Goal: Task Accomplishment & Management: Manage account settings

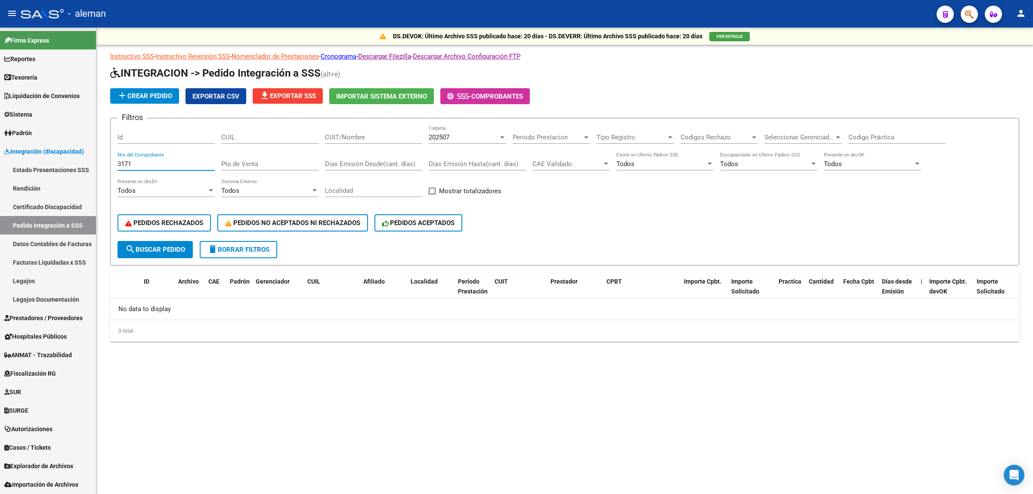
drag, startPoint x: 140, startPoint y: 164, endPoint x: 111, endPoint y: 162, distance: 29.3
click at [111, 162] on form "Filtros Id CUIL CUIT/Nombre 202507 Carpeta Periodo Prestacion Periodo Prestacio…" at bounding box center [564, 192] width 909 height 148
click at [151, 247] on span "search Buscar Pedido" at bounding box center [155, 250] width 60 height 8
click at [177, 246] on span "search Buscar Pedido" at bounding box center [155, 250] width 60 height 8
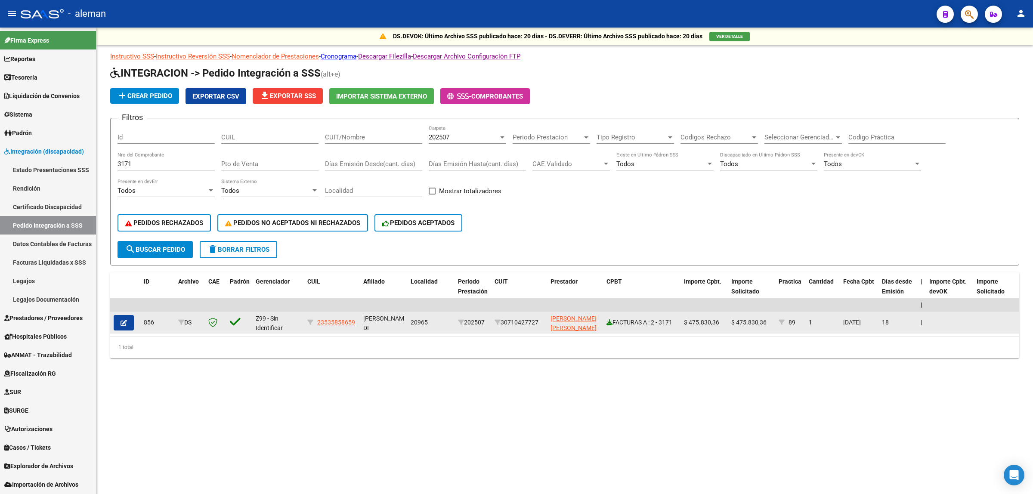
click at [609, 319] on icon at bounding box center [609, 322] width 6 height 6
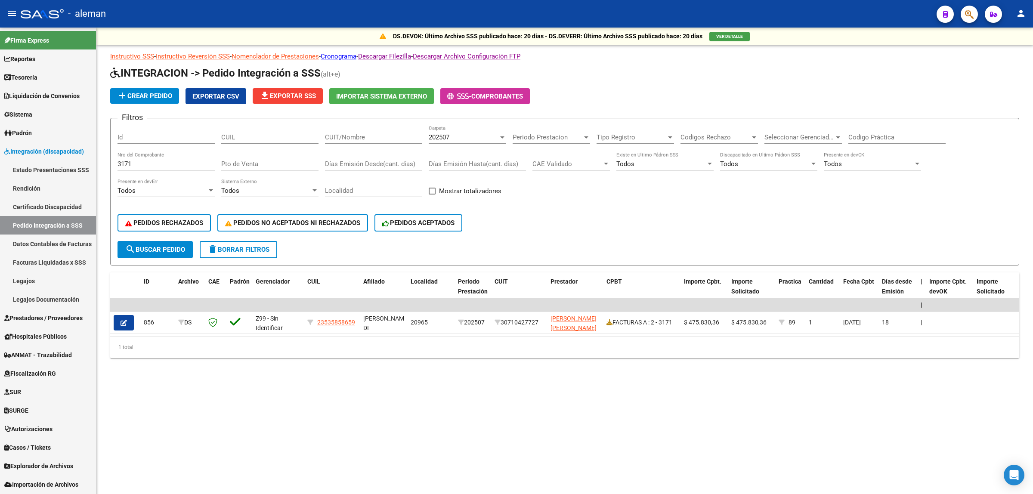
click at [414, 437] on mat-sidenav-content "DS.DEVOK: Último Archivo SSS publicado hace: 20 días - DS.DEVERR: Último Archiv…" at bounding box center [564, 261] width 936 height 466
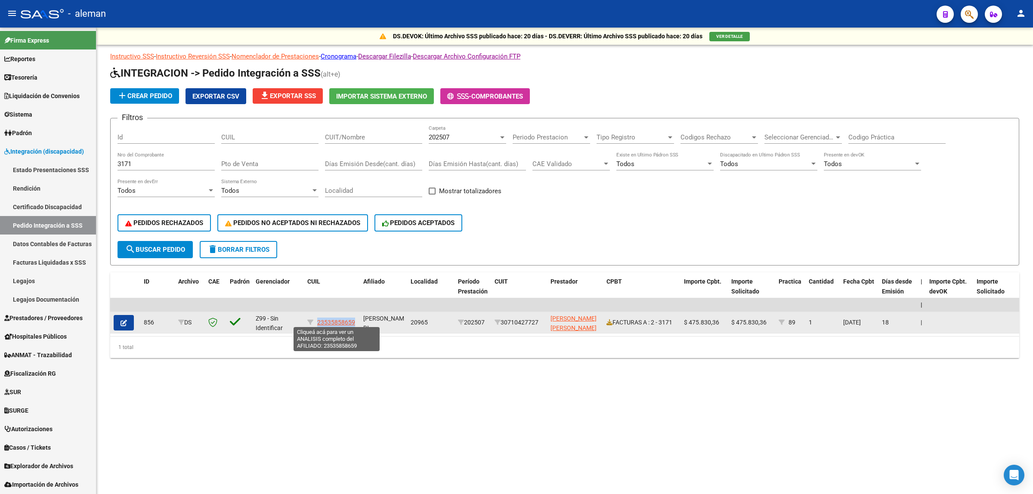
drag, startPoint x: 355, startPoint y: 317, endPoint x: 318, endPoint y: 318, distance: 37.5
click at [318, 318] on div "23535858659" at bounding box center [331, 323] width 49 height 10
copy span "23535858659"
click at [610, 319] on icon at bounding box center [609, 322] width 6 height 6
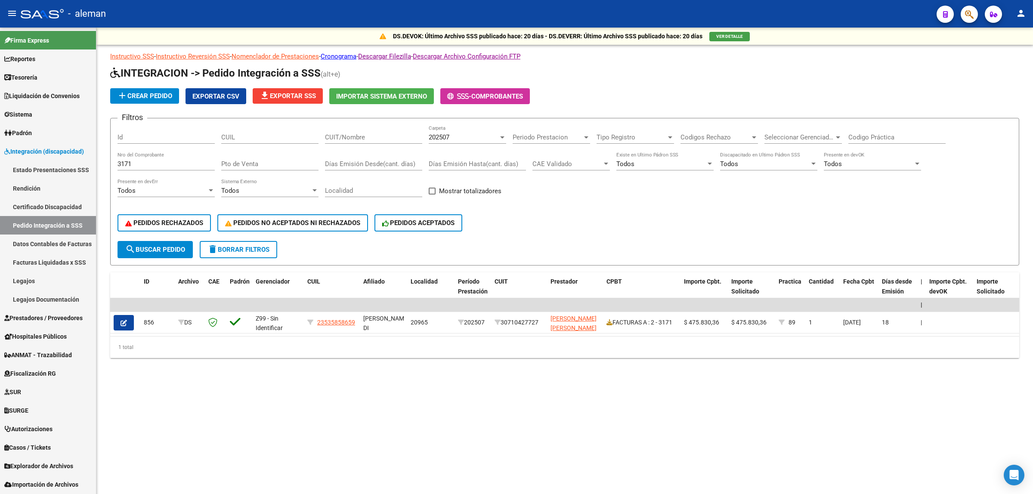
click at [627, 386] on div "DS.DEVOK: Último Archivo SSS publicado hace: 20 días - DS.DEVERR: Último Archiv…" at bounding box center [564, 207] width 936 height 358
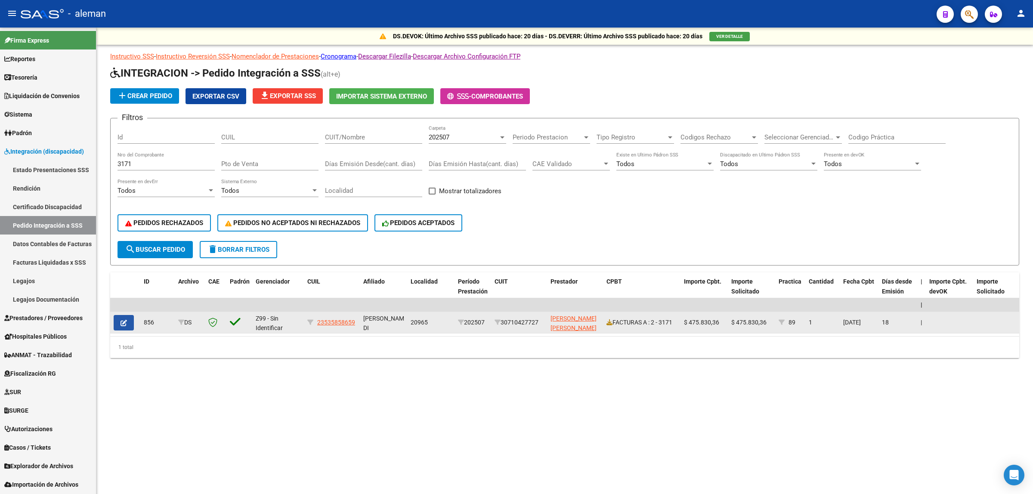
click at [120, 321] on icon "button" at bounding box center [123, 323] width 6 height 6
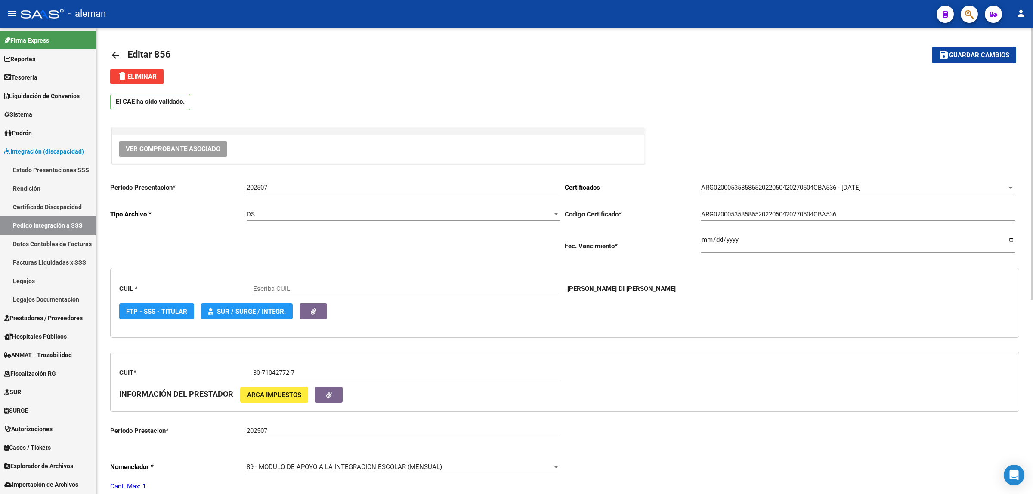
type input "23535858659"
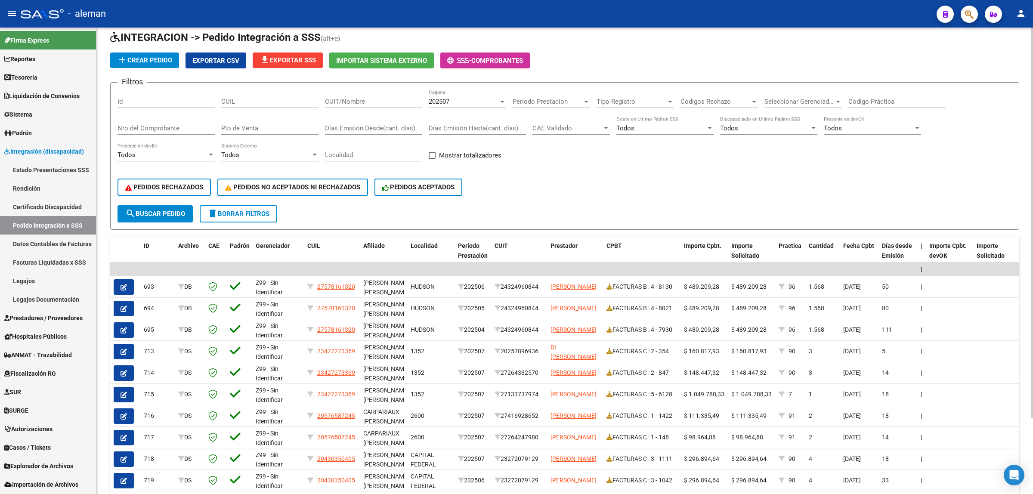
scroll to position [54, 0]
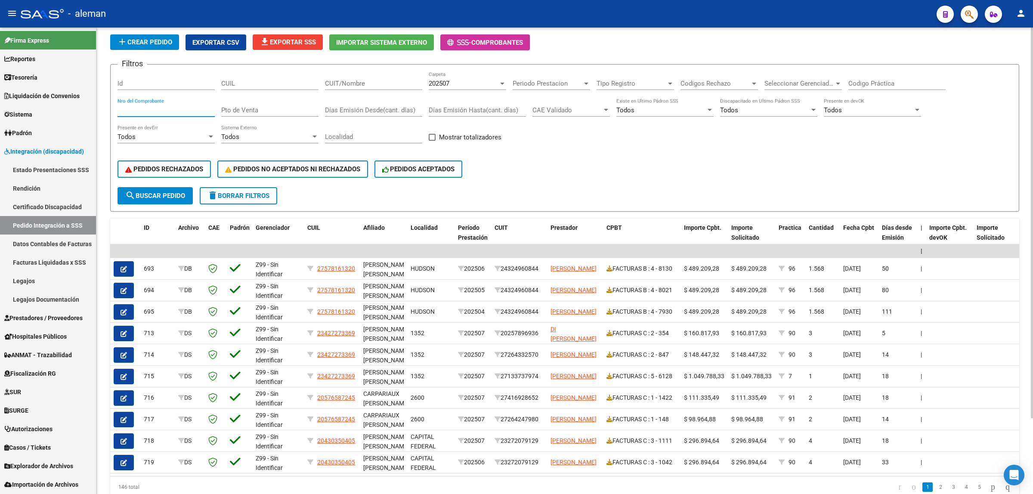
click at [164, 108] on input "Nro del Comprobante" at bounding box center [165, 110] width 97 height 8
type input "3171"
click at [153, 192] on span "search Buscar Pedido" at bounding box center [155, 196] width 60 height 8
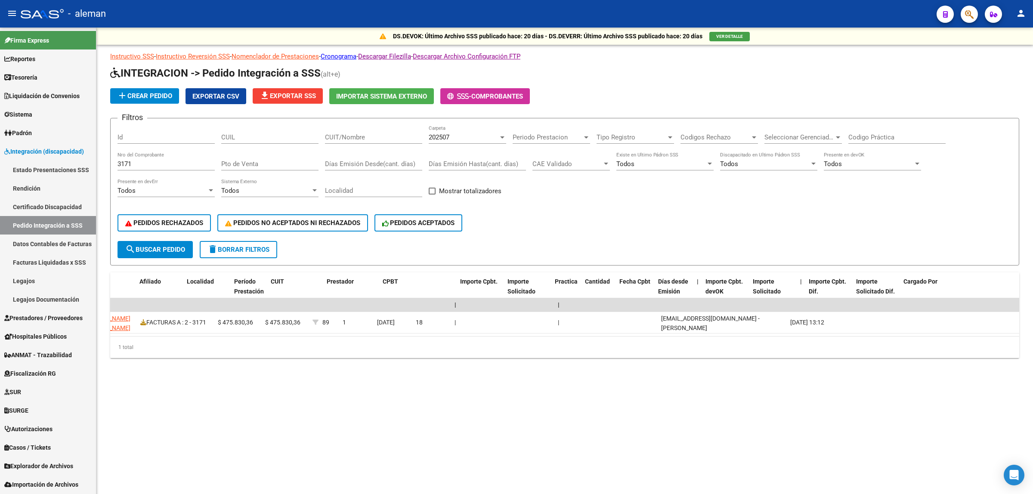
scroll to position [0, 0]
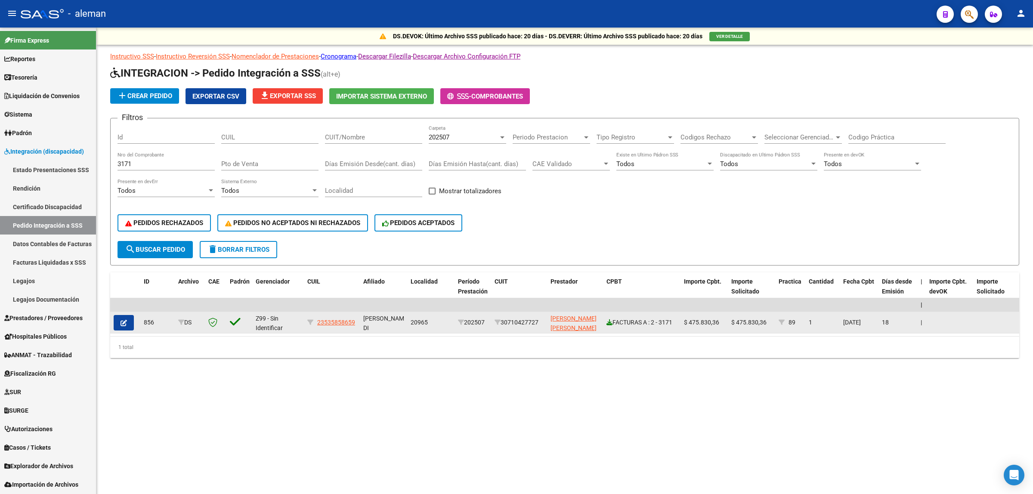
click at [607, 319] on icon at bounding box center [609, 322] width 6 height 6
click at [123, 322] on icon "button" at bounding box center [123, 323] width 6 height 6
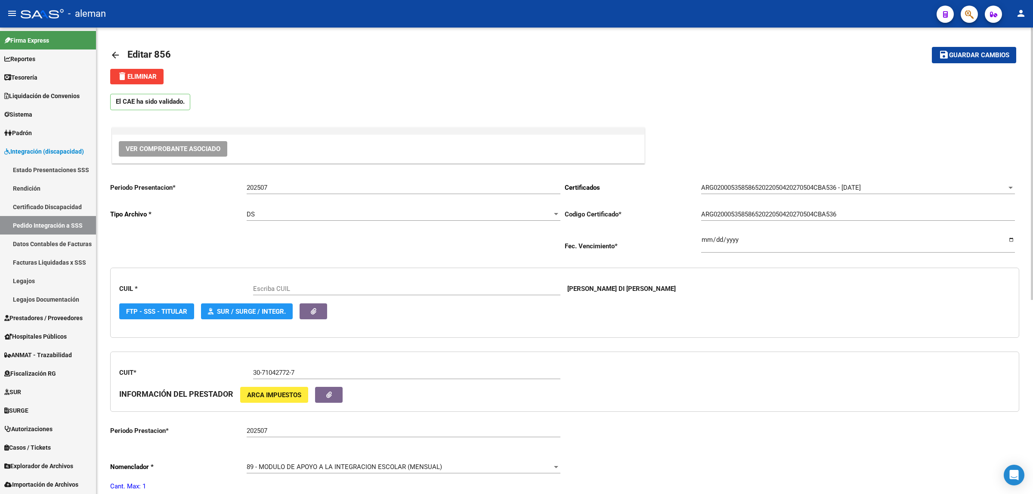
type input "23535858659"
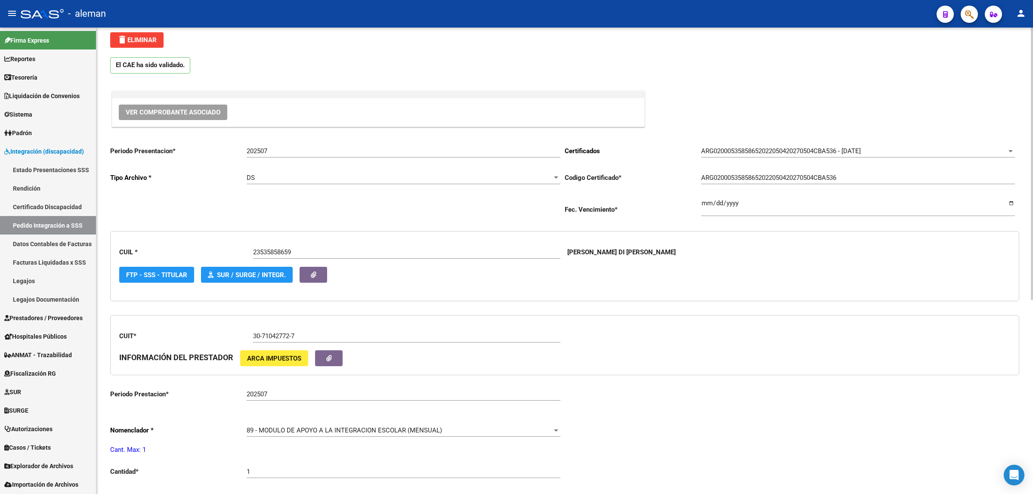
scroll to position [54, 0]
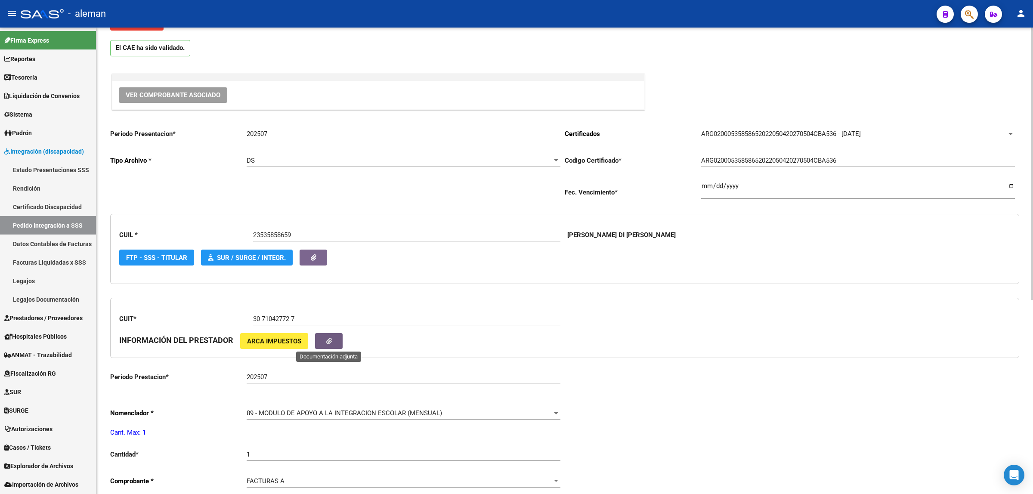
click at [323, 343] on button "button" at bounding box center [329, 341] width 28 height 16
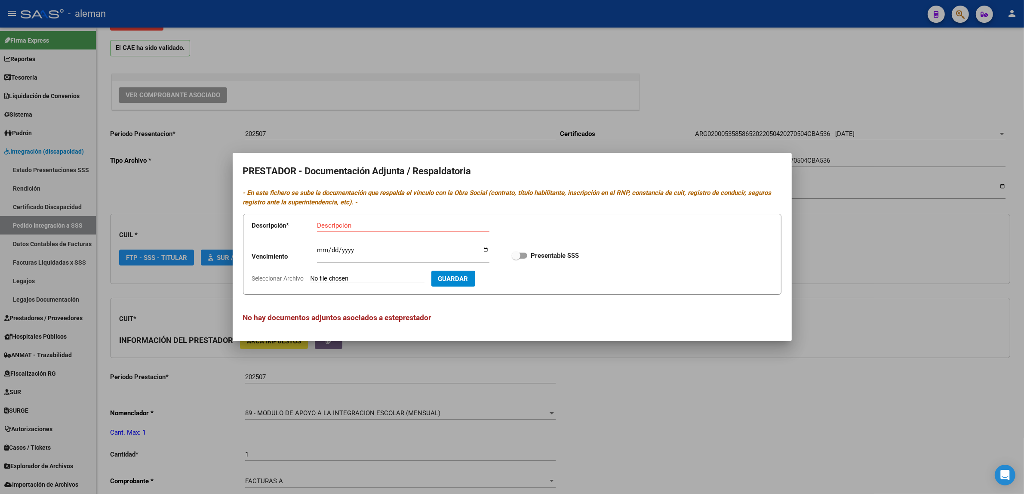
click at [836, 321] on div at bounding box center [512, 247] width 1024 height 494
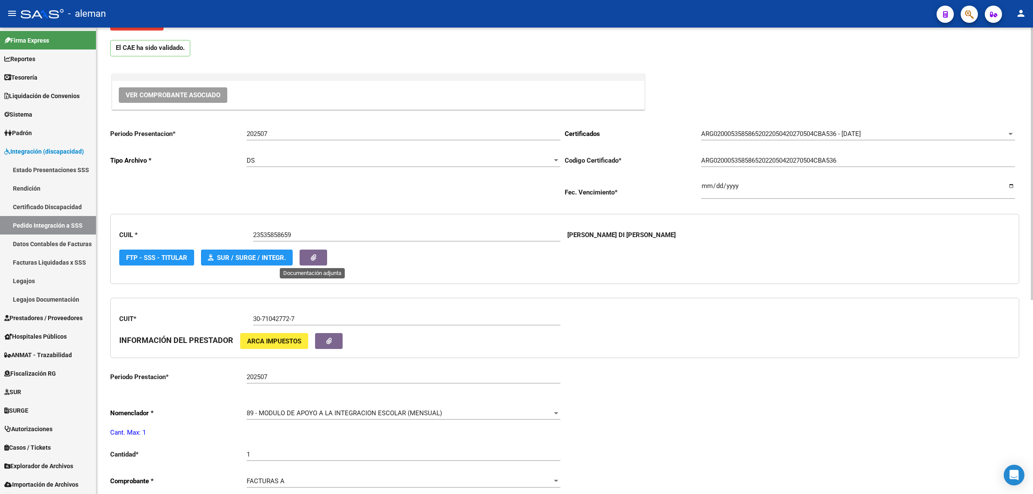
click at [321, 257] on button "button" at bounding box center [313, 258] width 28 height 16
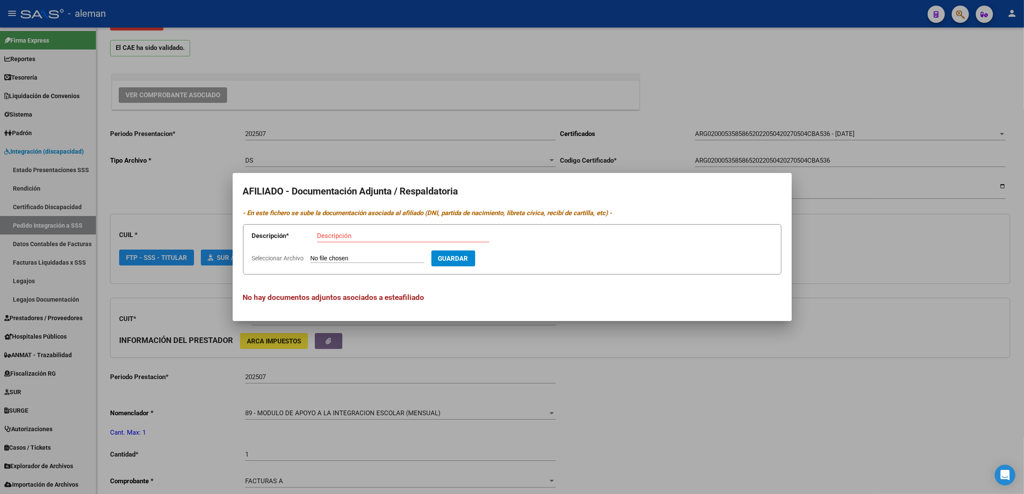
click at [845, 316] on div at bounding box center [512, 247] width 1024 height 494
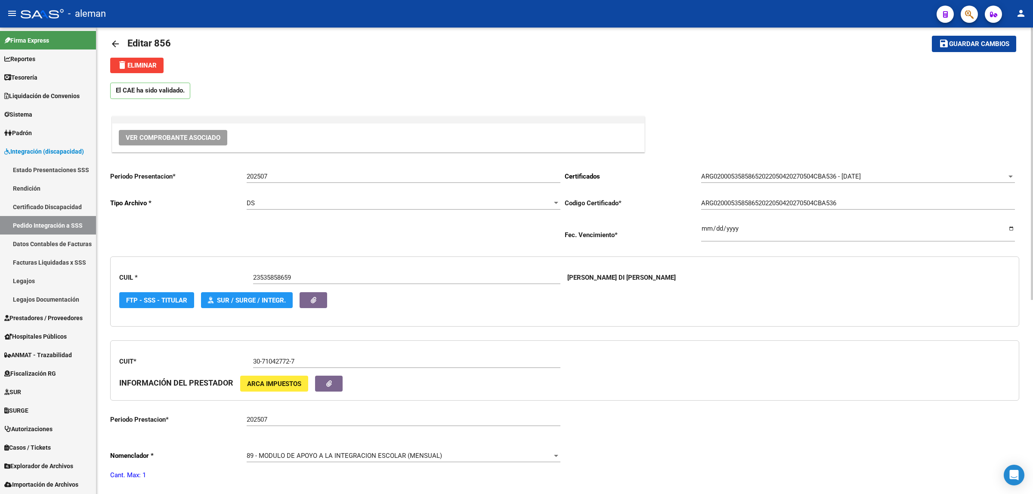
scroll to position [0, 0]
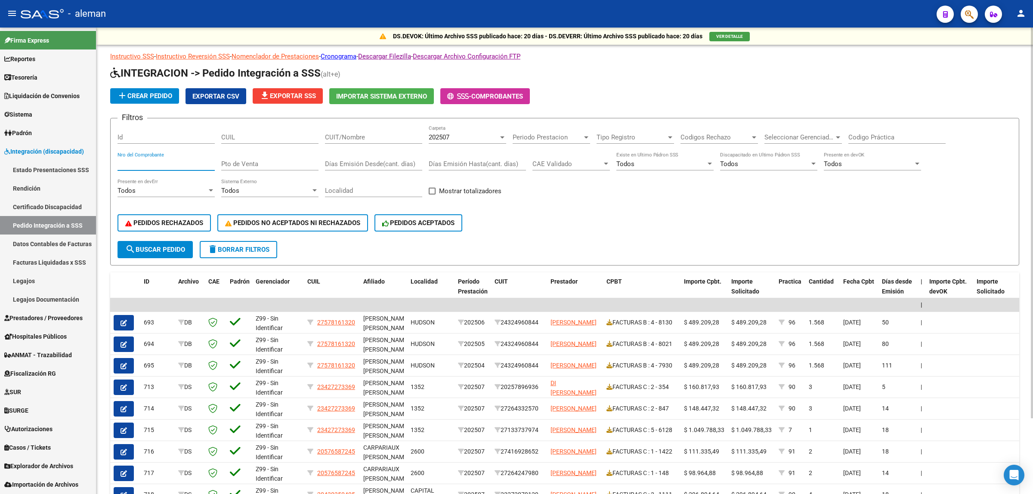
click at [164, 162] on input "Nro del Comprobante" at bounding box center [165, 164] width 97 height 8
click at [138, 246] on span "search Buscar Pedido" at bounding box center [155, 250] width 60 height 8
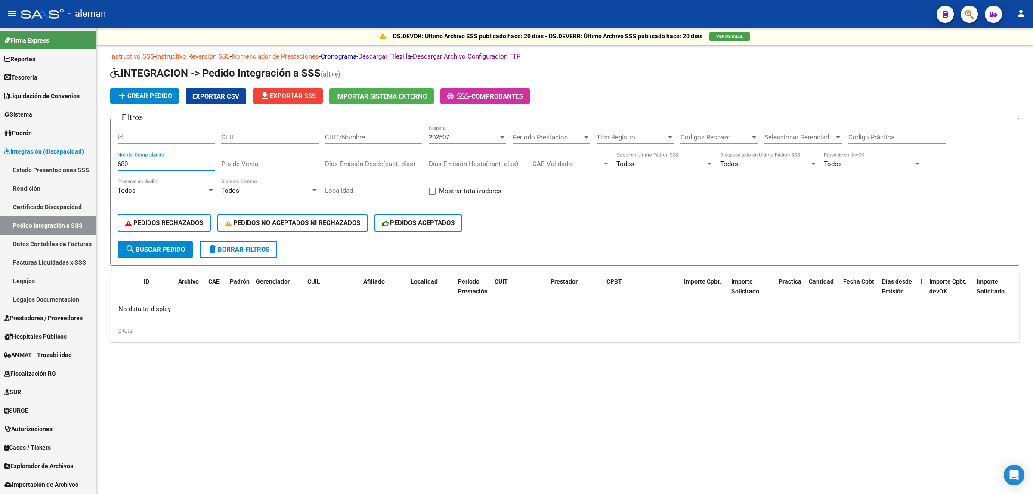
drag, startPoint x: 146, startPoint y: 160, endPoint x: 105, endPoint y: 164, distance: 41.9
click at [105, 164] on div "DS.DEVOK: Último Archivo SSS publicado hace: 20 días - DS.DEVERR: Último Archiv…" at bounding box center [564, 199] width 936 height 342
type input "139"
click at [138, 248] on span "search Buscar Pedido" at bounding box center [155, 250] width 60 height 8
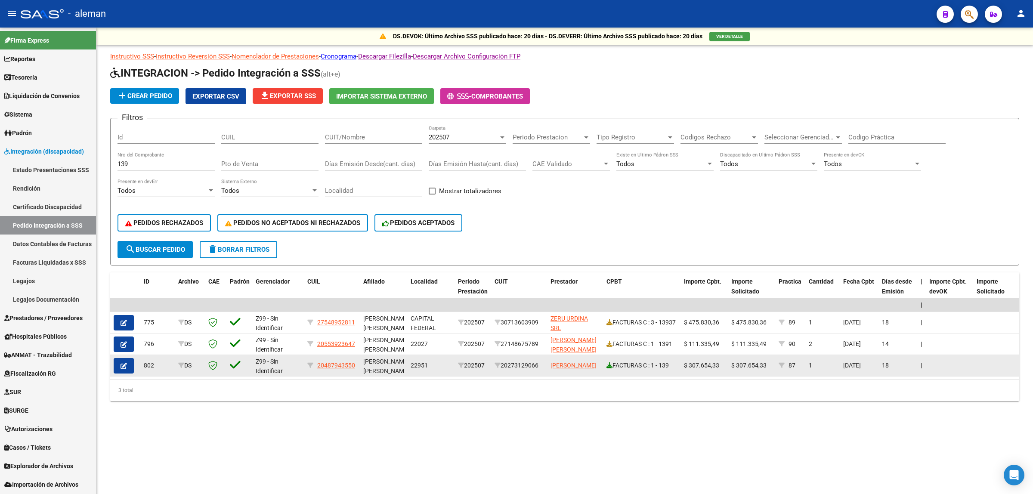
click at [606, 362] on icon at bounding box center [609, 365] width 6 height 6
click at [119, 361] on button "button" at bounding box center [124, 365] width 20 height 15
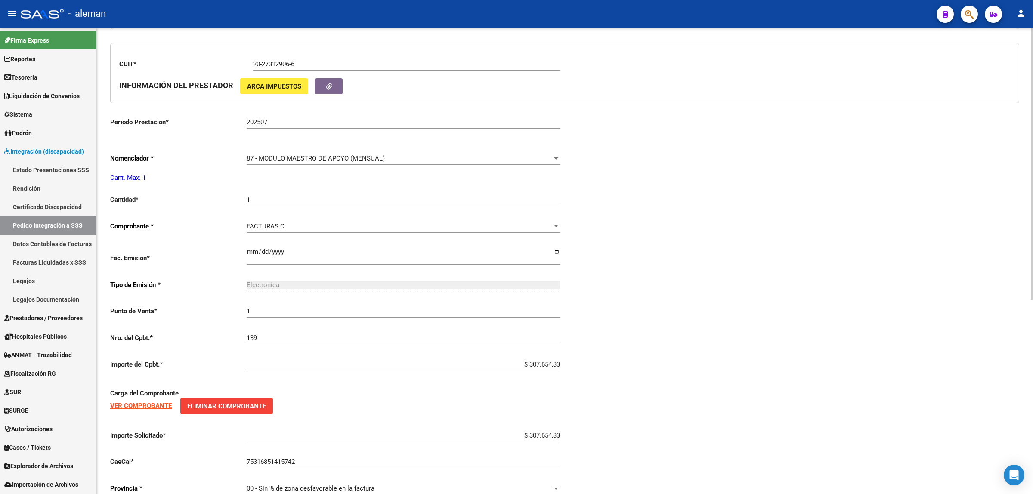
type input "20487943550"
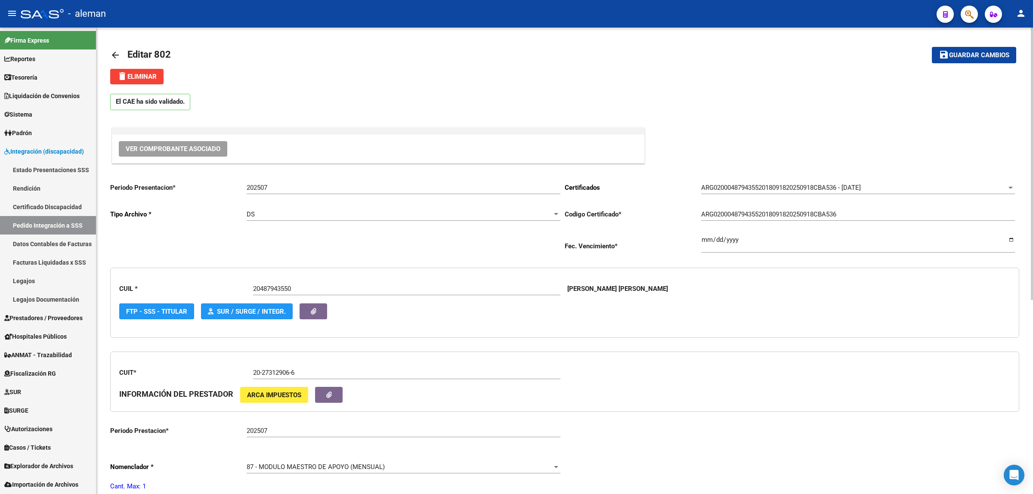
click at [111, 55] on mat-icon "arrow_back" at bounding box center [115, 55] width 10 height 10
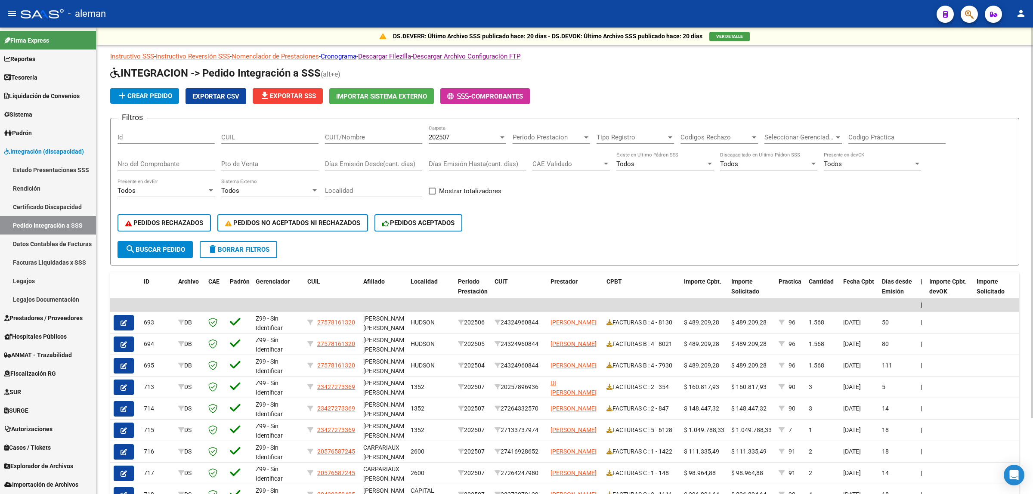
click at [145, 166] on input "Nro del Comprobante" at bounding box center [165, 164] width 97 height 8
type input "1042"
click at [147, 242] on button "search Buscar Pedido" at bounding box center [154, 249] width 75 height 17
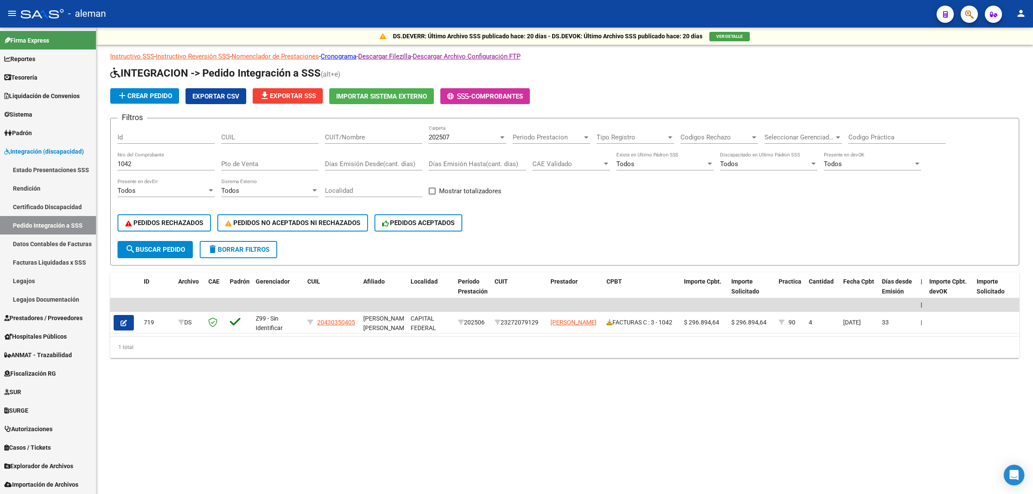
click at [123, 321] on icon "button" at bounding box center [123, 323] width 6 height 6
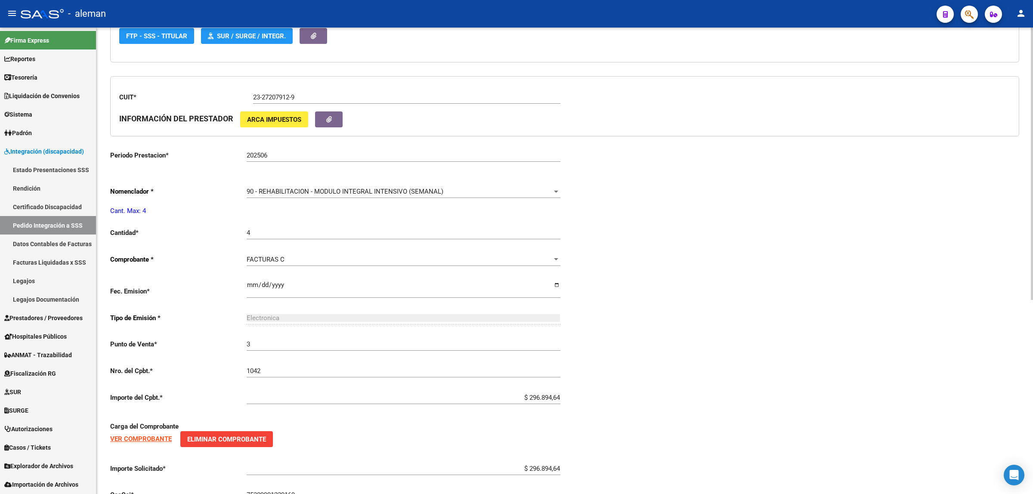
scroll to position [323, 0]
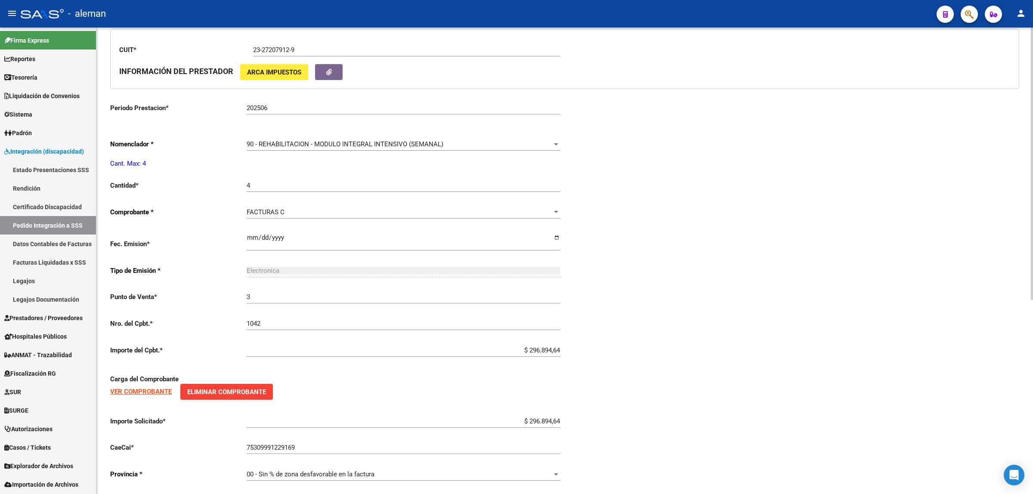
type input "20430350405"
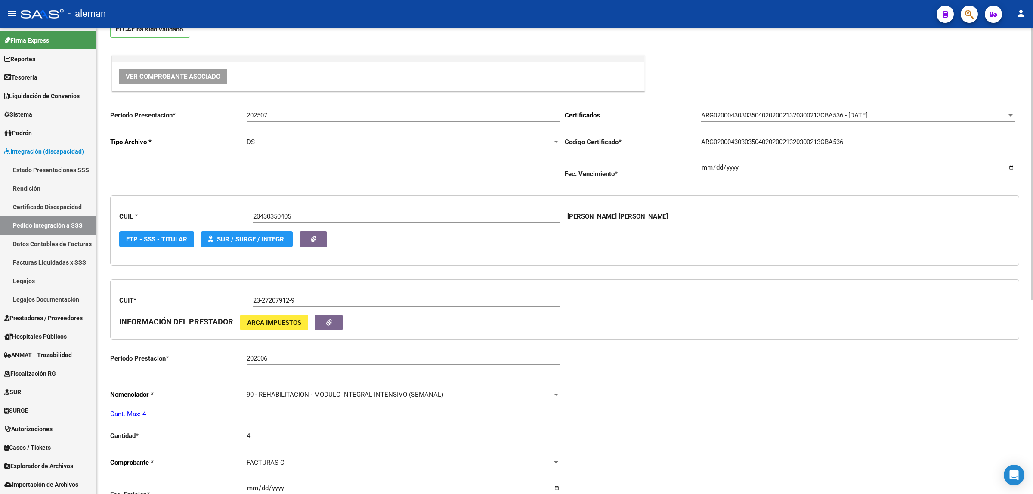
scroll to position [0, 0]
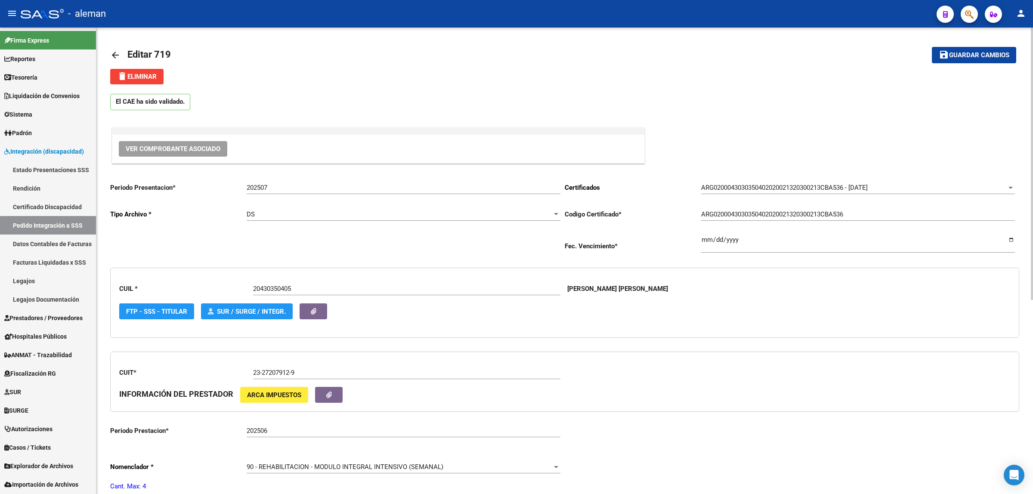
click at [115, 56] on mat-icon "arrow_back" at bounding box center [115, 55] width 10 height 10
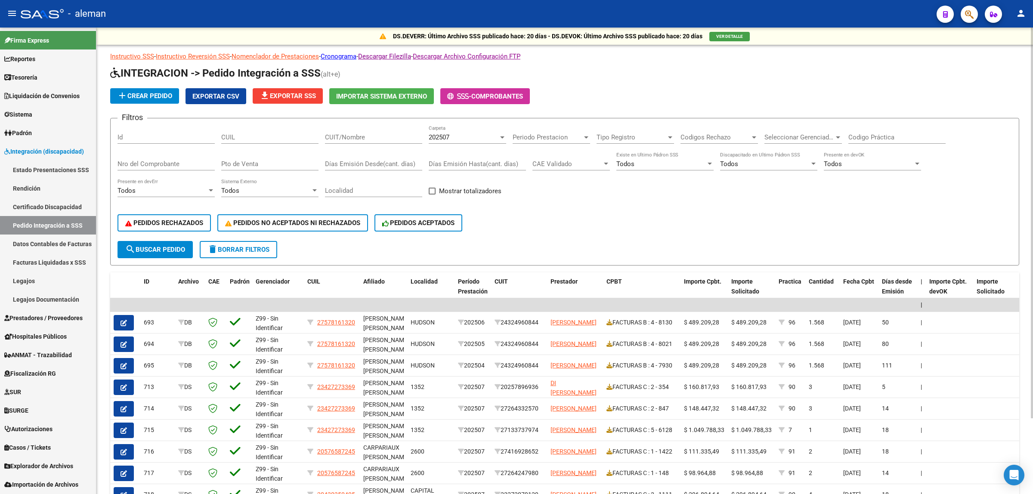
click at [151, 161] on input "Nro del Comprobante" at bounding box center [165, 164] width 97 height 8
click at [167, 247] on span "search Buscar Pedido" at bounding box center [155, 250] width 60 height 8
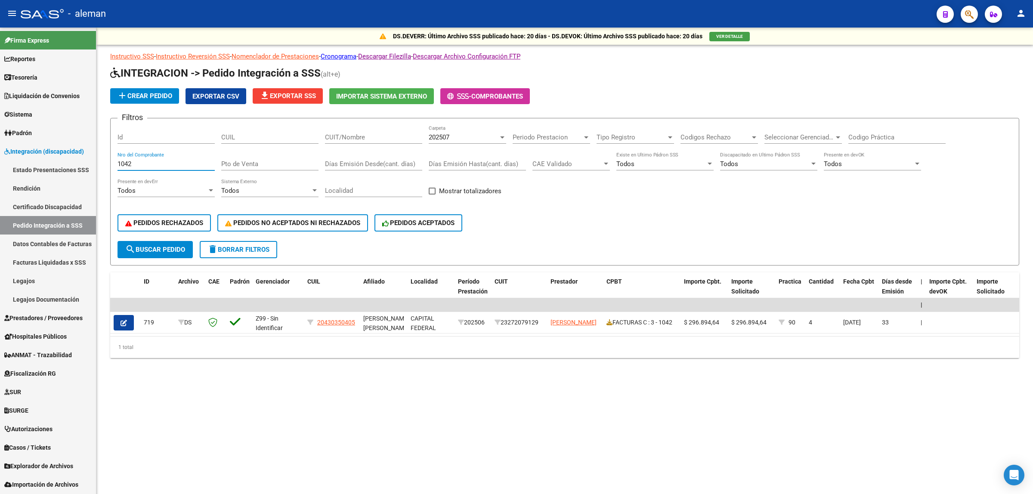
drag, startPoint x: 143, startPoint y: 164, endPoint x: 110, endPoint y: 162, distance: 32.8
click at [110, 162] on form "Filtros Id CUIL CUIT/Nombre 202507 Carpeta Periodo Prestacion Periodo Prestacio…" at bounding box center [564, 192] width 909 height 148
type input "942"
click at [160, 250] on span "search Buscar Pedido" at bounding box center [155, 250] width 60 height 8
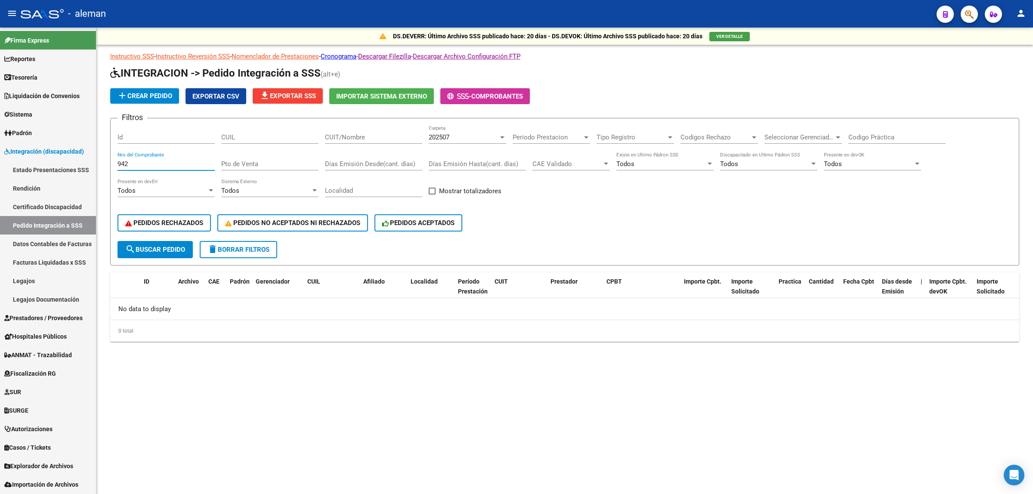
drag, startPoint x: 141, startPoint y: 162, endPoint x: 112, endPoint y: 161, distance: 29.3
click at [112, 161] on form "Filtros Id CUIL CUIT/Nombre 202507 Carpeta Periodo Prestacion Periodo Prestacio…" at bounding box center [564, 192] width 909 height 148
click at [168, 247] on span "search Buscar Pedido" at bounding box center [155, 250] width 60 height 8
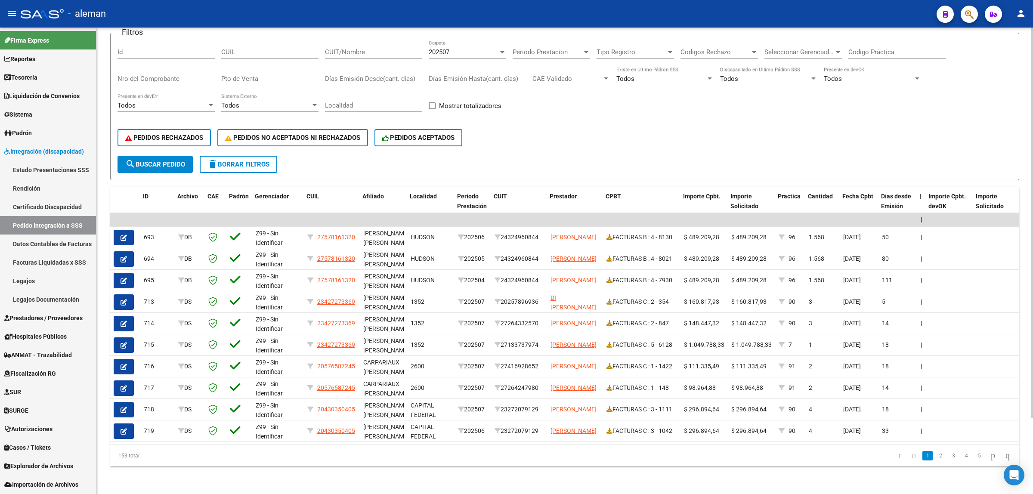
scroll to position [0, 474]
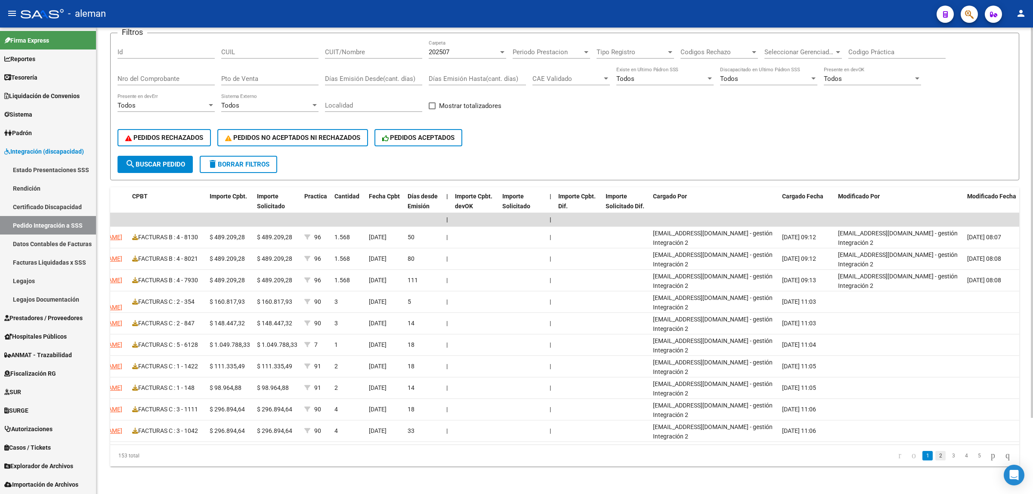
click at [935, 455] on link "2" at bounding box center [940, 455] width 10 height 9
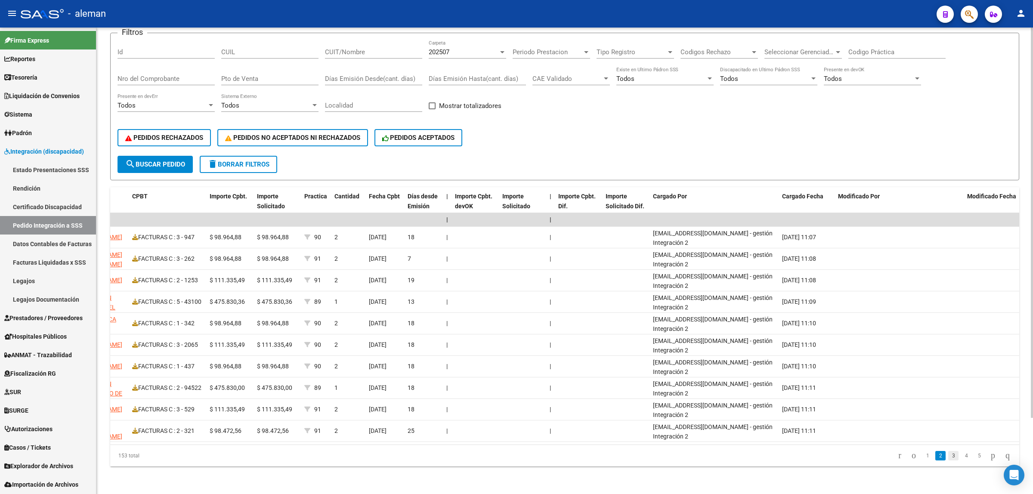
click at [948, 457] on link "3" at bounding box center [953, 455] width 10 height 9
click at [961, 456] on link "4" at bounding box center [966, 455] width 10 height 9
click at [961, 456] on link "5" at bounding box center [966, 455] width 10 height 9
click at [961, 456] on link "6" at bounding box center [966, 455] width 10 height 9
click at [961, 457] on link "7" at bounding box center [966, 455] width 10 height 9
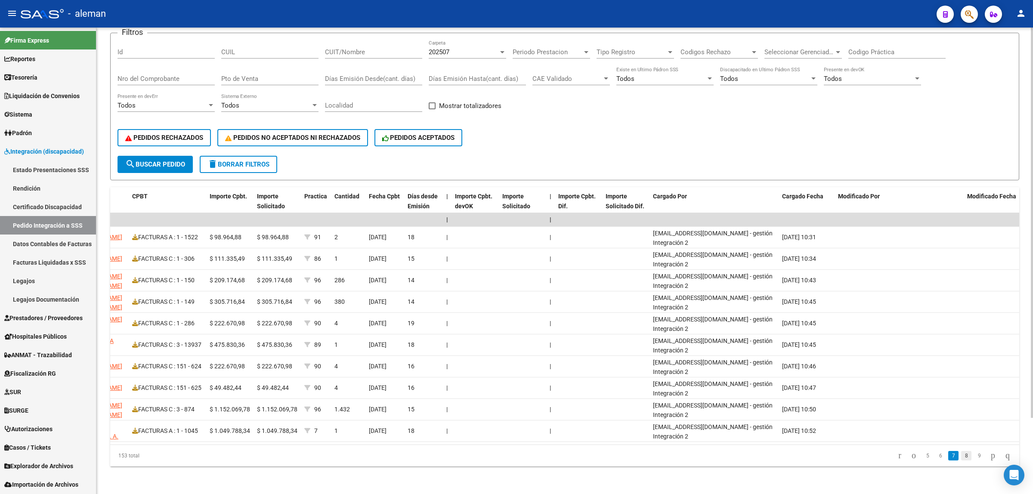
click at [961, 457] on link "8" at bounding box center [966, 455] width 10 height 9
click at [960, 457] on link "9" at bounding box center [965, 455] width 10 height 9
click at [959, 456] on link "10" at bounding box center [964, 455] width 11 height 9
click at [962, 457] on link "11" at bounding box center [964, 455] width 11 height 9
click at [962, 457] on link "12" at bounding box center [964, 455] width 11 height 9
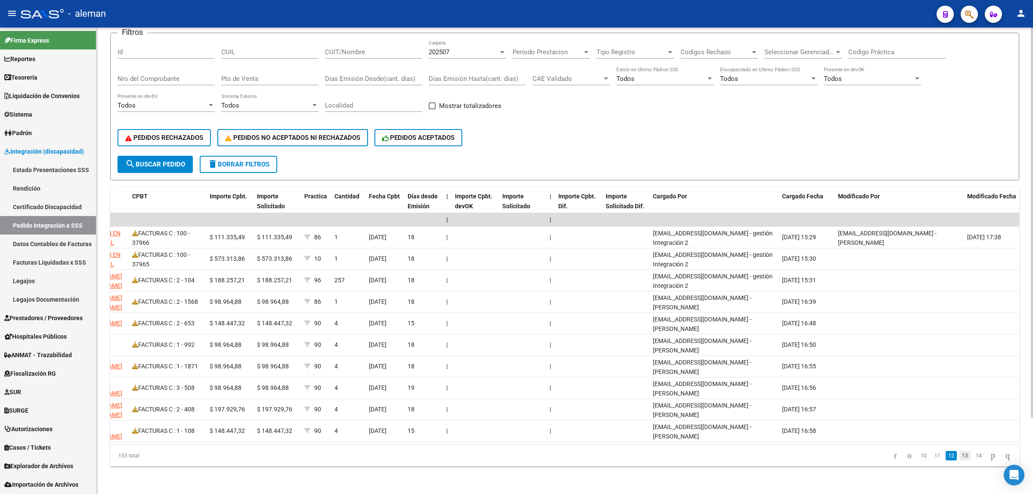
click at [959, 457] on link "13" at bounding box center [964, 455] width 11 height 9
click at [959, 457] on link "14" at bounding box center [964, 455] width 11 height 9
click at [959, 457] on link "15" at bounding box center [964, 455] width 11 height 9
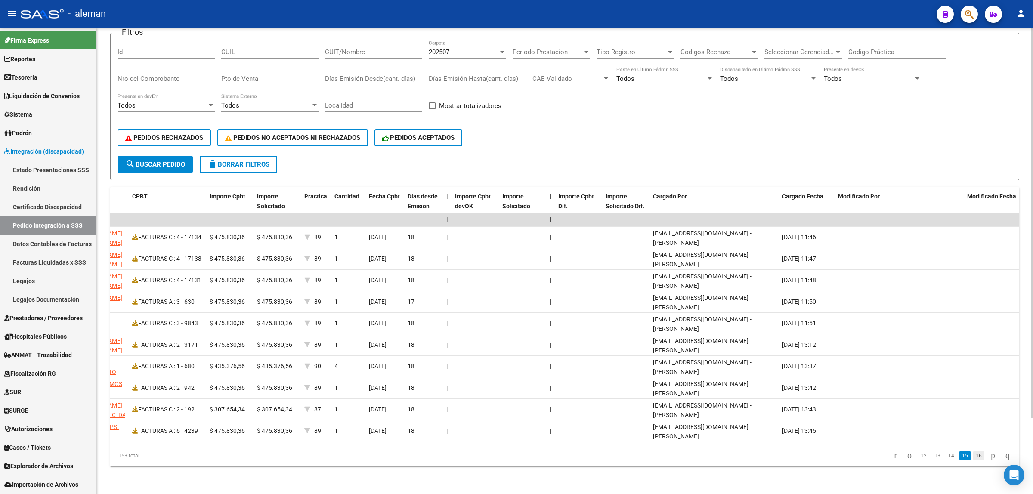
click at [973, 457] on link "16" at bounding box center [978, 455] width 11 height 9
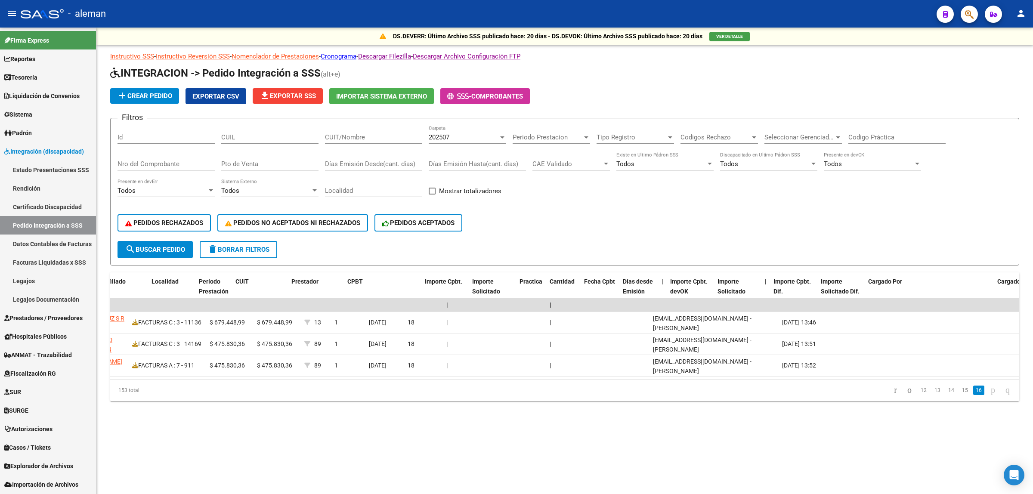
scroll to position [0, 0]
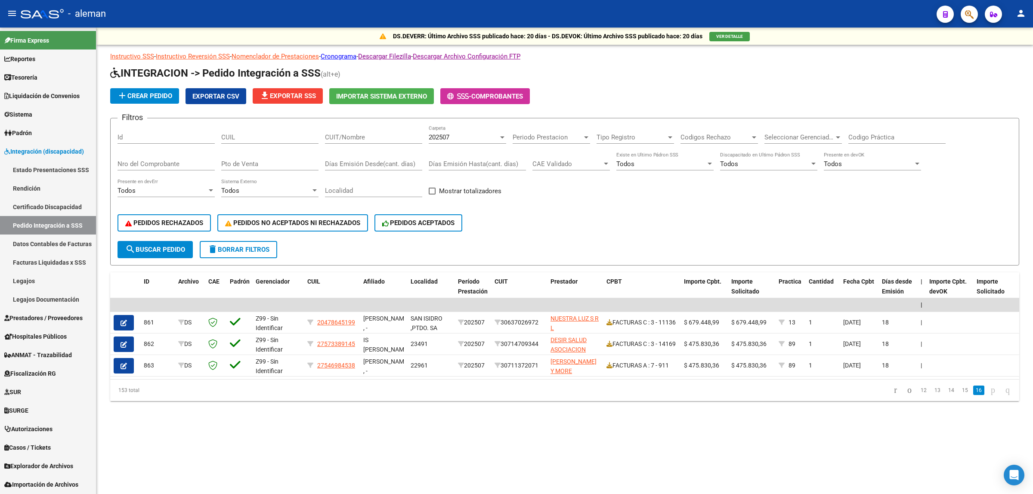
click at [401, 439] on mat-sidenav-content "DS.DEVERR: Último Archivo SSS publicado hace: 20 días - DS.DEVOK: Último Archiv…" at bounding box center [564, 261] width 936 height 466
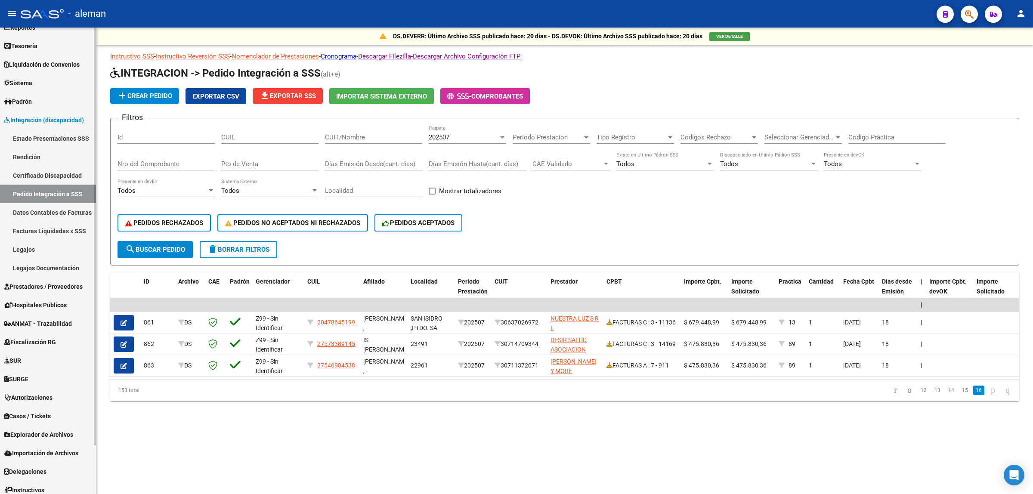
scroll to position [54, 0]
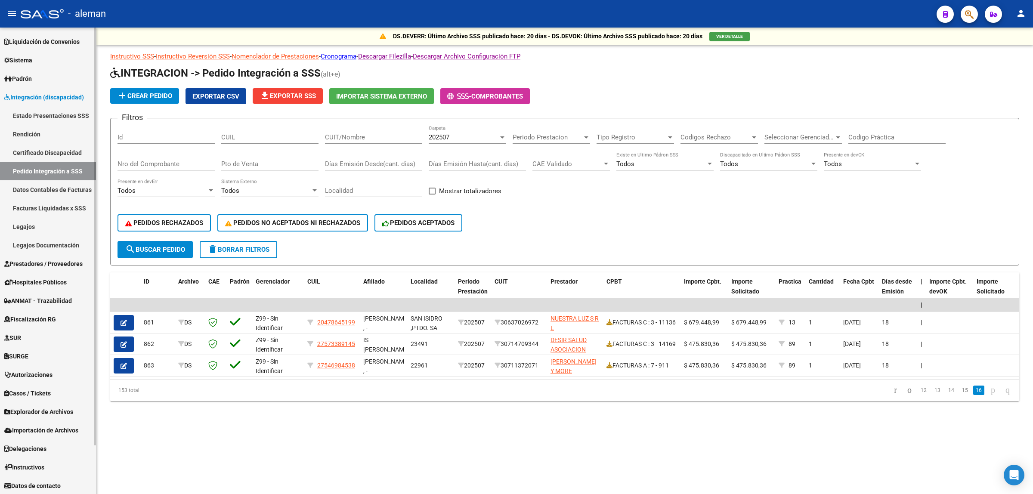
click at [42, 411] on span "Explorador de Archivos" at bounding box center [38, 411] width 69 height 9
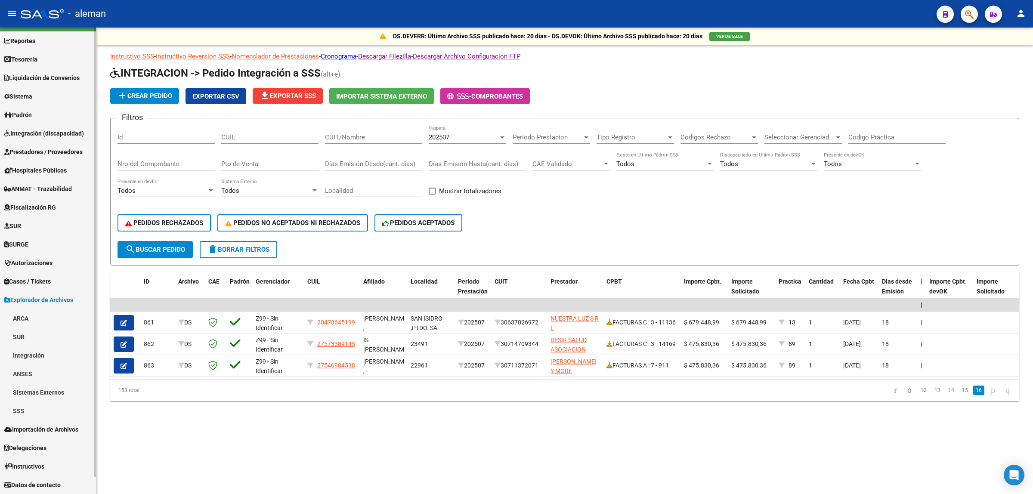
scroll to position [18, 0]
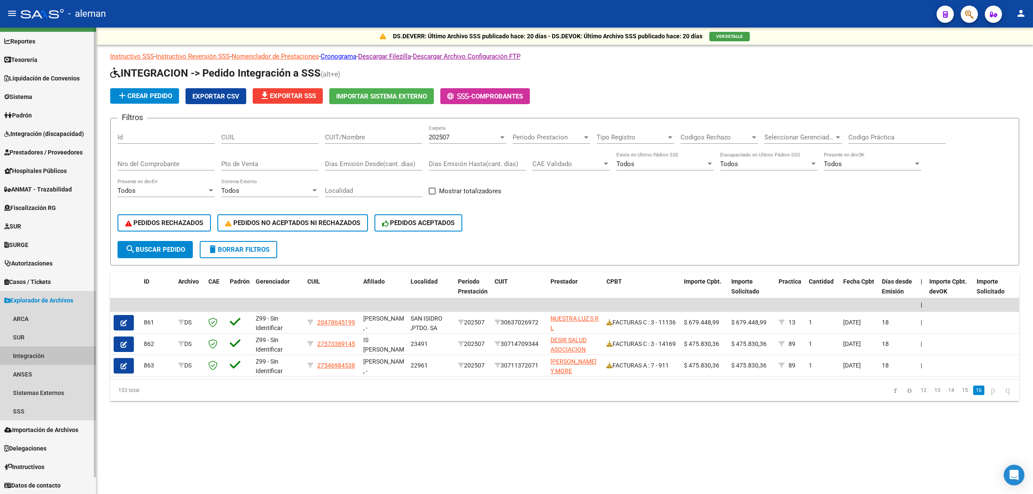
click at [29, 352] on link "Integración" at bounding box center [48, 355] width 96 height 19
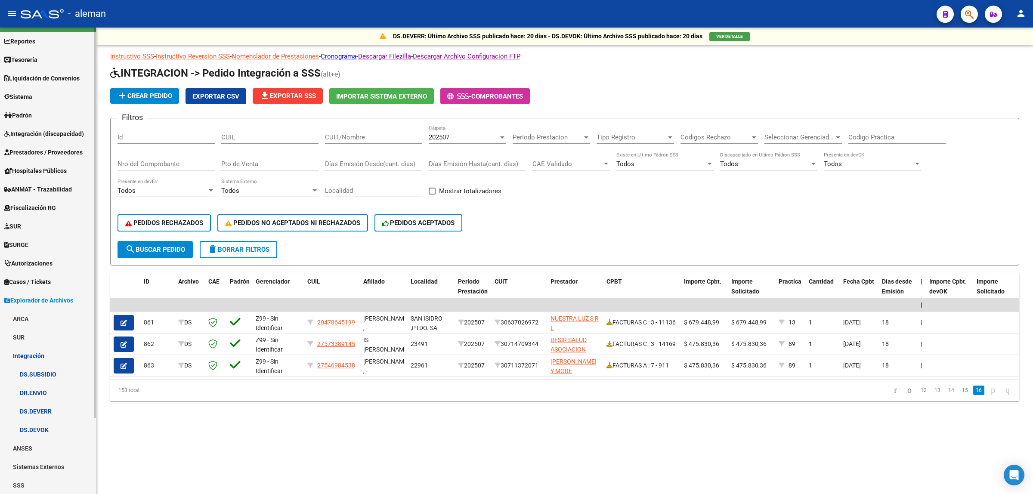
click at [34, 425] on link "DS.DEVOK" at bounding box center [48, 429] width 96 height 19
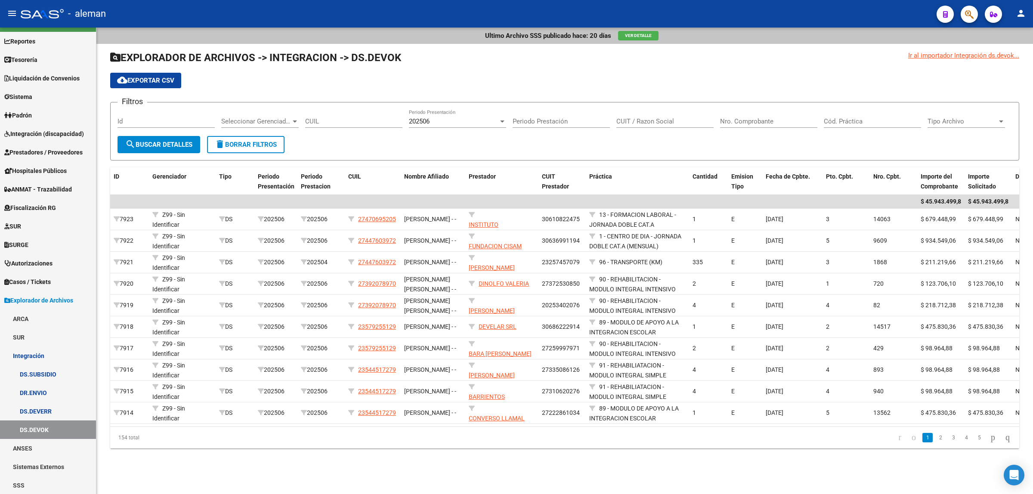
click at [503, 122] on div at bounding box center [502, 121] width 8 height 7
click at [381, 442] on div at bounding box center [516, 247] width 1033 height 494
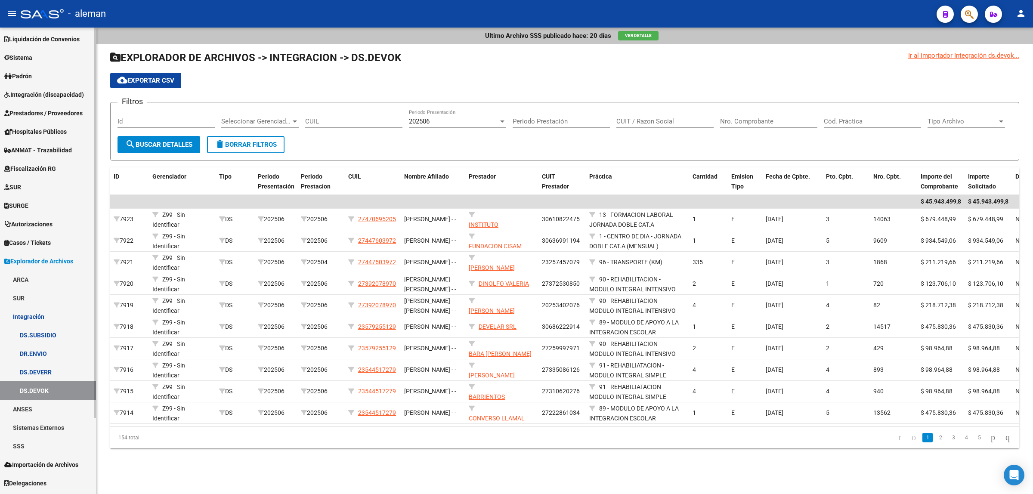
scroll to position [71, 0]
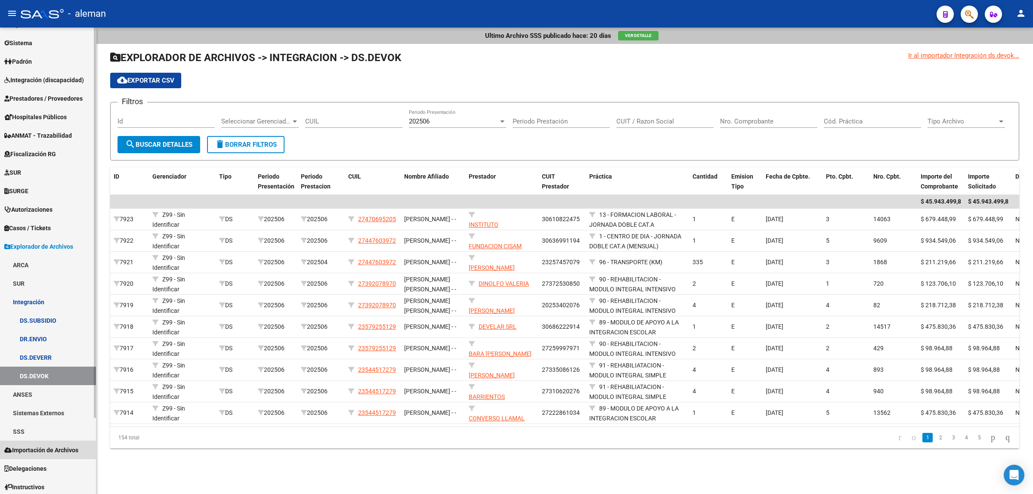
click at [44, 447] on span "Importación de Archivos" at bounding box center [41, 449] width 74 height 9
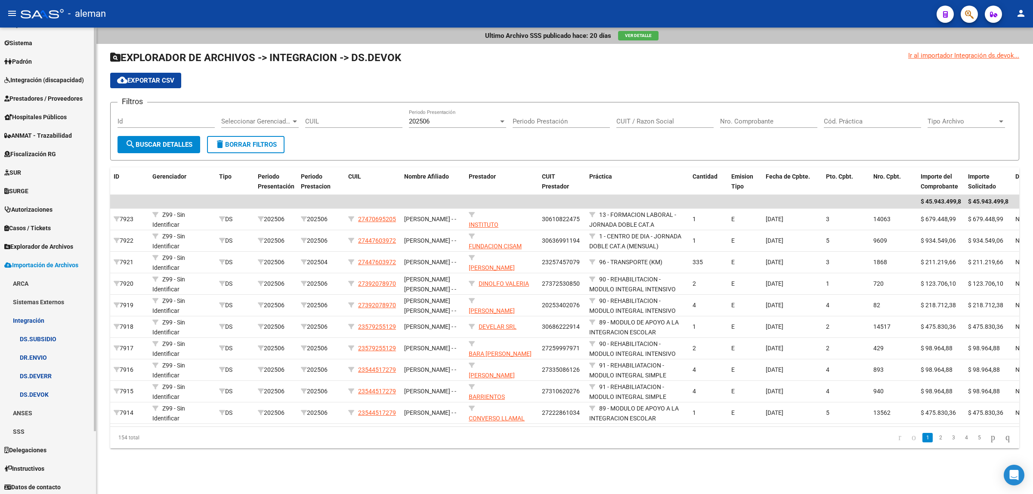
click at [37, 392] on link "DS.DEVOK" at bounding box center [48, 394] width 96 height 19
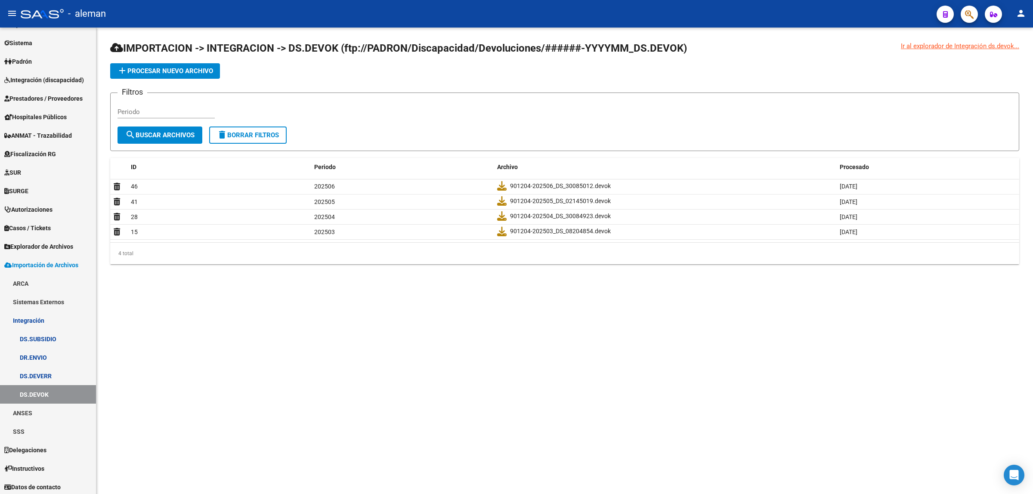
click at [504, 380] on mat-sidenav-content "Ir al explorador de Integración ds.devok... IMPORTACION -> INTEGRACION -> DS.DE…" at bounding box center [564, 261] width 936 height 466
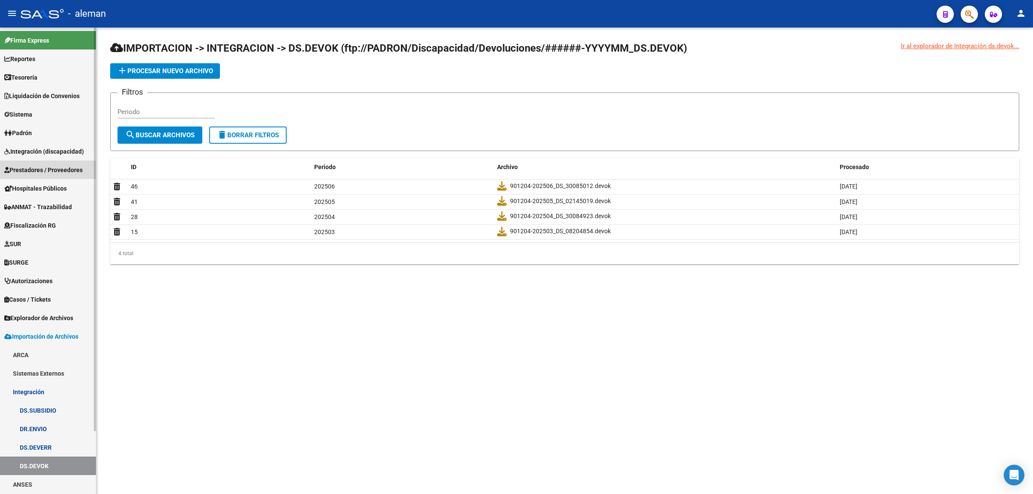
click at [51, 169] on span "Prestadores / Proveedores" at bounding box center [43, 169] width 78 height 9
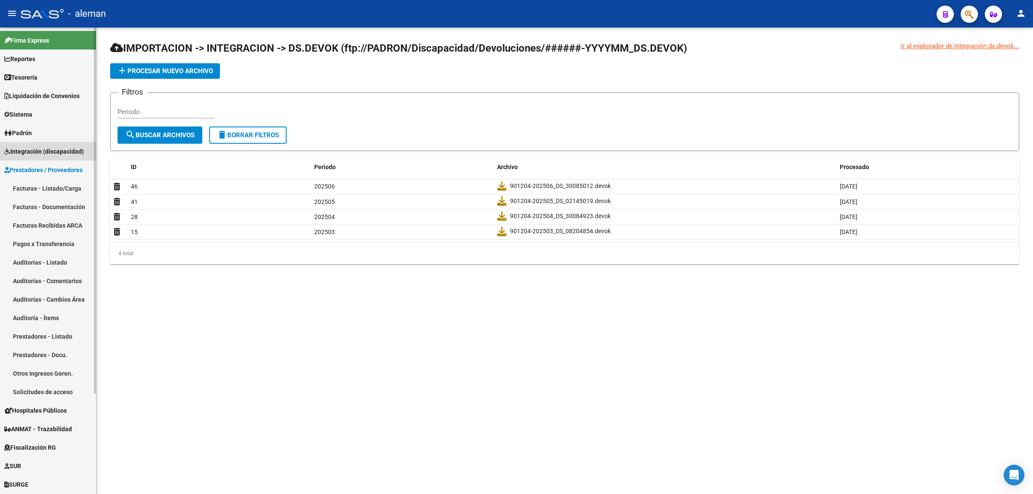
click at [49, 150] on span "Integración (discapacidad)" at bounding box center [44, 151] width 80 height 9
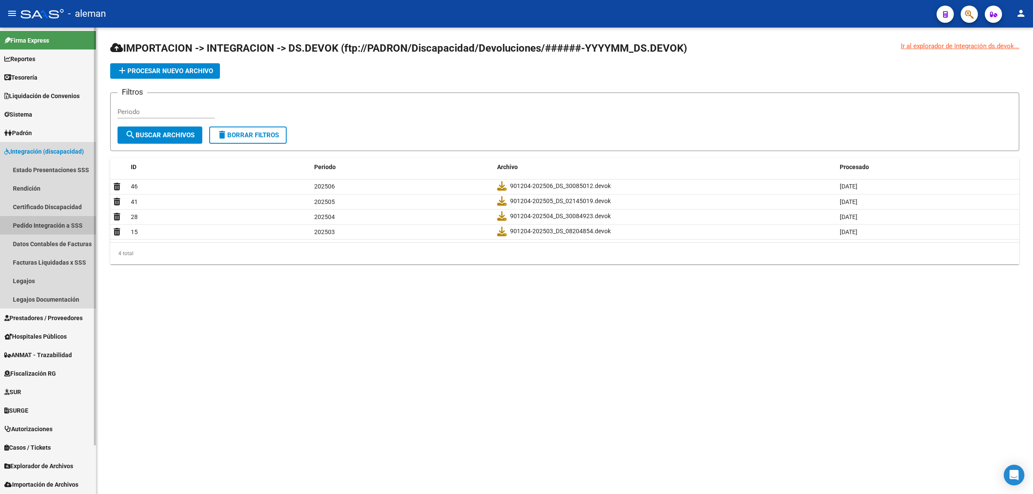
click at [41, 224] on link "Pedido Integración a SSS" at bounding box center [48, 225] width 96 height 19
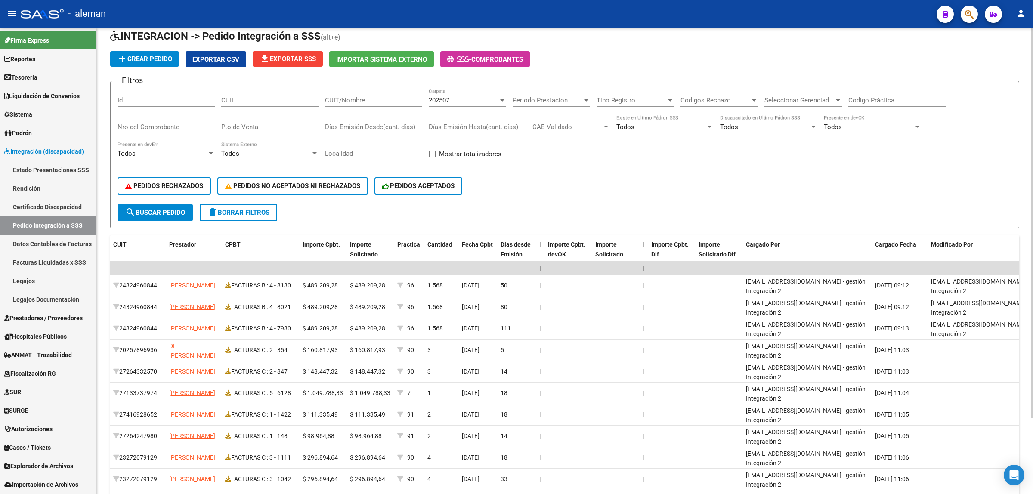
scroll to position [0, 386]
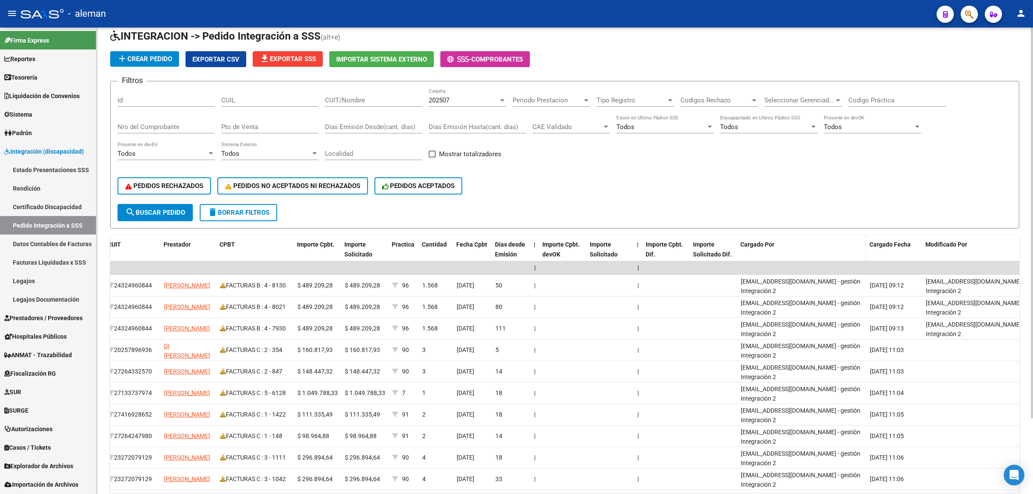
click at [785, 243] on div "Cargado Por" at bounding box center [801, 245] width 122 height 10
click at [784, 243] on div "Cargado Por" at bounding box center [801, 245] width 122 height 10
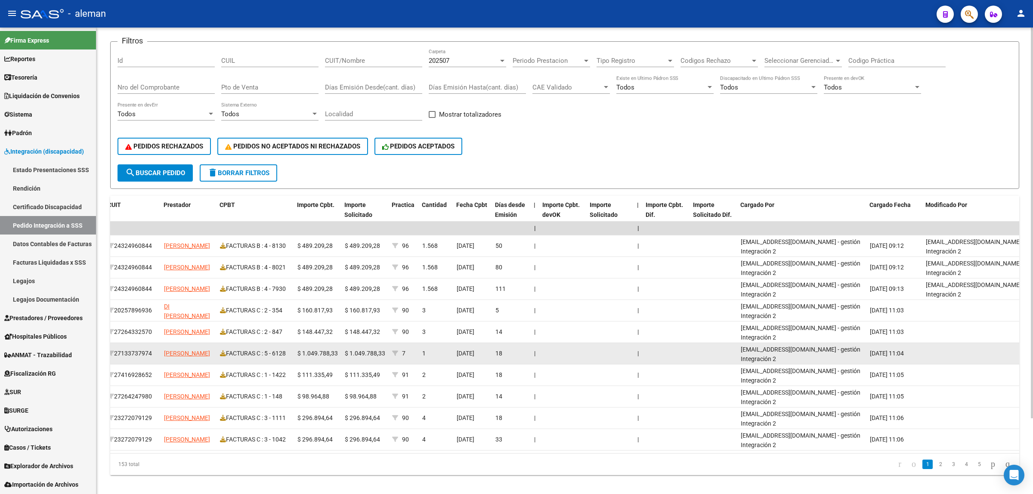
scroll to position [91, 0]
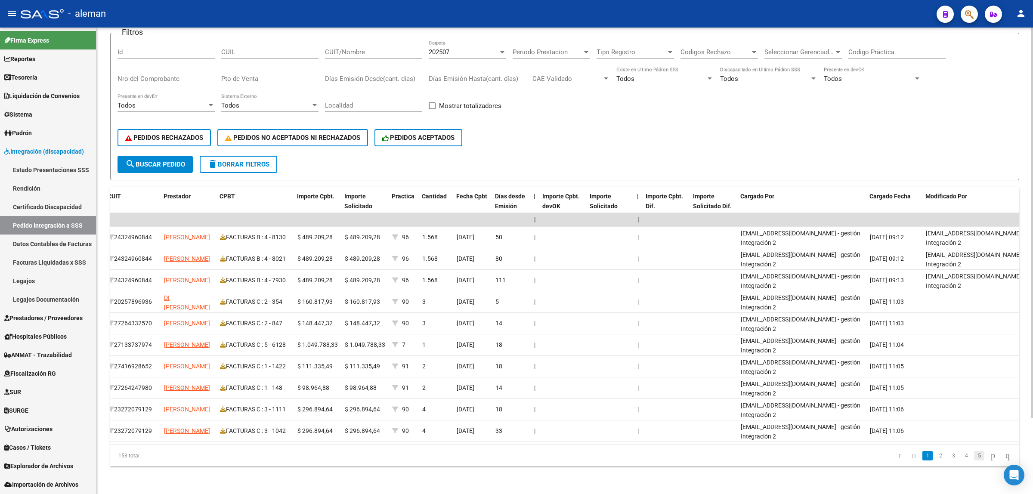
click at [974, 458] on link "5" at bounding box center [979, 455] width 10 height 9
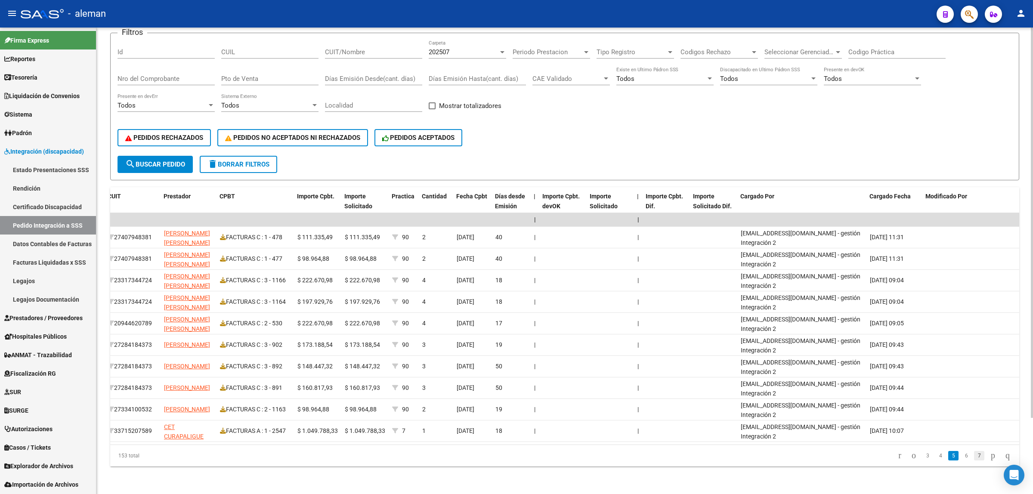
click at [974, 459] on link "7" at bounding box center [979, 455] width 10 height 9
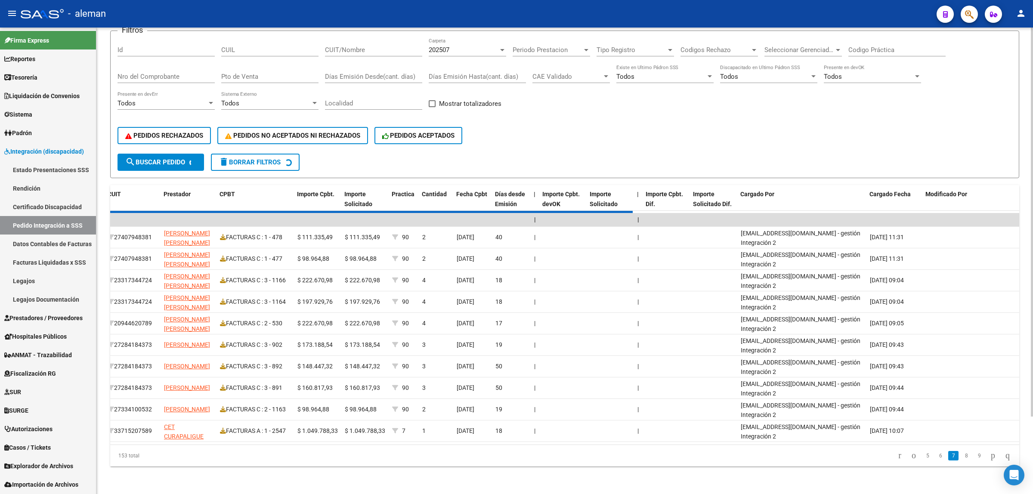
scroll to position [1, 0]
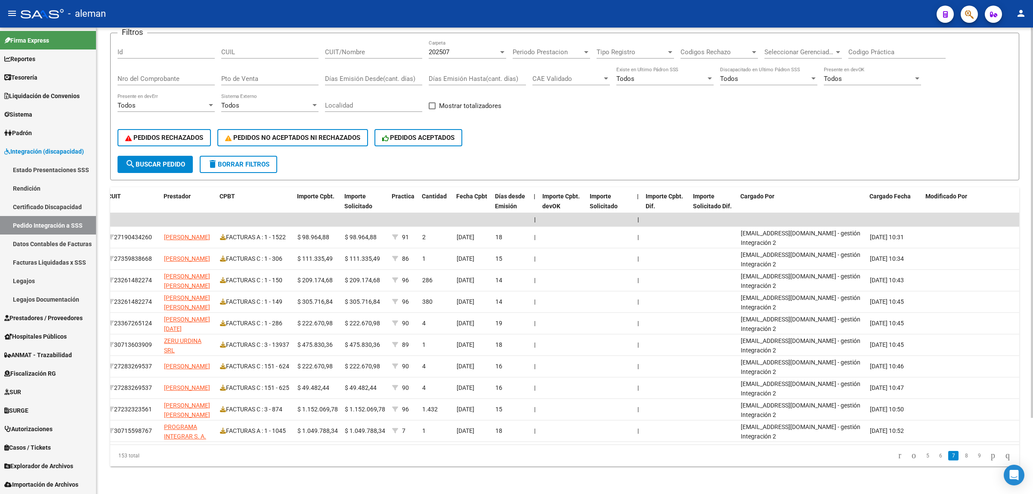
click at [974, 459] on link "9" at bounding box center [979, 455] width 10 height 9
click at [973, 459] on link "11" at bounding box center [978, 455] width 11 height 9
click at [973, 459] on link "13" at bounding box center [978, 455] width 11 height 9
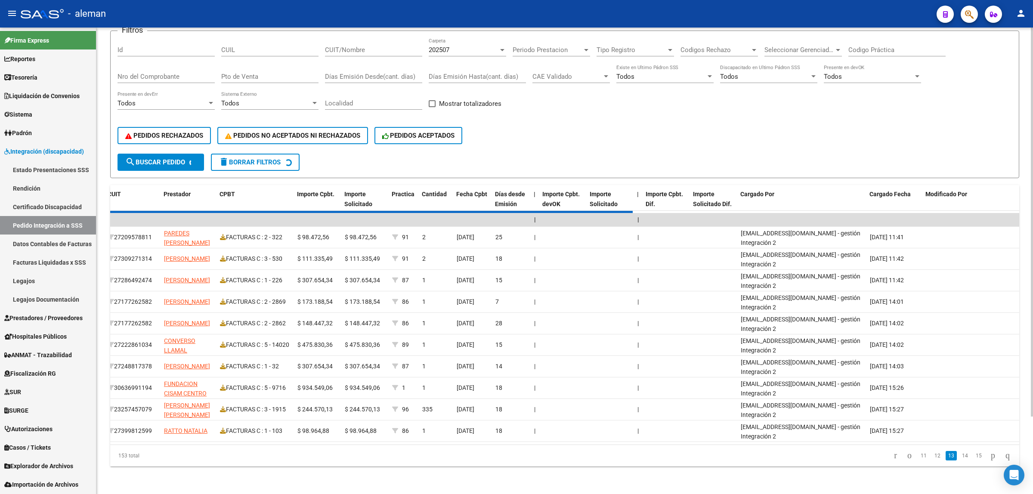
scroll to position [11, 0]
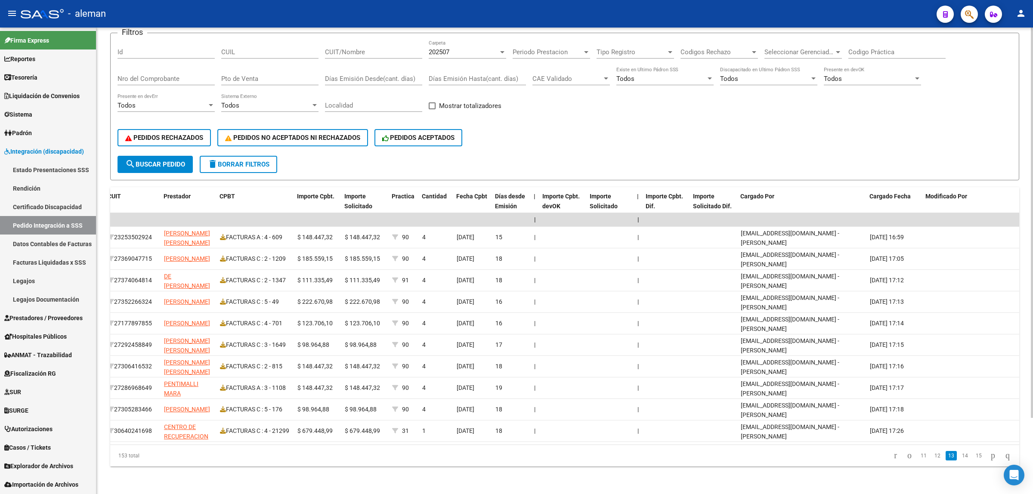
click at [973, 459] on link "15" at bounding box center [978, 455] width 11 height 9
click at [973, 459] on link "16" at bounding box center [978, 455] width 11 height 9
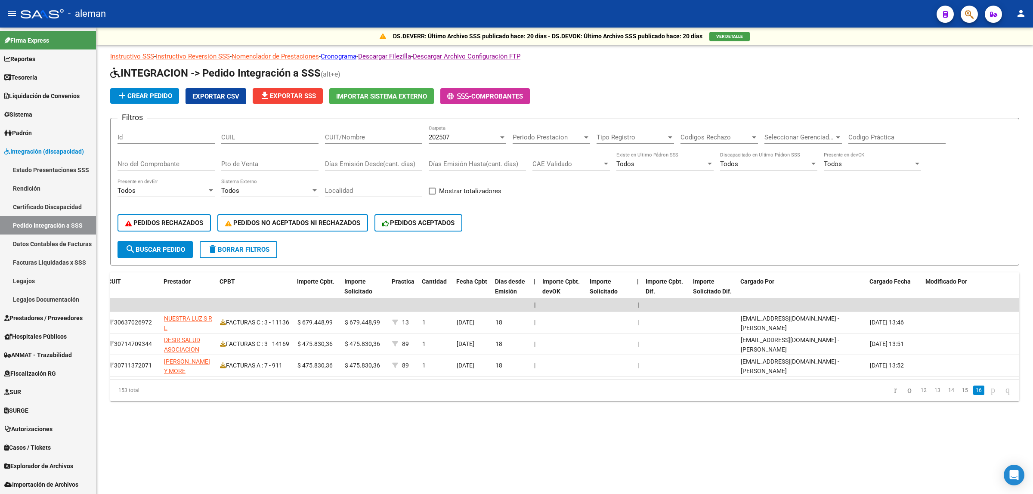
scroll to position [0, 0]
click at [209, 97] on span "Exportar CSV" at bounding box center [215, 97] width 47 height 8
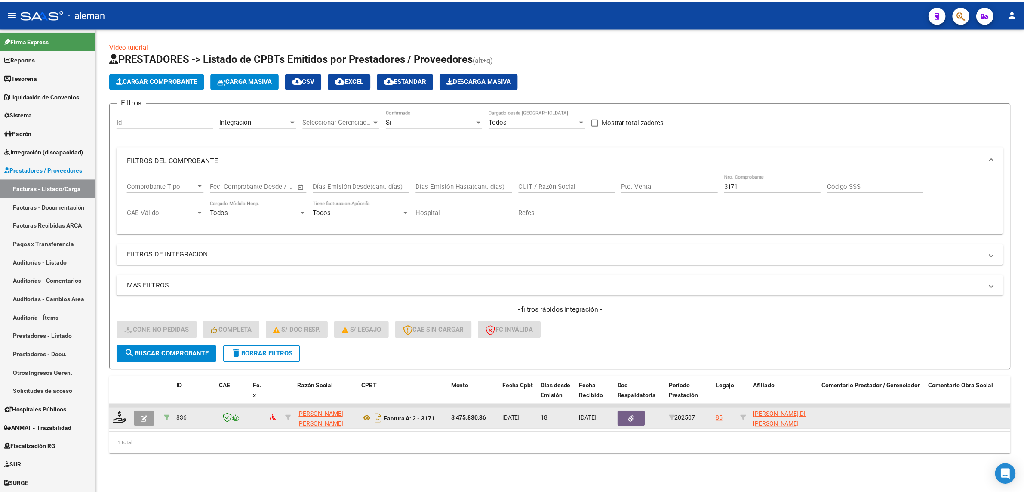
scroll to position [36, 0]
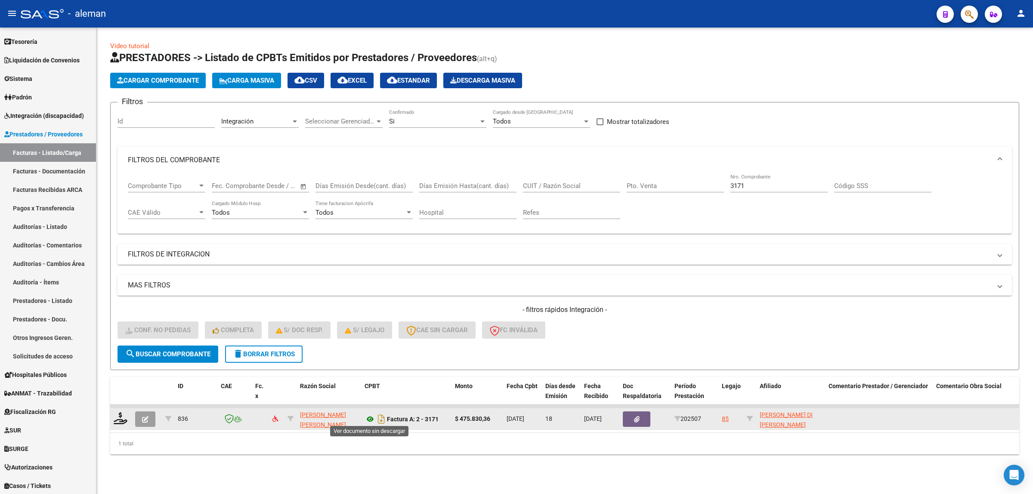
click at [370, 415] on icon at bounding box center [369, 419] width 11 height 10
click at [124, 424] on datatable-body-cell at bounding box center [121, 418] width 22 height 21
click at [125, 419] on icon at bounding box center [121, 418] width 14 height 12
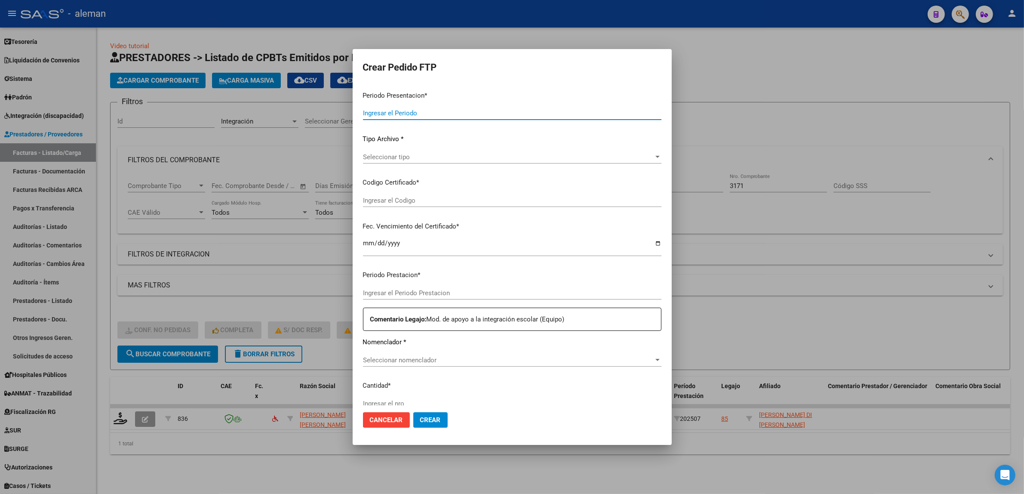
type input "202507"
type input "$ 475.830,36"
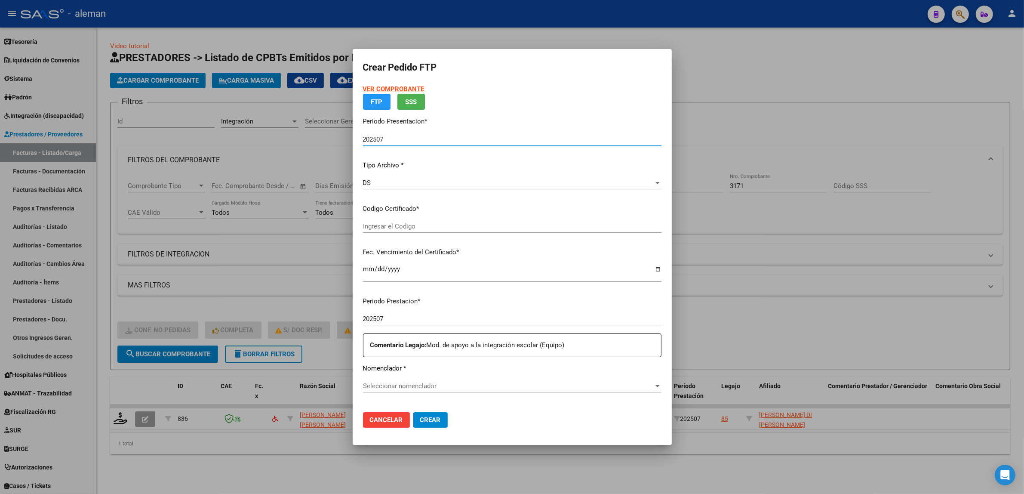
type input "ARG02000535858652022050420270504CBA536"
type input "[DATE]"
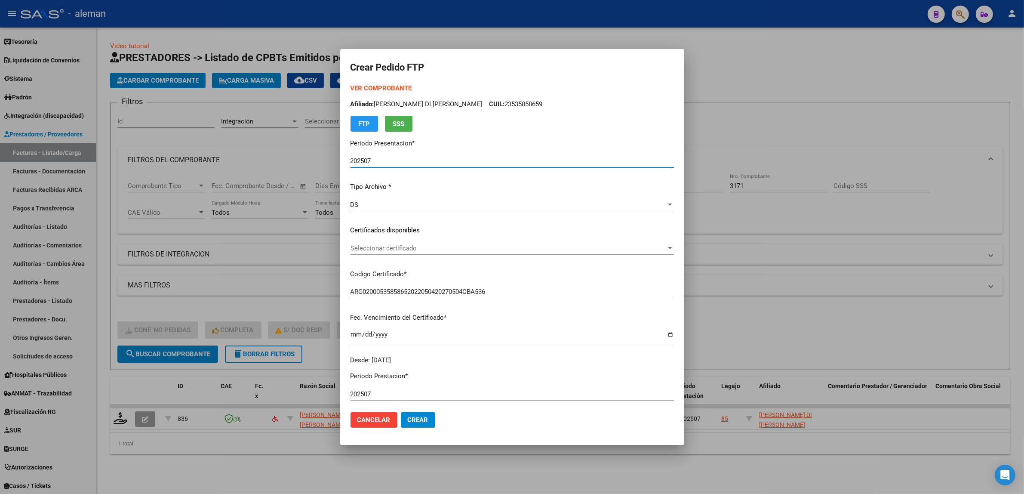
scroll to position [0, 0]
click at [762, 311] on div at bounding box center [512, 247] width 1024 height 494
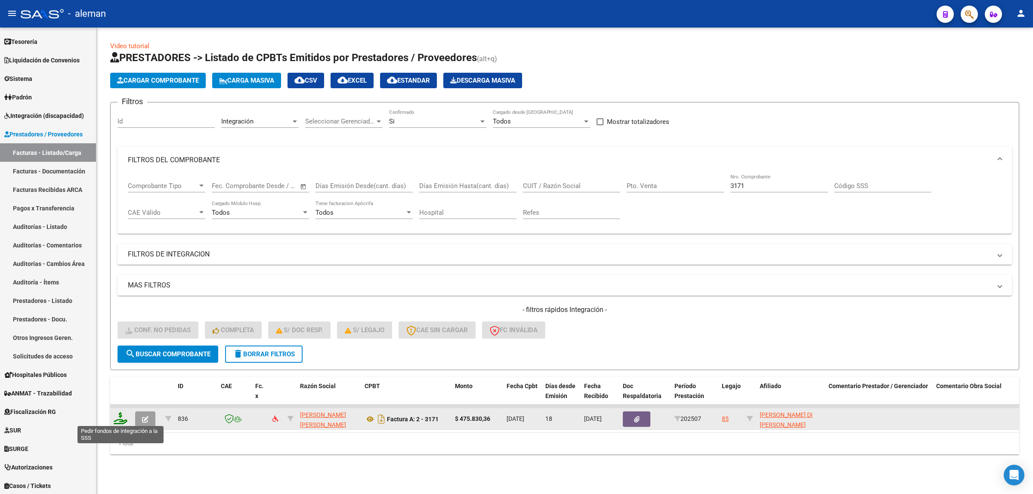
click at [123, 418] on icon at bounding box center [121, 418] width 14 height 12
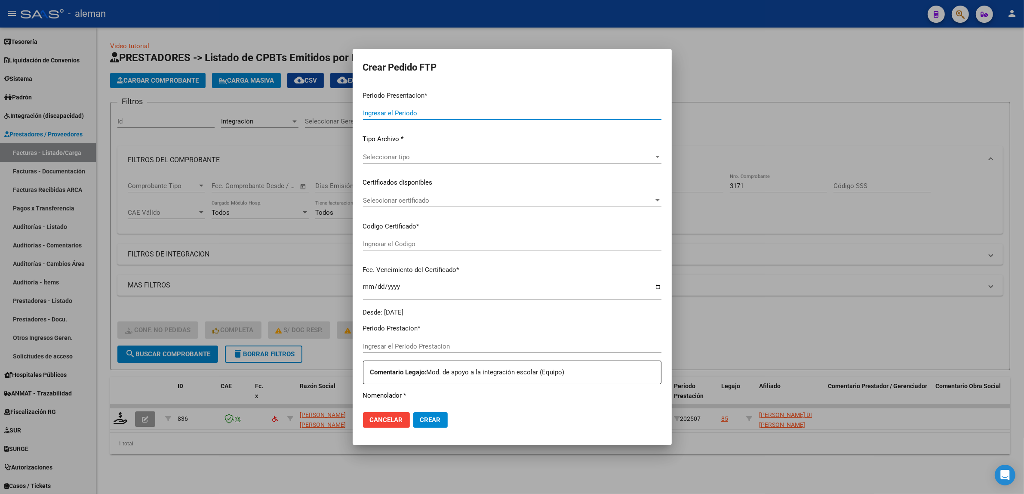
type input "202507"
type input "$ 475.830,36"
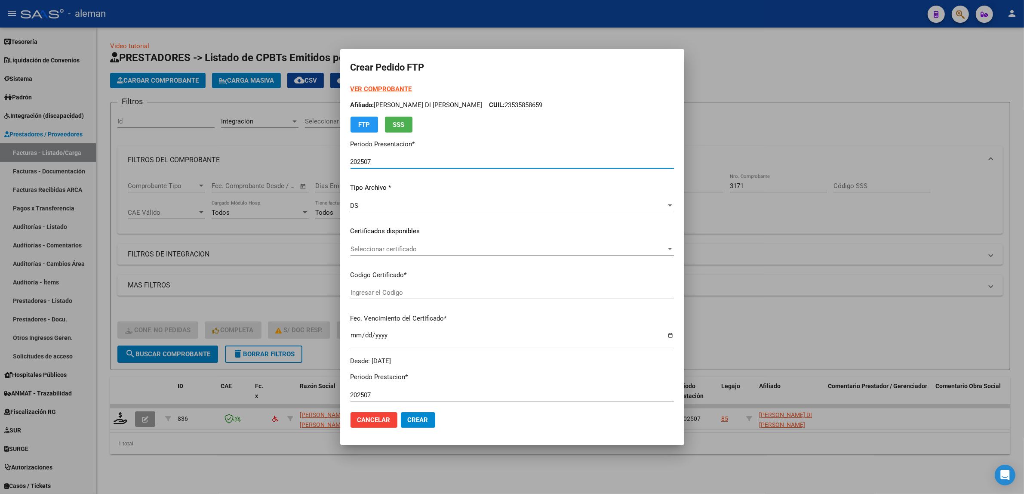
type input "ARG02000535858652022050420270504CBA536"
type input "2027-05-04"
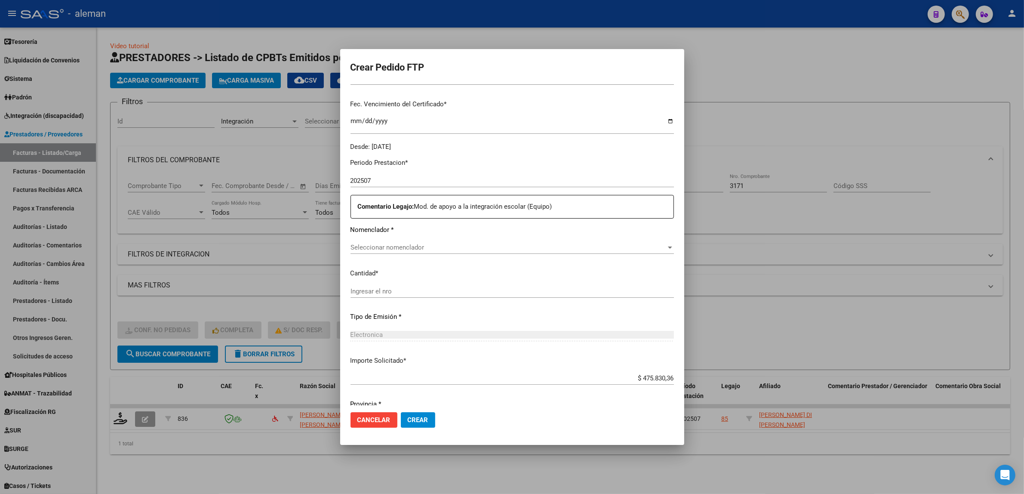
scroll to position [215, 0]
click at [668, 247] on div at bounding box center [670, 247] width 4 height 2
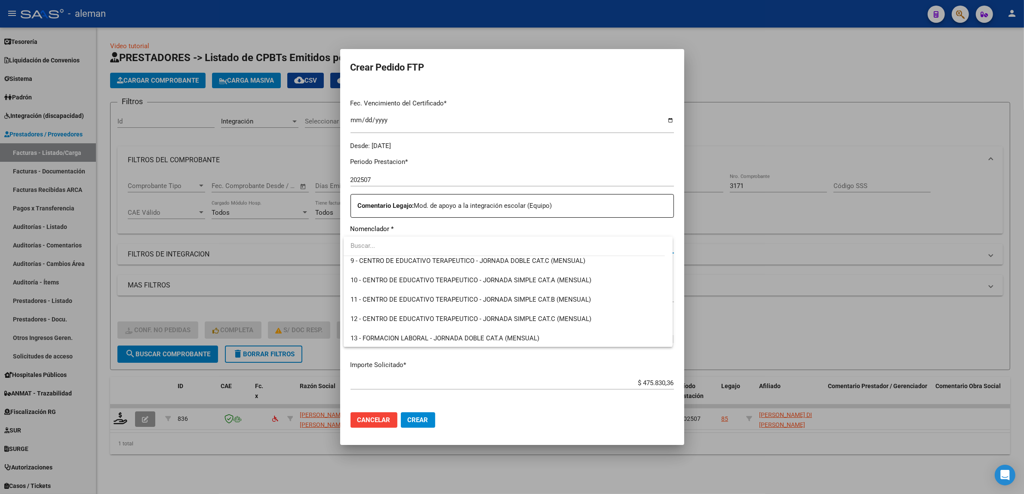
scroll to position [161, 0]
click at [732, 293] on div at bounding box center [512, 247] width 1024 height 494
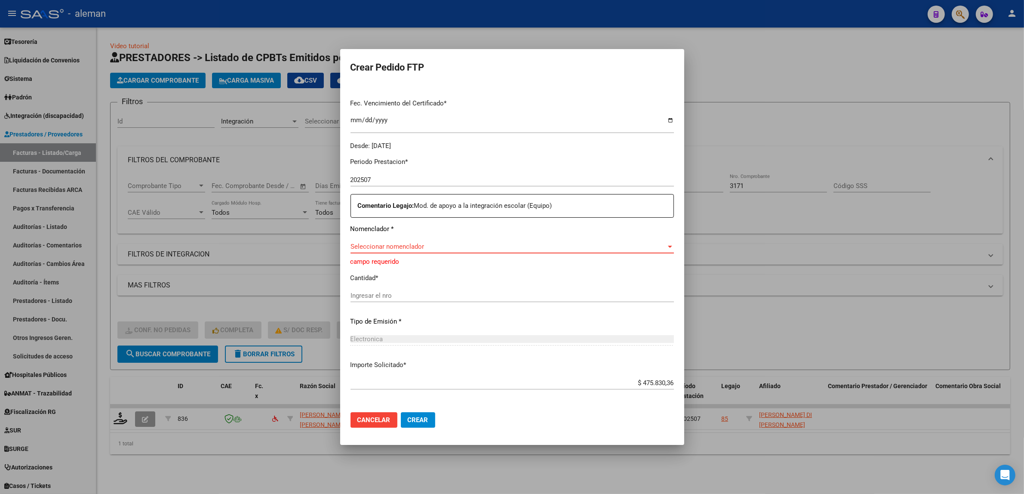
click at [666, 250] on div at bounding box center [670, 246] width 8 height 7
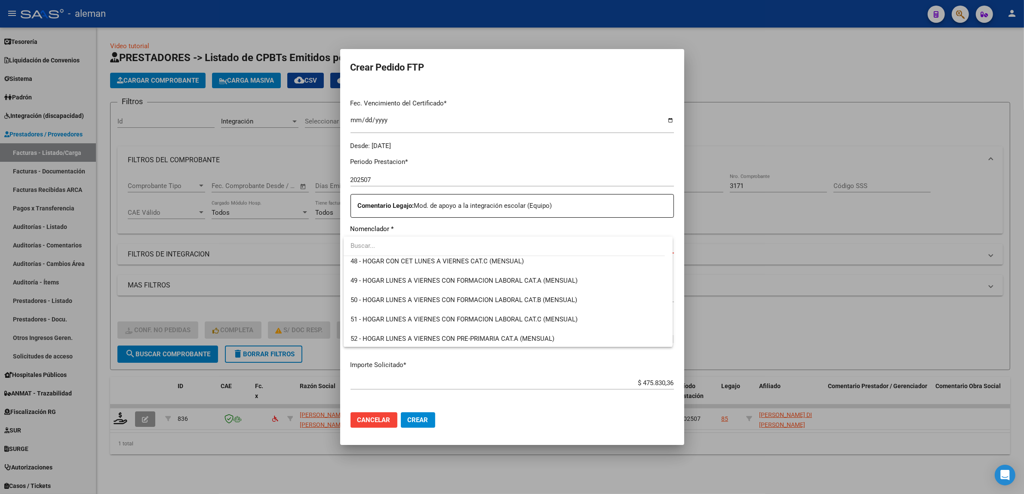
scroll to position [1022, 0]
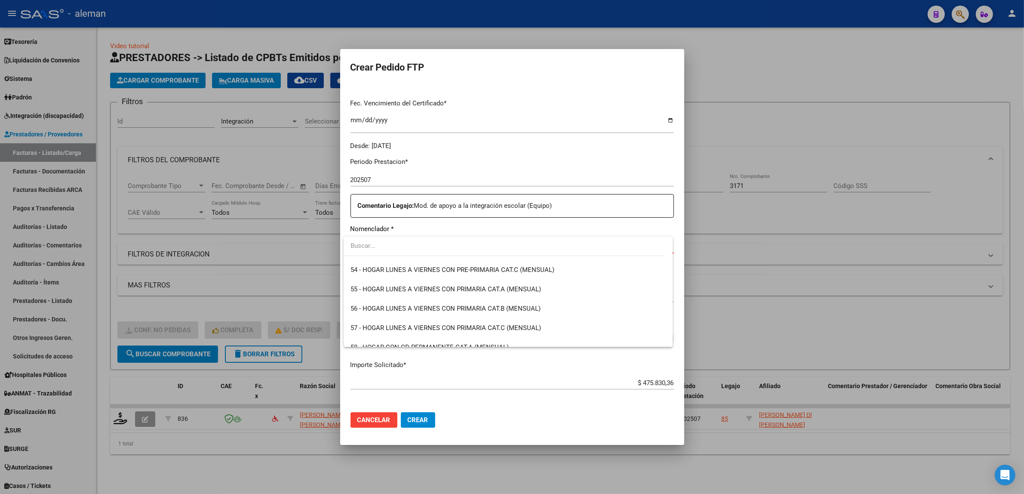
type input "m"
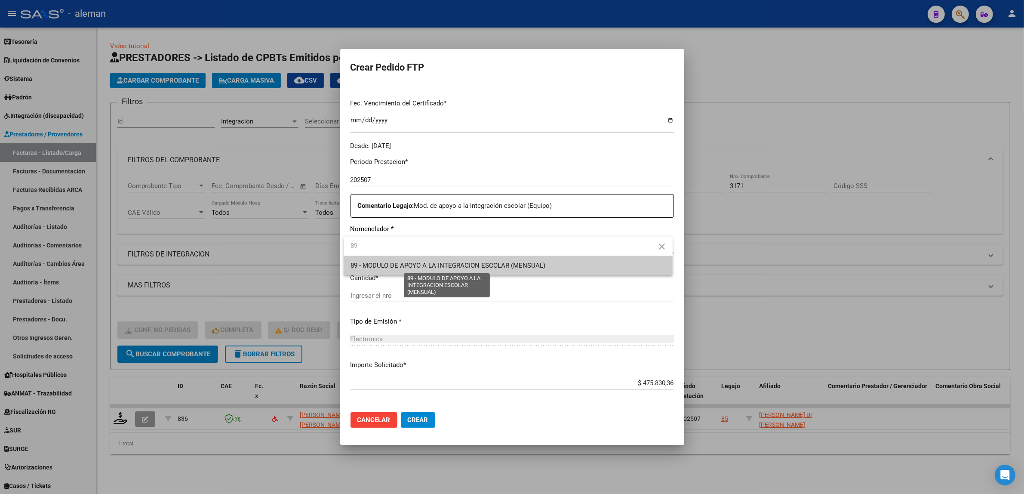
type input "89"
click at [500, 268] on span "89 - MODULO DE APOYO A LA INTEGRACION ESCOLAR (MENSUAL)" at bounding box center [448, 266] width 195 height 8
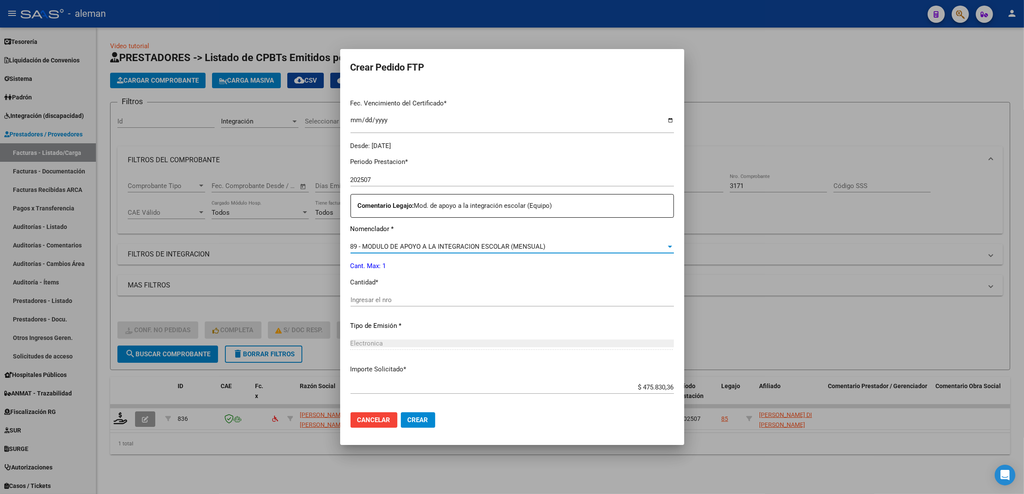
click at [394, 300] on input "Ingresar el nro" at bounding box center [513, 300] width 324 height 8
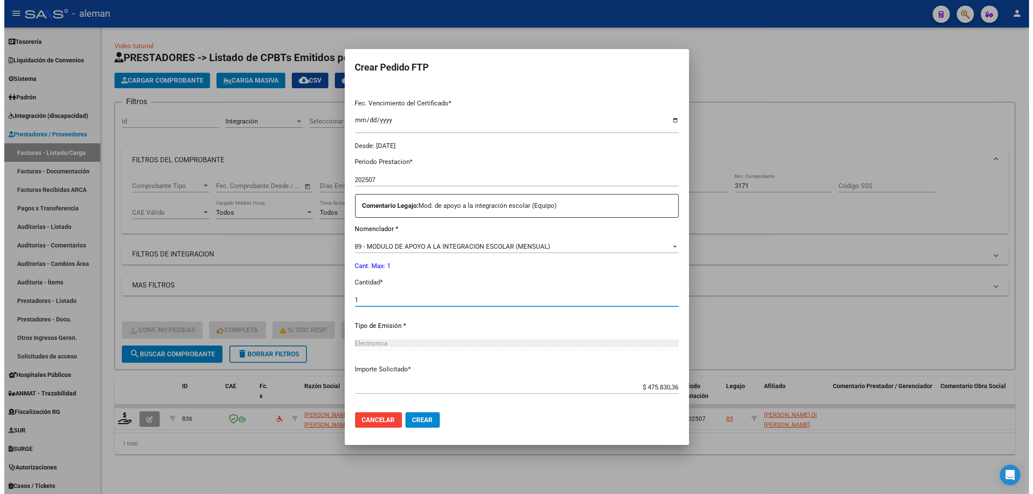
scroll to position [255, 0]
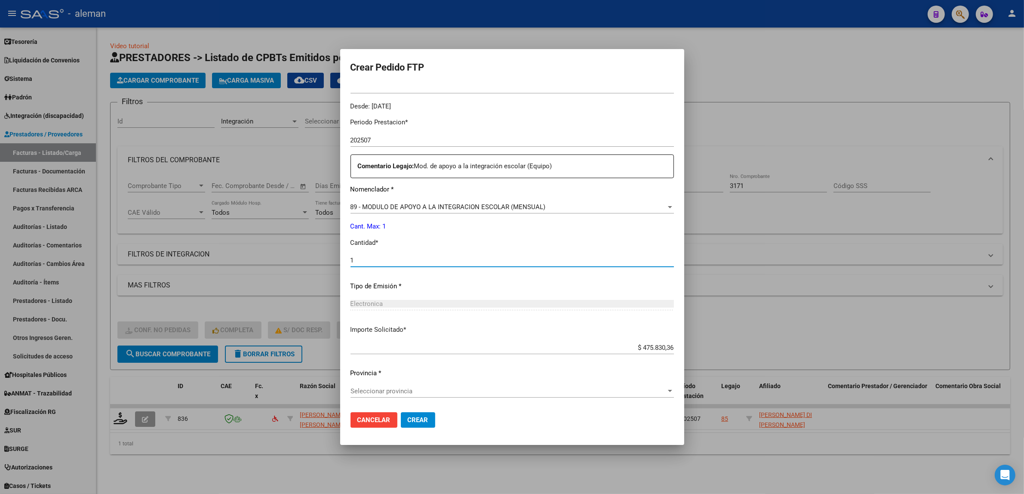
type input "1"
click at [413, 418] on span "Crear" at bounding box center [418, 420] width 21 height 8
click at [420, 418] on span "Crear" at bounding box center [418, 420] width 21 height 8
click at [666, 389] on div at bounding box center [670, 391] width 8 height 7
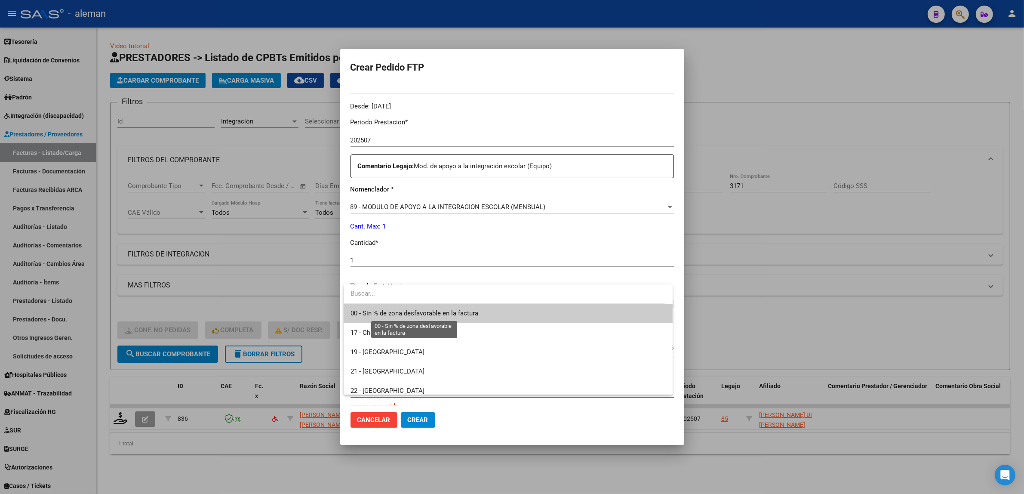
click at [411, 317] on span "00 - Sin % de zona desfavorable en la factura" at bounding box center [415, 313] width 128 height 8
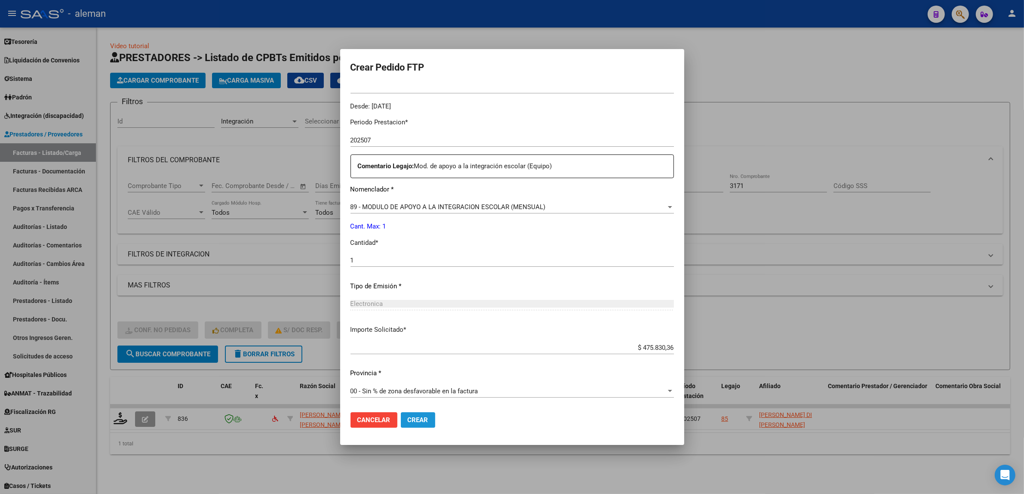
click at [416, 421] on span "Crear" at bounding box center [418, 420] width 21 height 8
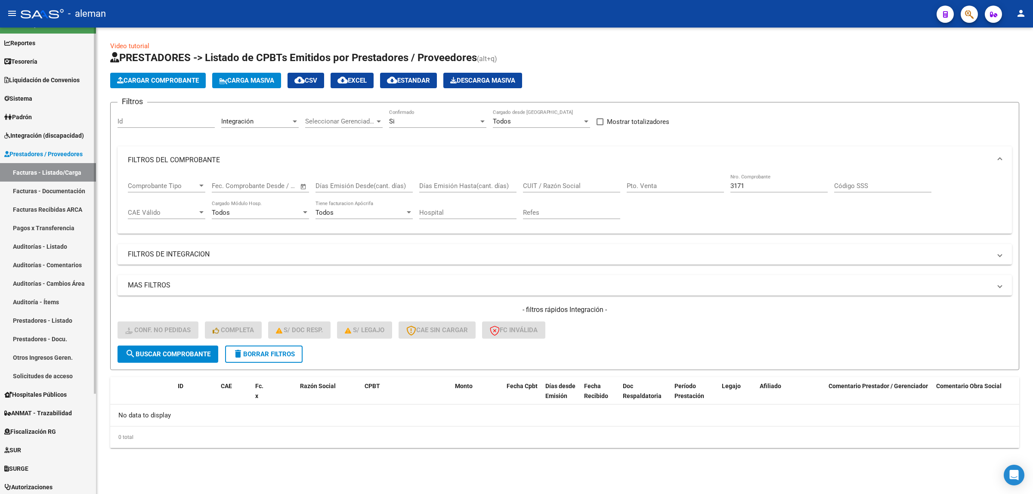
scroll to position [0, 0]
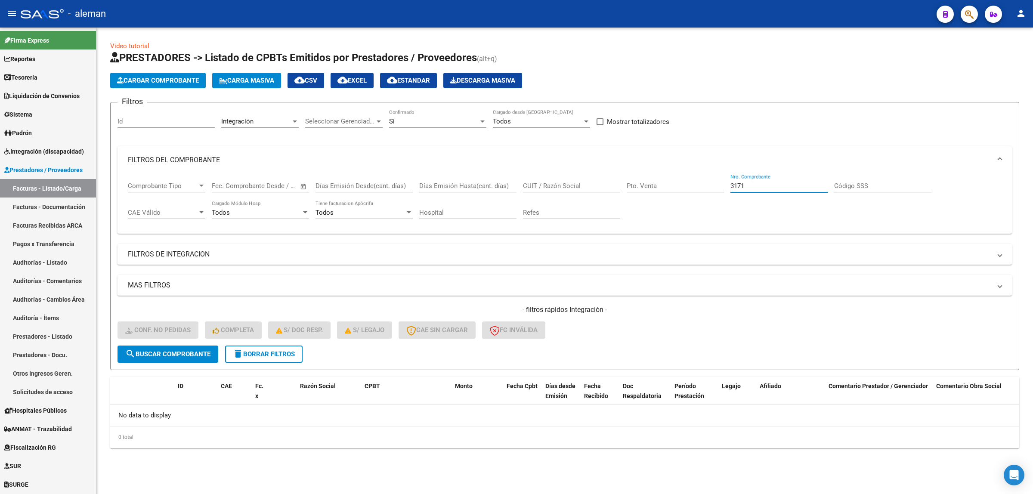
drag, startPoint x: 747, startPoint y: 183, endPoint x: 716, endPoint y: 187, distance: 31.2
click at [716, 187] on div "Comprobante Tipo Comprobante Tipo Start date – End date Fec. Comprobante Desde …" at bounding box center [564, 200] width 873 height 53
click at [175, 357] on button "search Buscar Comprobante" at bounding box center [167, 353] width 101 height 17
drag, startPoint x: 750, startPoint y: 186, endPoint x: 717, endPoint y: 184, distance: 32.8
click at [717, 184] on div "Comprobante Tipo Comprobante Tipo Start date – End date Fec. Comprobante Desde …" at bounding box center [564, 200] width 873 height 53
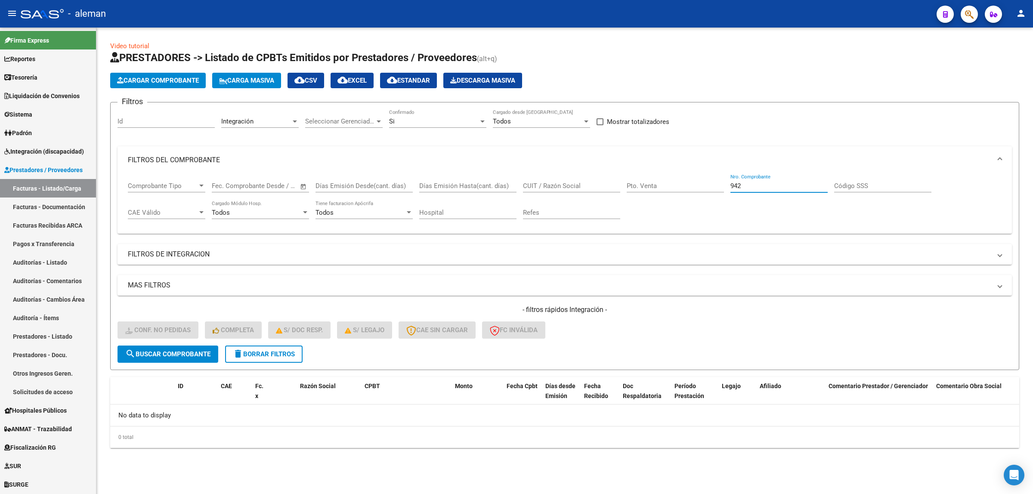
type input "942"
click at [185, 355] on span "search Buscar Comprobante" at bounding box center [167, 354] width 85 height 8
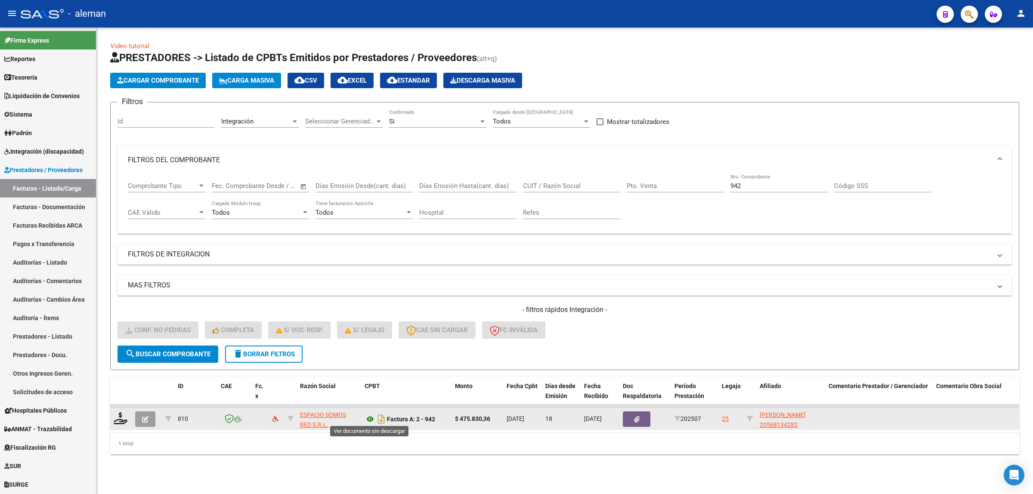
click at [367, 416] on icon at bounding box center [369, 419] width 11 height 10
click at [123, 419] on icon at bounding box center [121, 418] width 14 height 12
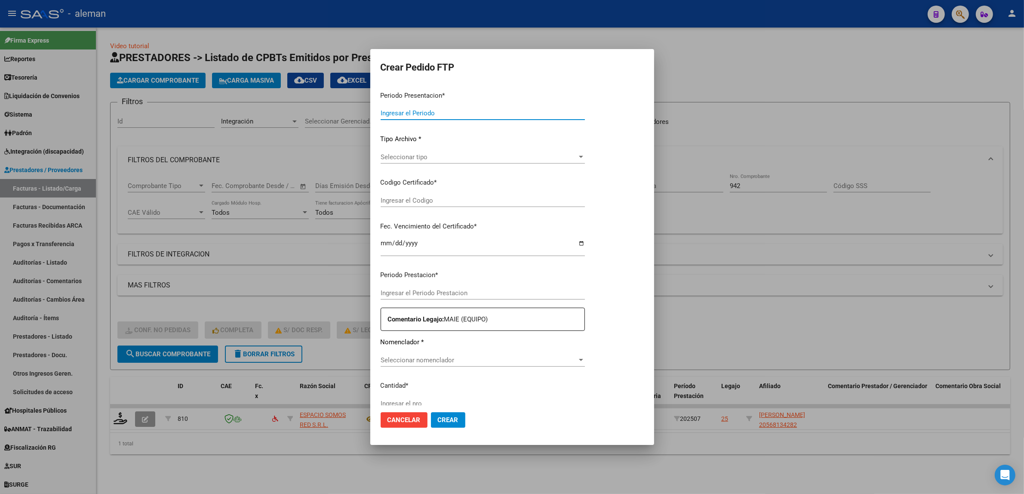
type input "202507"
type input "$ 475.830,36"
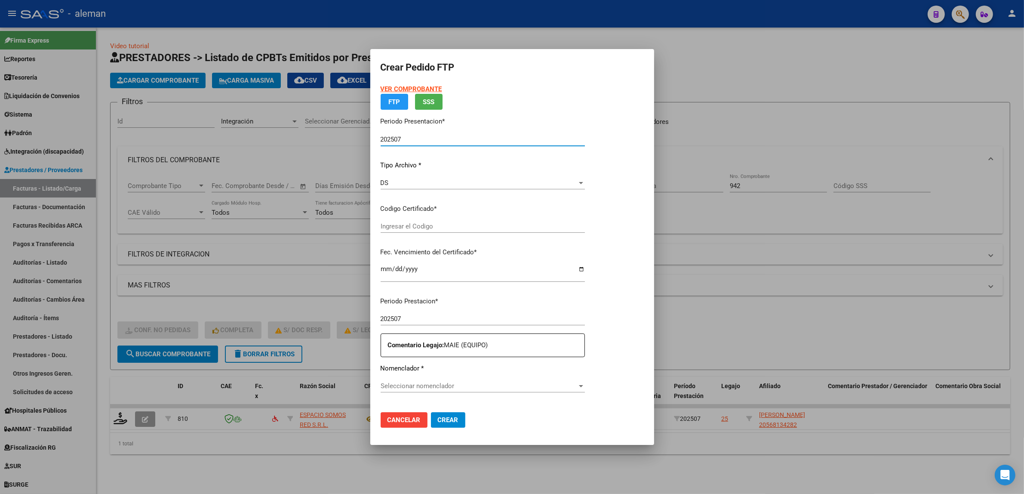
type input "ARG02561834282023042420260424BS317"
type input "2026-04-24"
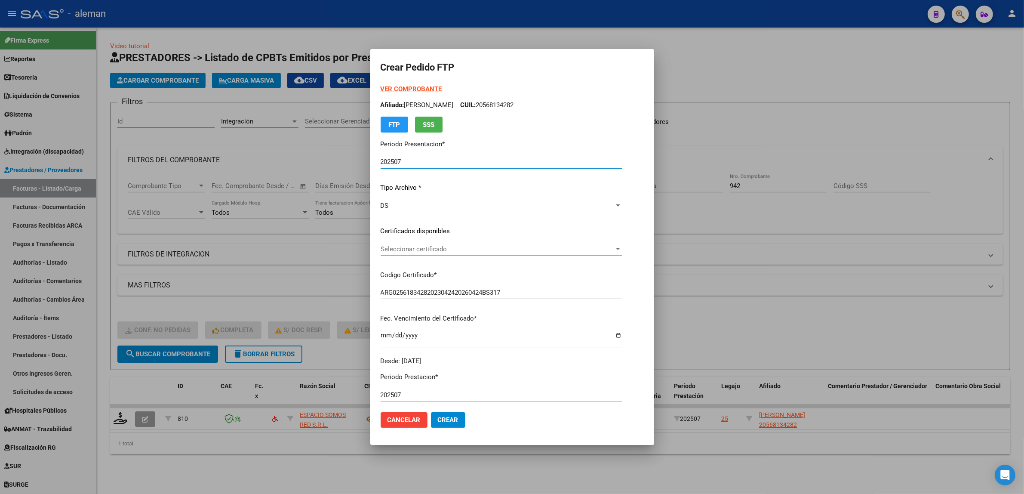
click at [783, 449] on div at bounding box center [512, 247] width 1024 height 494
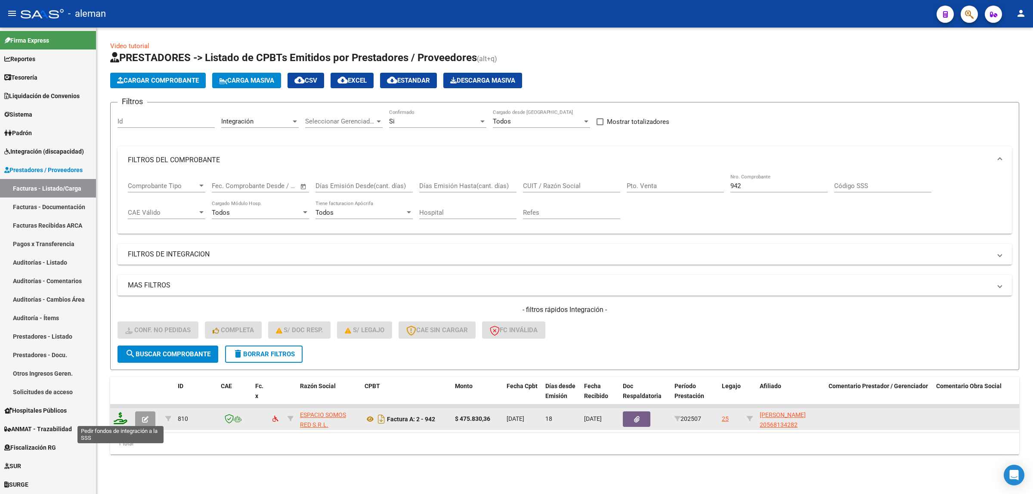
click at [124, 419] on icon at bounding box center [121, 418] width 14 height 12
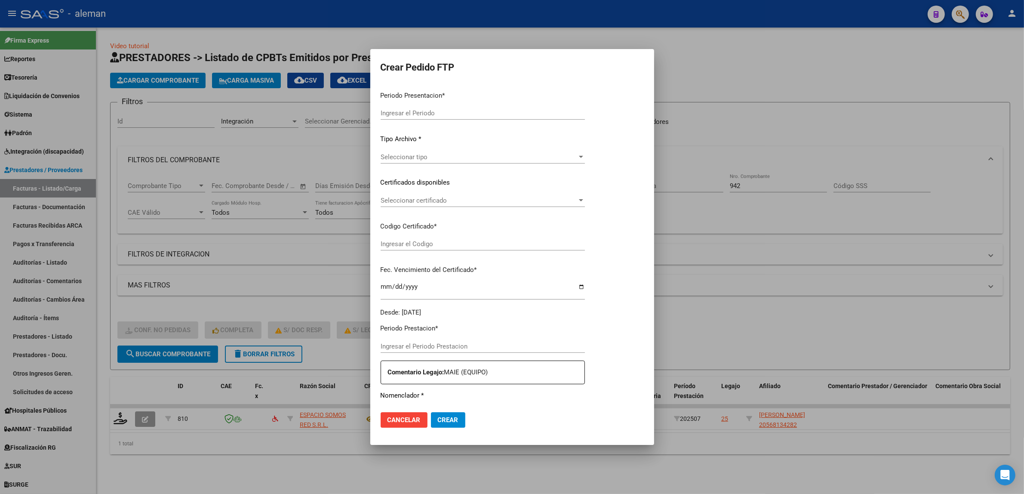
type input "202507"
type input "$ 475.830,36"
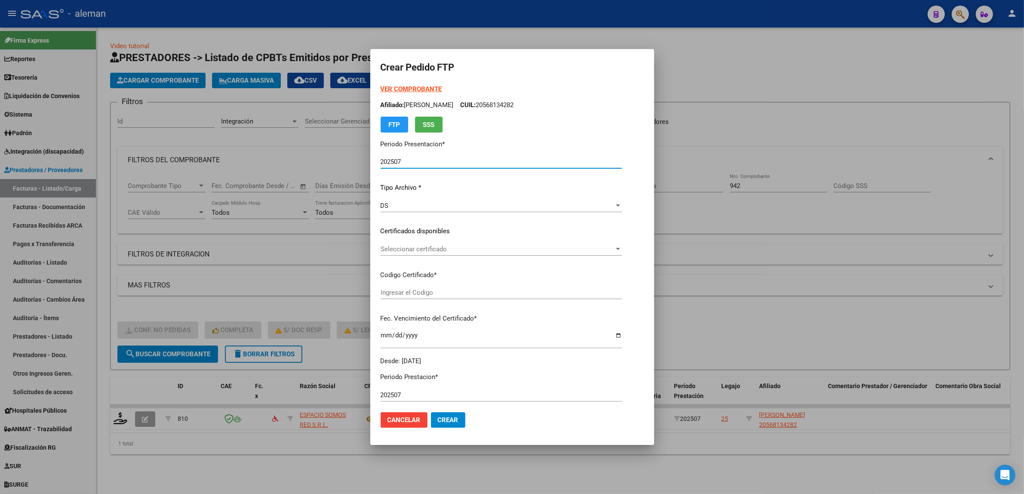
type input "ARG02561834282023042420260424BS317"
type input "2026-04-24"
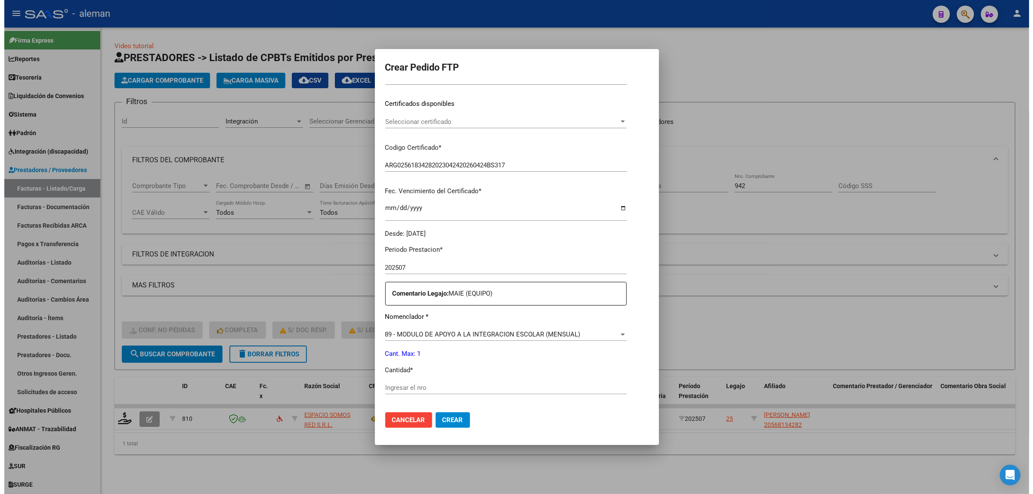
scroll to position [161, 0]
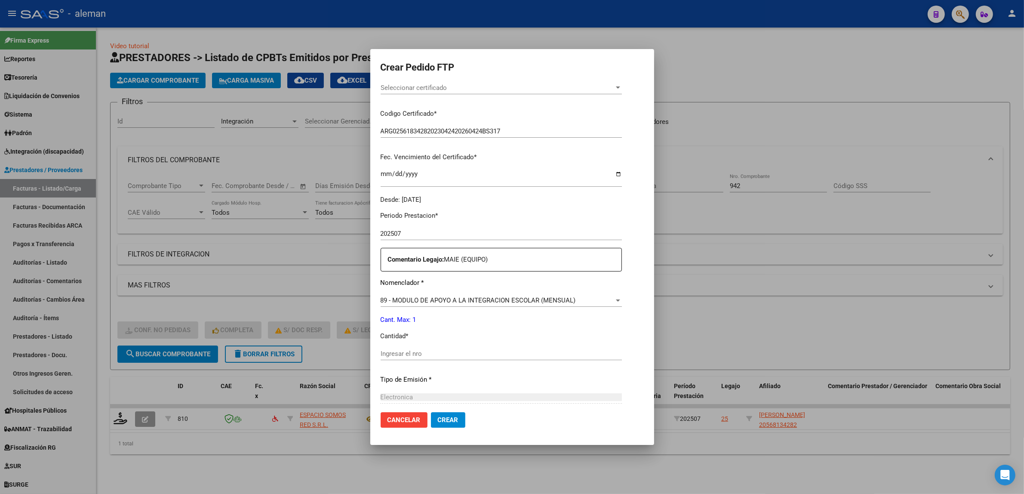
click at [477, 345] on div "Periodo Prestacion * 202507 Ingresar el Periodo Prestacion Comentario Legajo: M…" at bounding box center [501, 351] width 241 height 295
click at [474, 351] on input "Ingresar el nro" at bounding box center [501, 354] width 241 height 8
type input "1"
click at [441, 421] on span "Crear" at bounding box center [448, 420] width 21 height 8
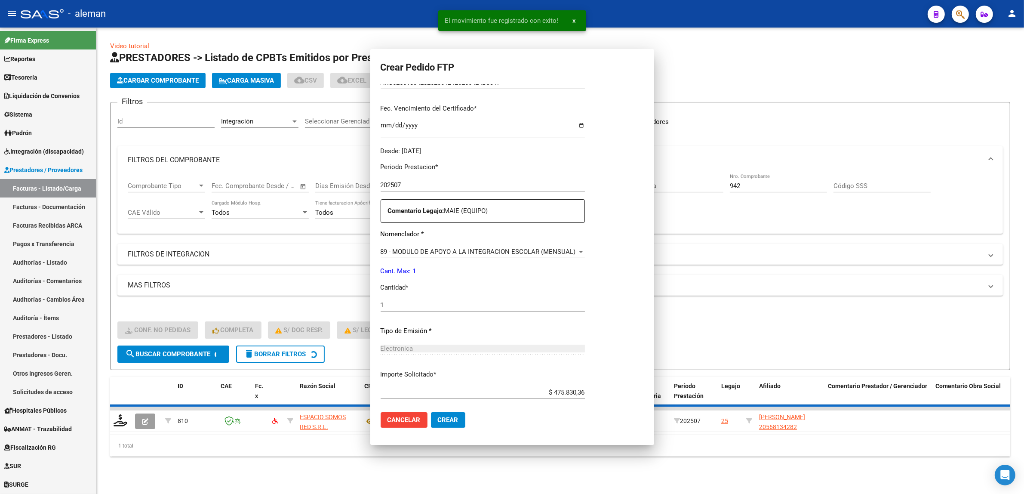
scroll to position [0, 0]
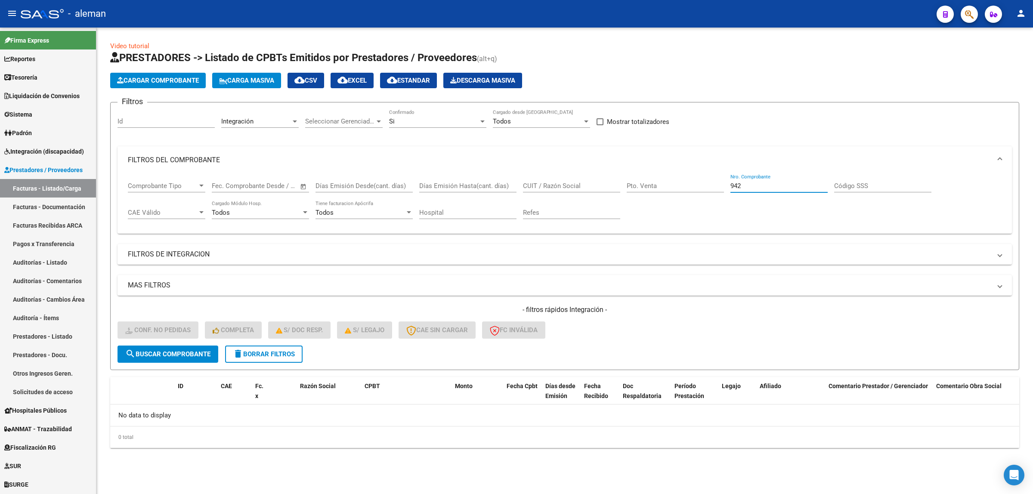
drag, startPoint x: 751, startPoint y: 187, endPoint x: 727, endPoint y: 188, distance: 24.1
click at [727, 188] on div "Comprobante Tipo Comprobante Tipo Start date – End date Fec. Comprobante Desde …" at bounding box center [564, 200] width 873 height 53
type input "192"
click at [198, 350] on span "search Buscar Comprobante" at bounding box center [167, 354] width 85 height 8
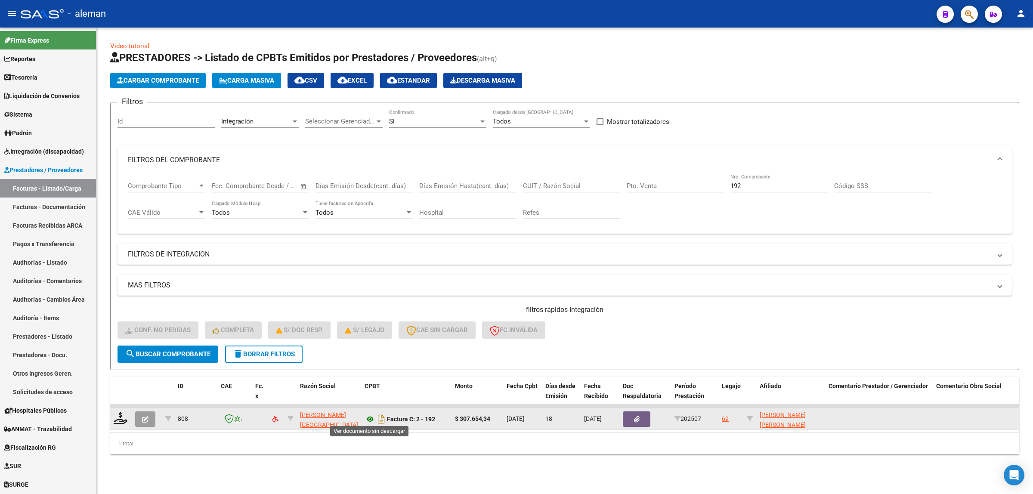
click at [369, 416] on icon at bounding box center [369, 419] width 11 height 10
click at [117, 422] on icon at bounding box center [121, 418] width 14 height 12
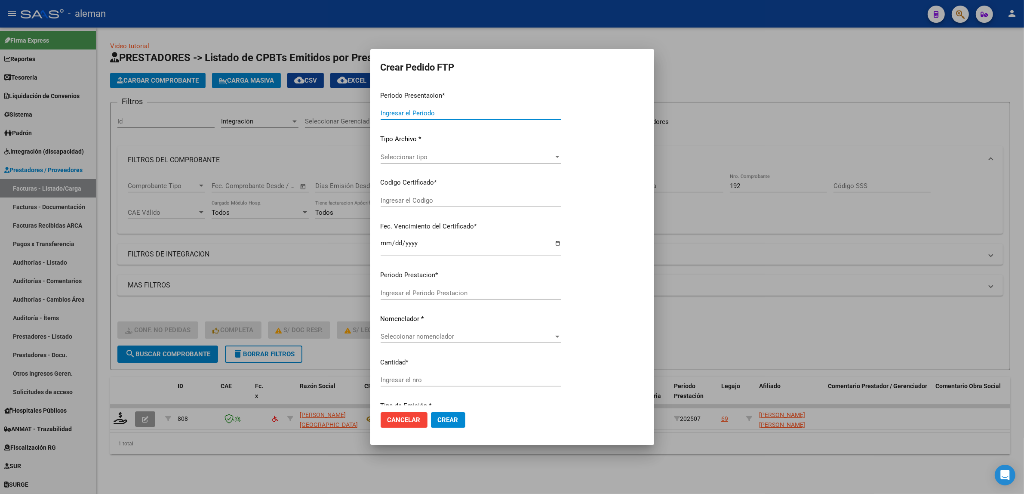
type input "202507"
type input "$ 307.654,34"
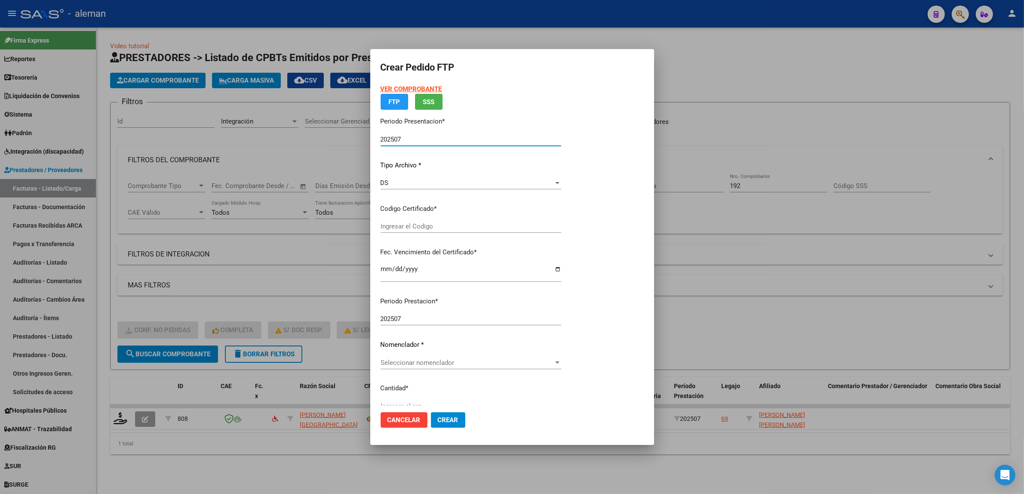
type input "ARG02000569968522023011920280119BS10725"
type input "2028-01-19"
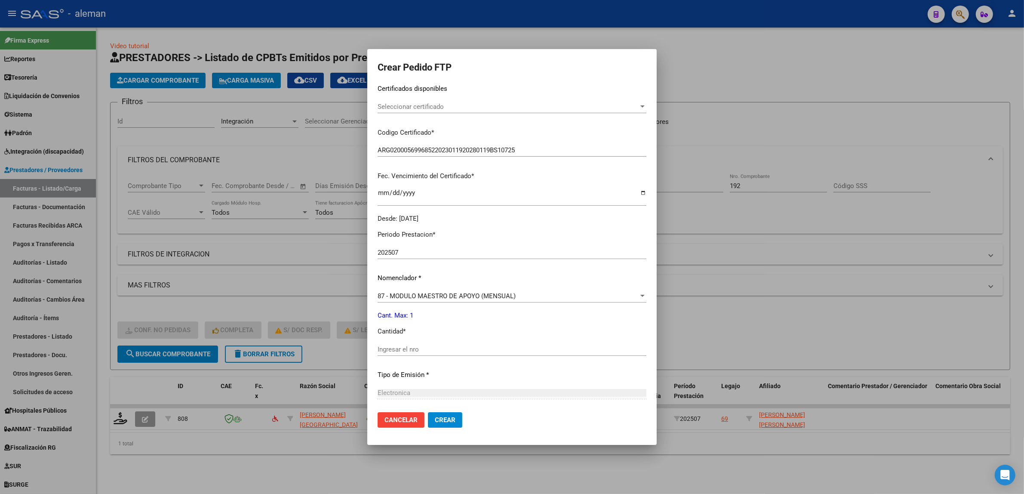
scroll to position [161, 0]
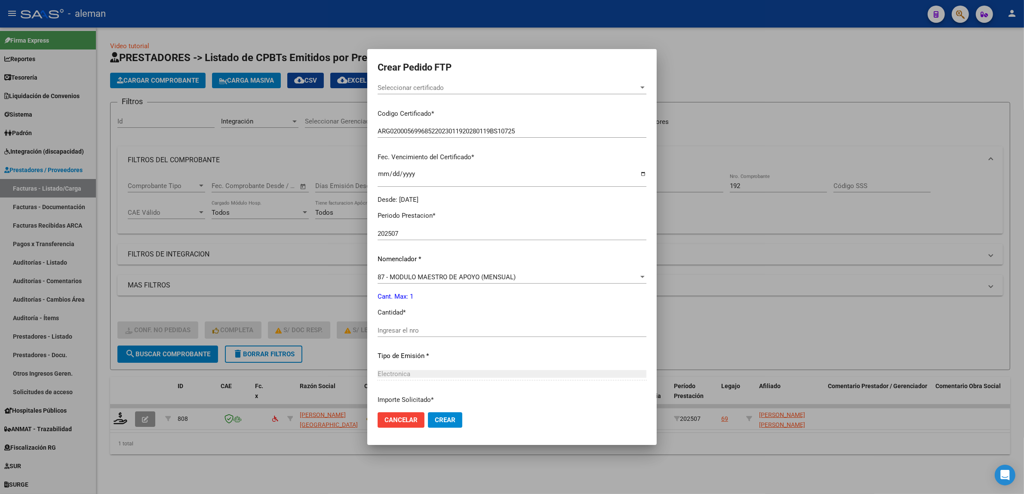
click at [452, 330] on input "Ingresar el nro" at bounding box center [512, 331] width 269 height 8
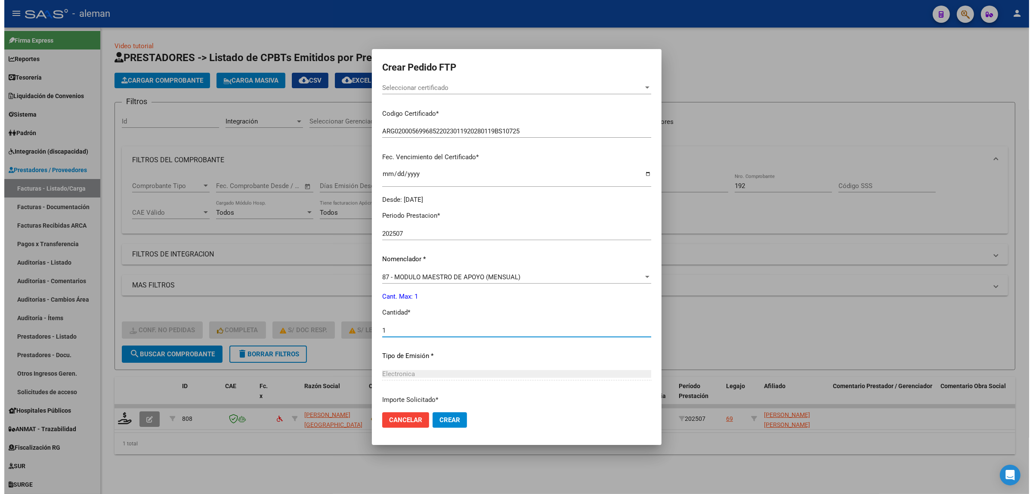
scroll to position [215, 0]
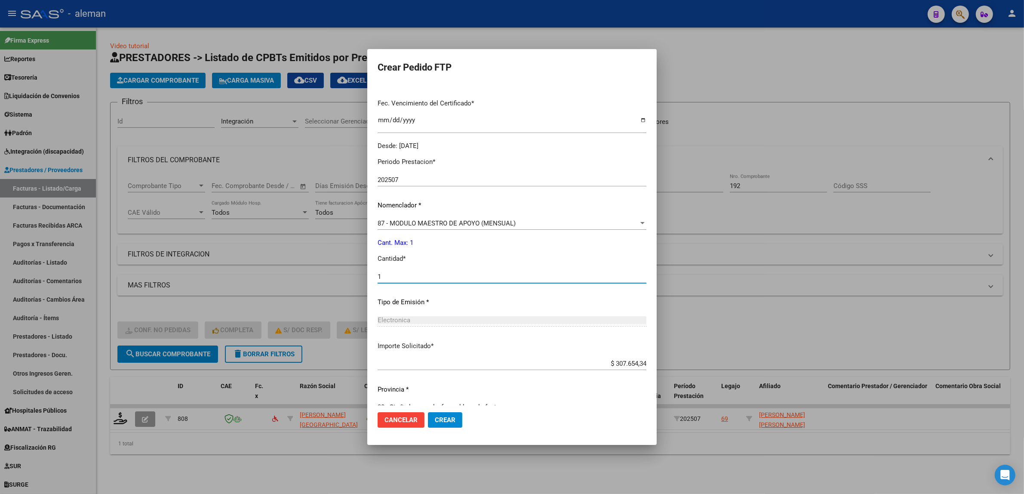
type input "1"
click at [450, 418] on span "Crear" at bounding box center [445, 420] width 21 height 8
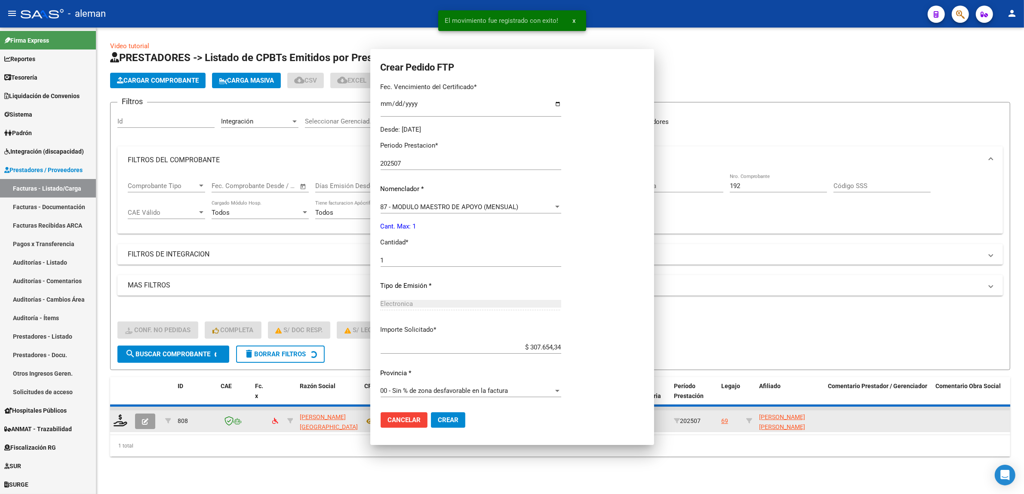
scroll to position [0, 0]
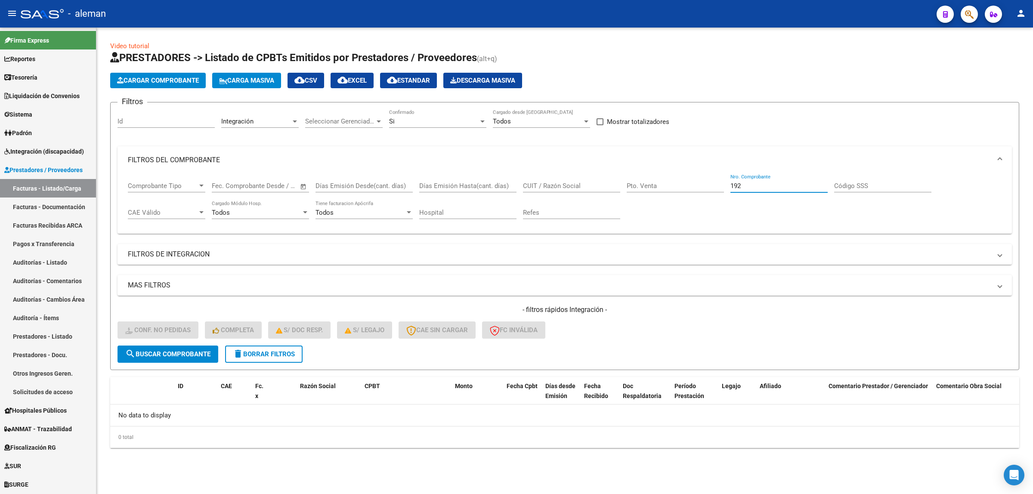
drag, startPoint x: 761, startPoint y: 185, endPoint x: 719, endPoint y: 187, distance: 41.8
click at [719, 187] on div "Comprobante Tipo Comprobante Tipo Start date – End date Fec. Comprobante Desde …" at bounding box center [564, 200] width 873 height 53
type input "4239"
click at [191, 347] on button "search Buscar Comprobante" at bounding box center [167, 353] width 101 height 17
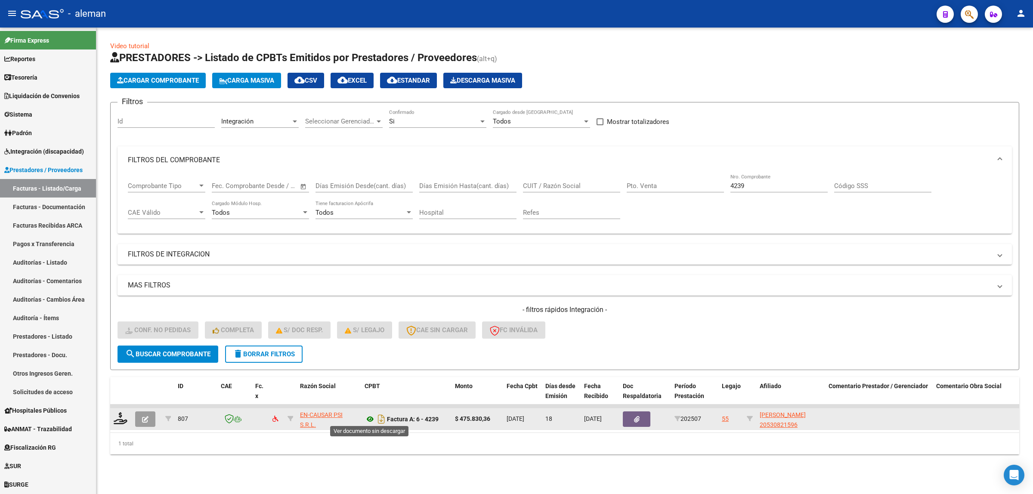
click at [369, 418] on icon at bounding box center [369, 419] width 11 height 10
click at [123, 418] on icon at bounding box center [121, 418] width 14 height 12
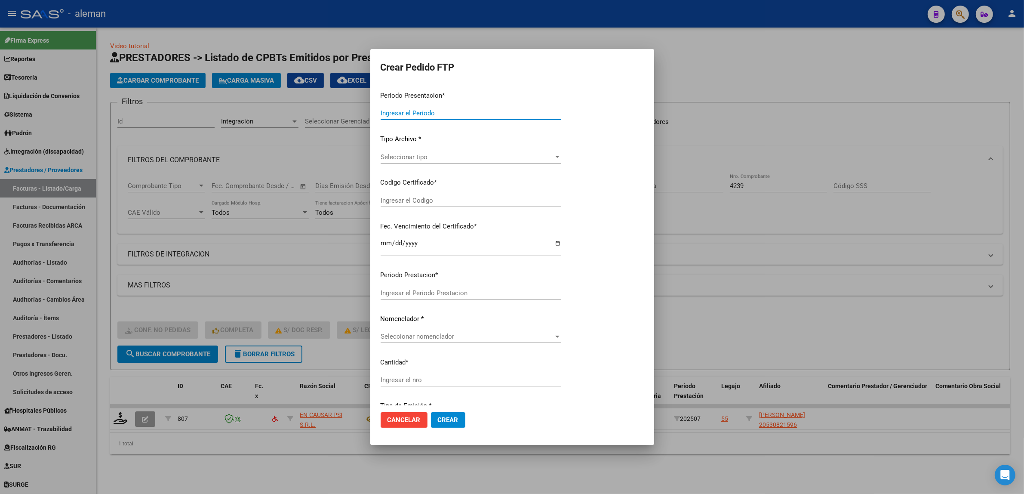
type input "202507"
type input "$ 475.830,36"
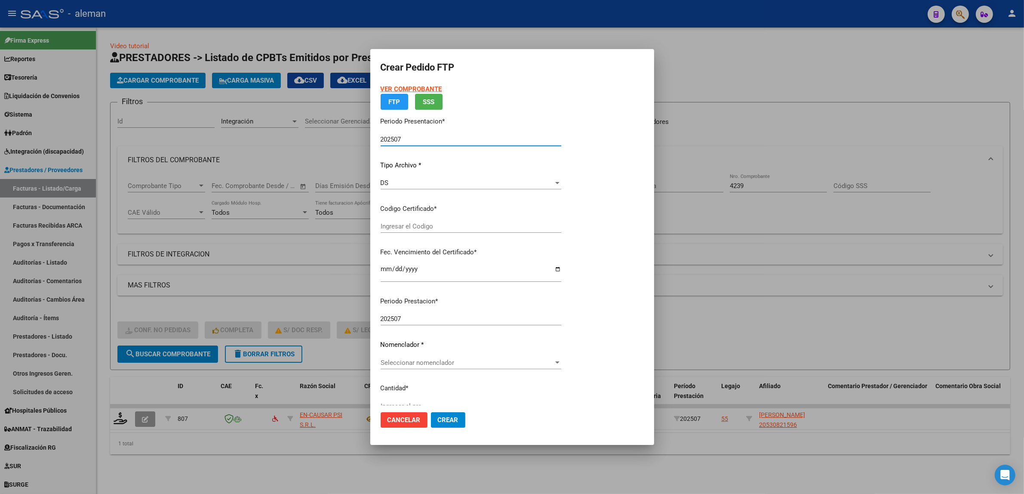
type input "ARG02000530821592025032020300320CIU13650"
type input "2030-03-20"
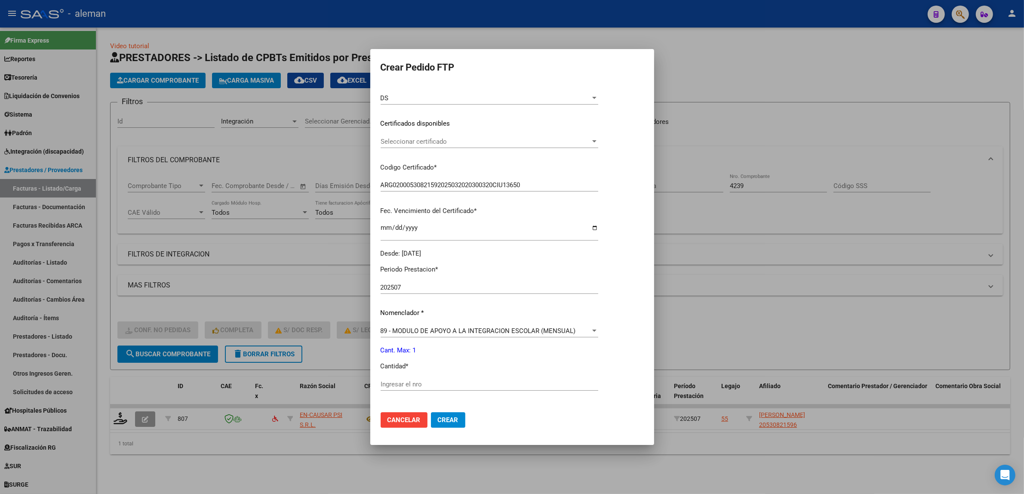
scroll to position [161, 0]
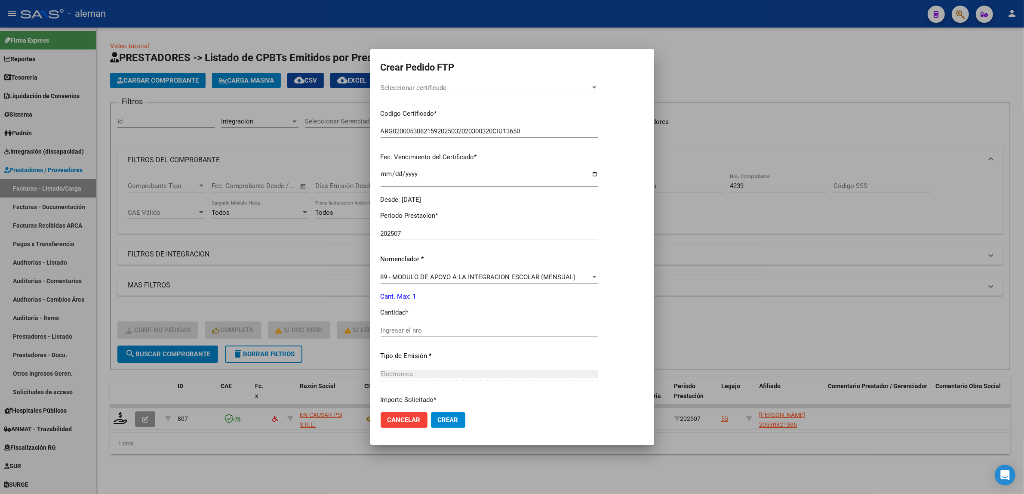
click at [429, 332] on input "Ingresar el nro" at bounding box center [490, 331] width 218 height 8
type input "1"
click at [443, 419] on span "Crear" at bounding box center [448, 420] width 21 height 8
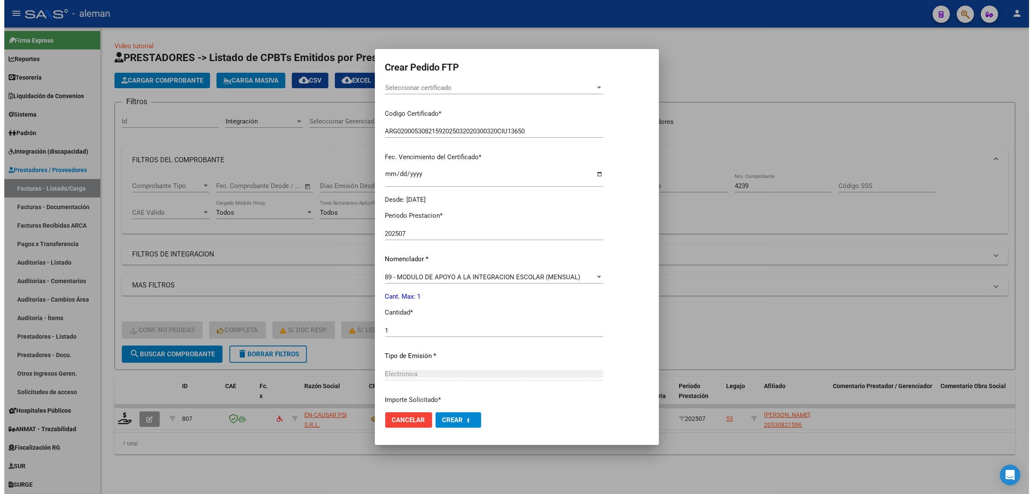
scroll to position [0, 0]
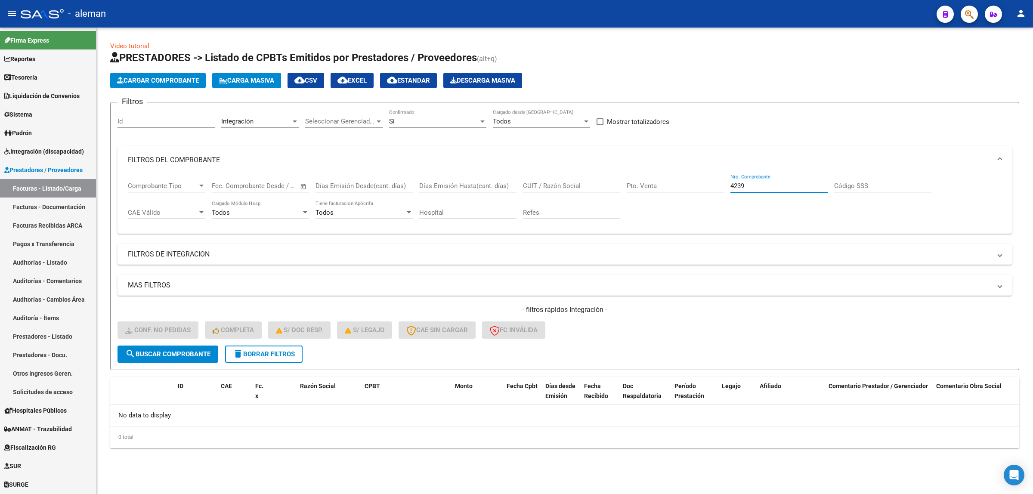
drag, startPoint x: 758, startPoint y: 188, endPoint x: 724, endPoint y: 188, distance: 34.0
click at [724, 188] on div "Comprobante Tipo Comprobante Tipo Start date – End date Fec. Comprobante Desde …" at bounding box center [564, 200] width 873 height 53
type input "11136"
click at [200, 353] on span "search Buscar Comprobante" at bounding box center [167, 354] width 85 height 8
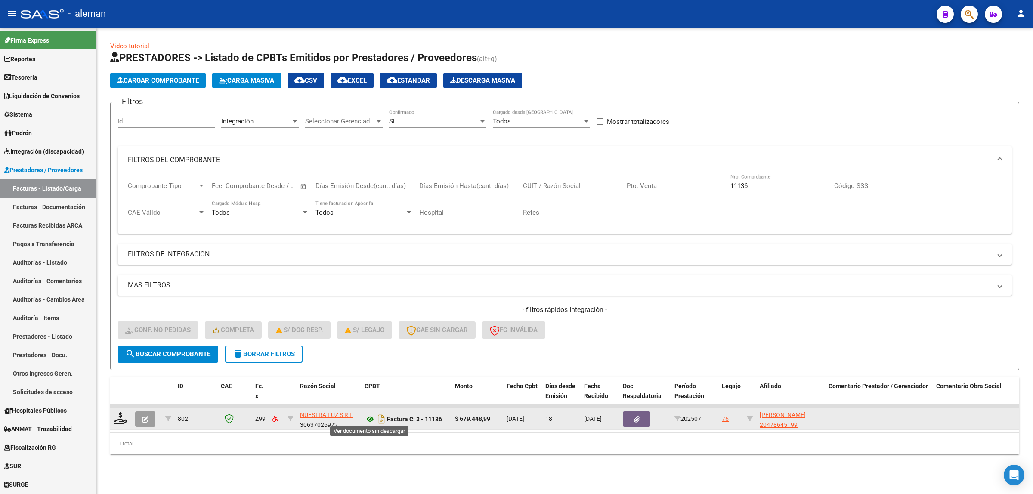
click at [367, 416] on icon at bounding box center [369, 419] width 11 height 10
click at [121, 419] on icon at bounding box center [121, 418] width 14 height 12
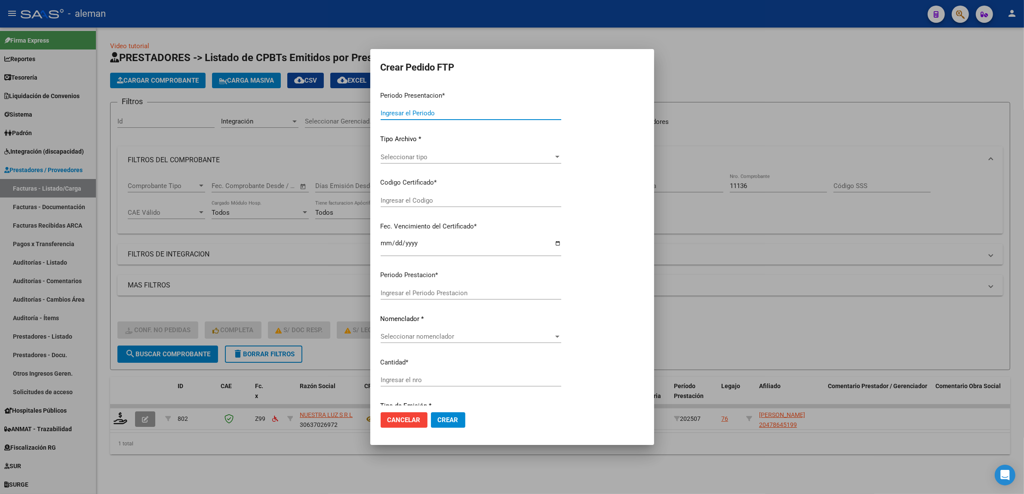
type input "202507"
type input "$ 679.448,99"
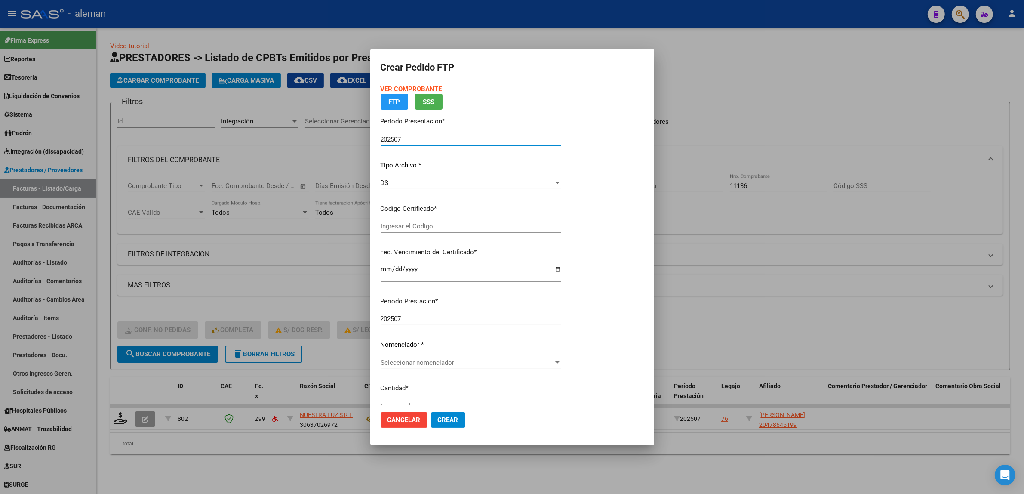
type input "ARG02000478645192022102020271020BS385"
type input "2027-10-20"
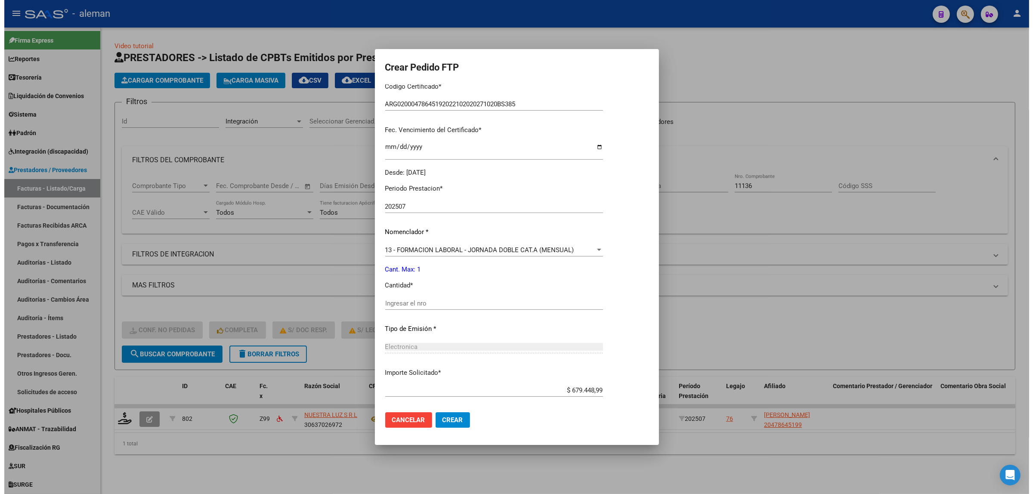
scroll to position [231, 0]
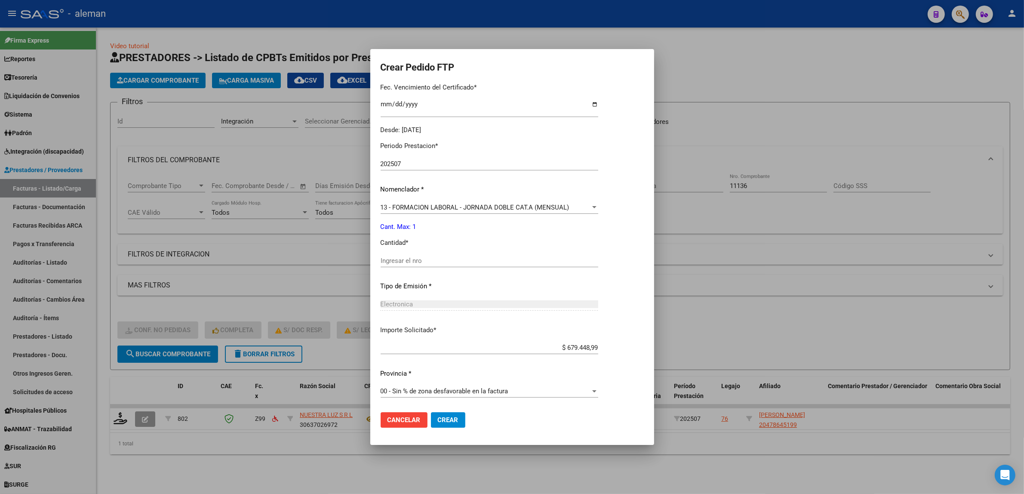
click at [452, 420] on span "Crear" at bounding box center [448, 420] width 21 height 8
click at [429, 260] on input "Ingresar el nro" at bounding box center [490, 261] width 218 height 8
type input "1"
click at [438, 416] on span "Crear" at bounding box center [448, 420] width 21 height 8
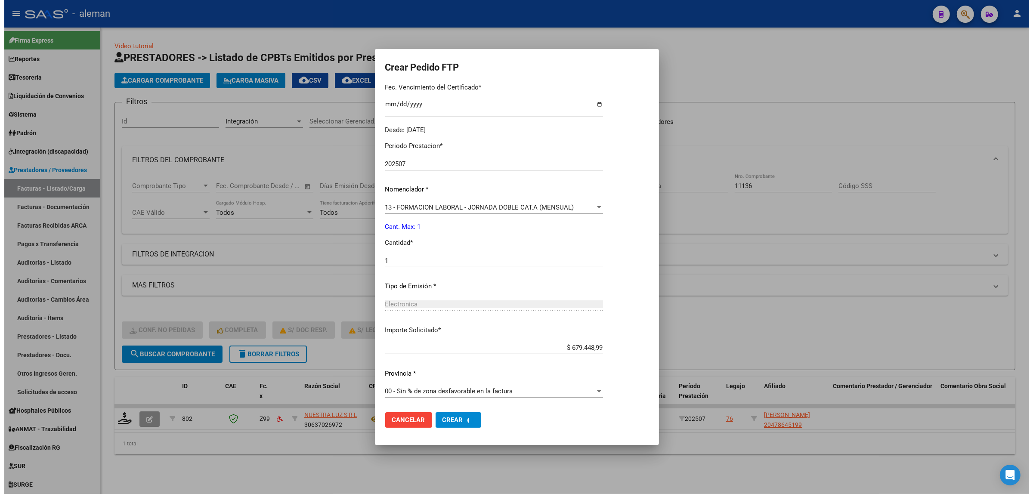
scroll to position [0, 0]
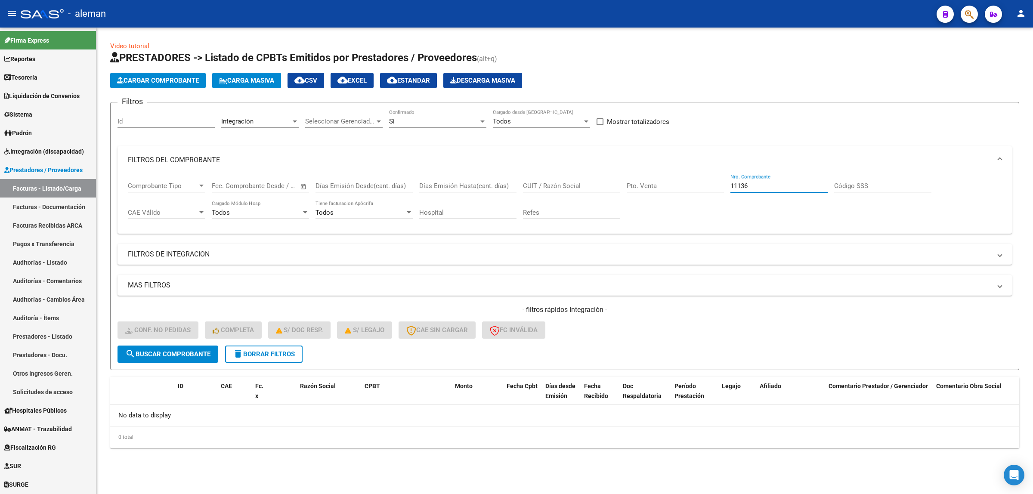
drag, startPoint x: 730, startPoint y: 183, endPoint x: 723, endPoint y: 183, distance: 6.5
click at [723, 183] on div "Comprobante Tipo Comprobante Tipo Start date – End date Fec. Comprobante Desde …" at bounding box center [564, 200] width 873 height 53
drag, startPoint x: 754, startPoint y: 182, endPoint x: 719, endPoint y: 183, distance: 35.3
click at [719, 183] on div "Comprobante Tipo Comprobante Tipo Start date – End date Fec. Comprobante Desde …" at bounding box center [564, 200] width 873 height 53
type input "14169"
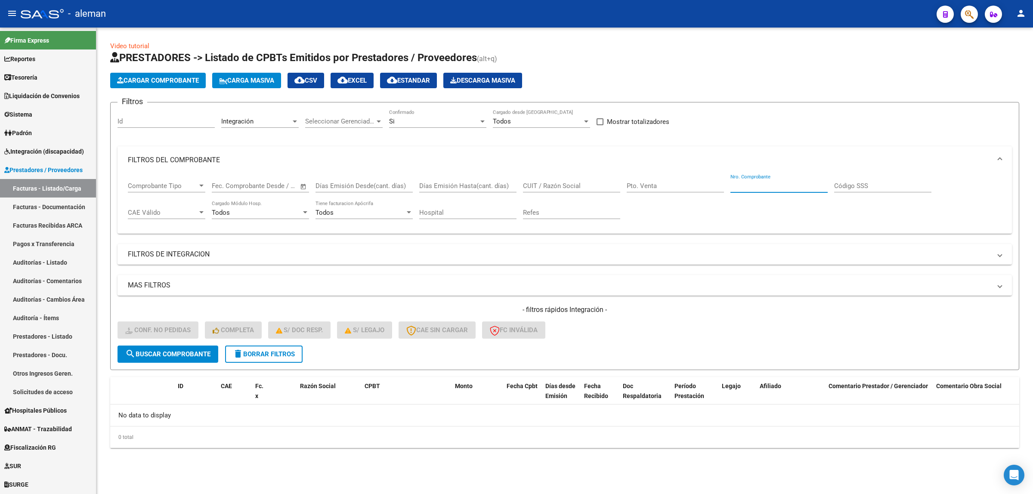
click at [178, 351] on span "search Buscar Comprobante" at bounding box center [167, 354] width 85 height 8
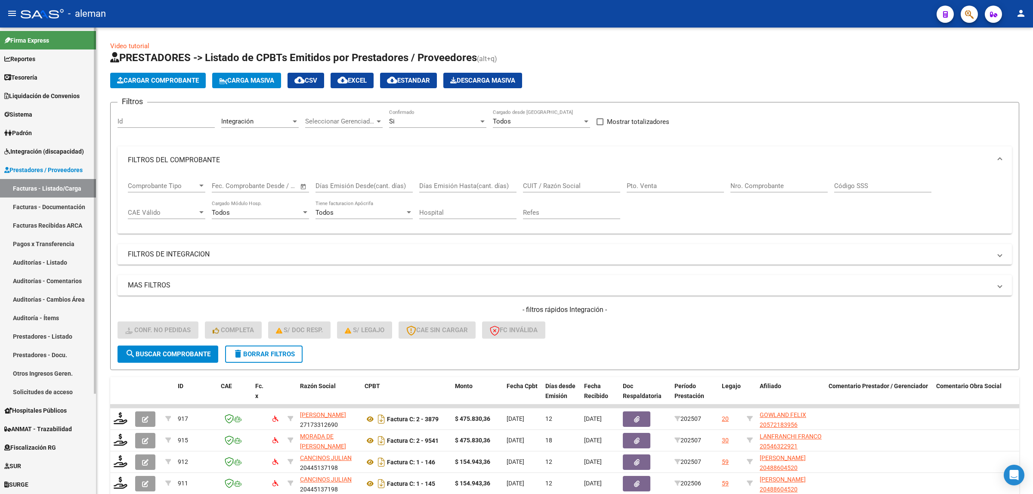
click at [48, 149] on span "Integración (discapacidad)" at bounding box center [44, 151] width 80 height 9
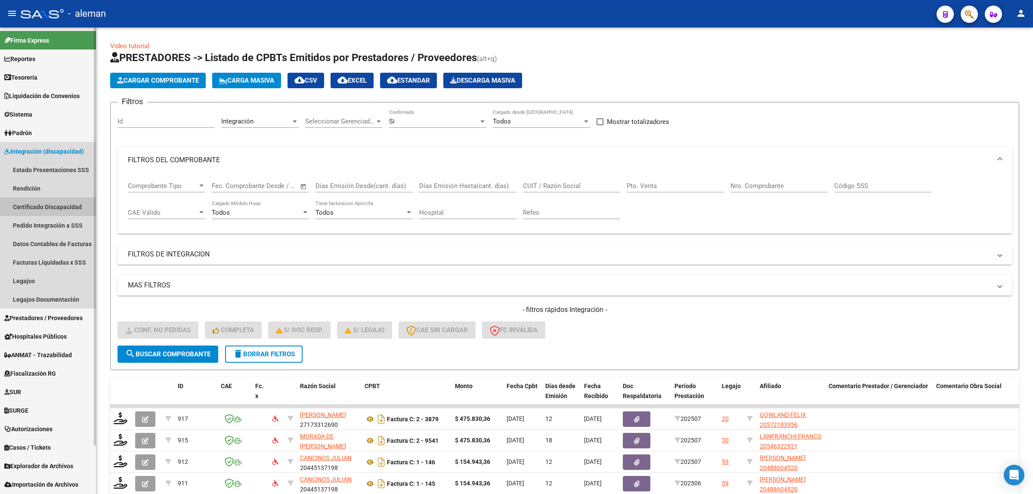
click at [61, 203] on link "Certificado Discapacidad" at bounding box center [48, 206] width 96 height 19
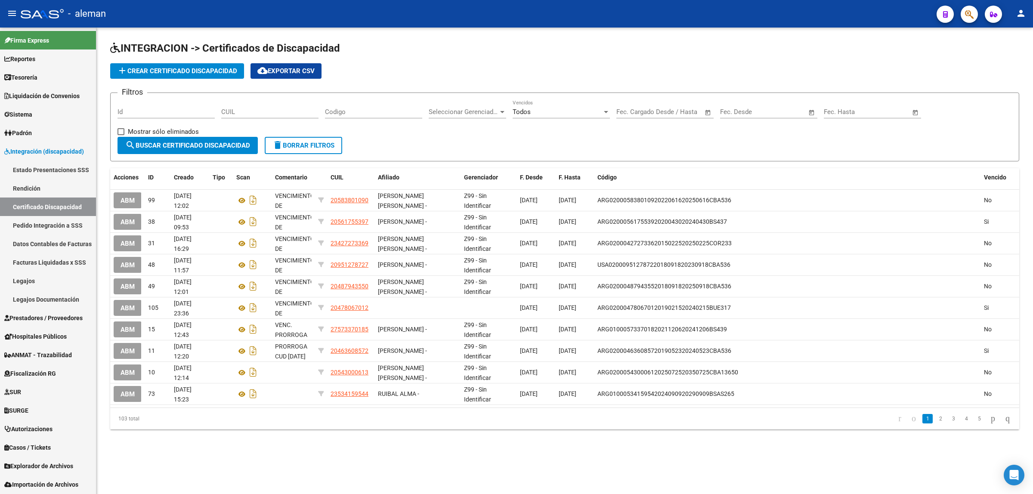
click at [263, 114] on input "CUIL" at bounding box center [269, 112] width 97 height 8
type input "20-55872"
click at [198, 150] on button "search Buscar Certificado Discapacidad" at bounding box center [187, 145] width 140 height 17
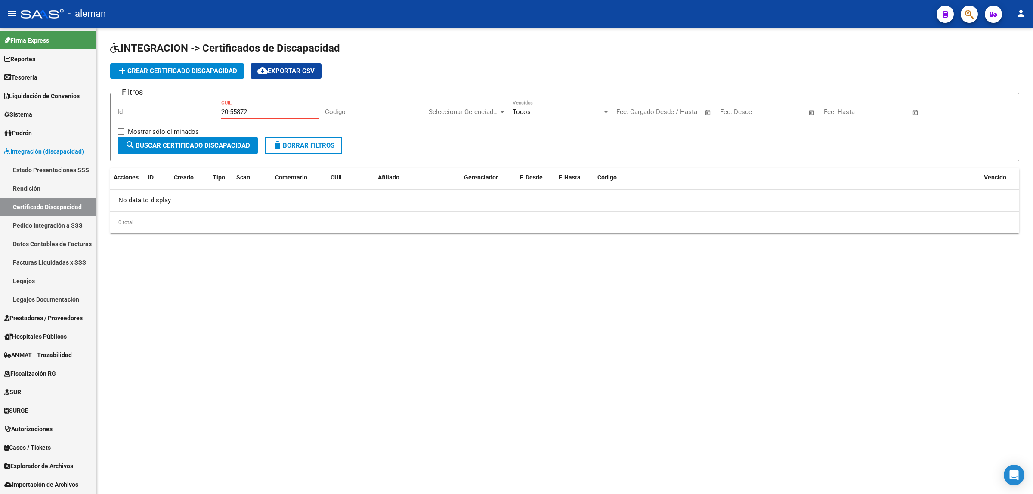
drag, startPoint x: 271, startPoint y: 112, endPoint x: 214, endPoint y: 107, distance: 57.0
click at [214, 107] on div "Filtros Id 20-55872 CUIL Codigo Seleccionar Gerenciador Seleccionar Gerenciador…" at bounding box center [564, 118] width 894 height 37
type input "20-55872875-3"
click at [208, 140] on button "search Buscar Certificado Discapacidad" at bounding box center [187, 145] width 140 height 17
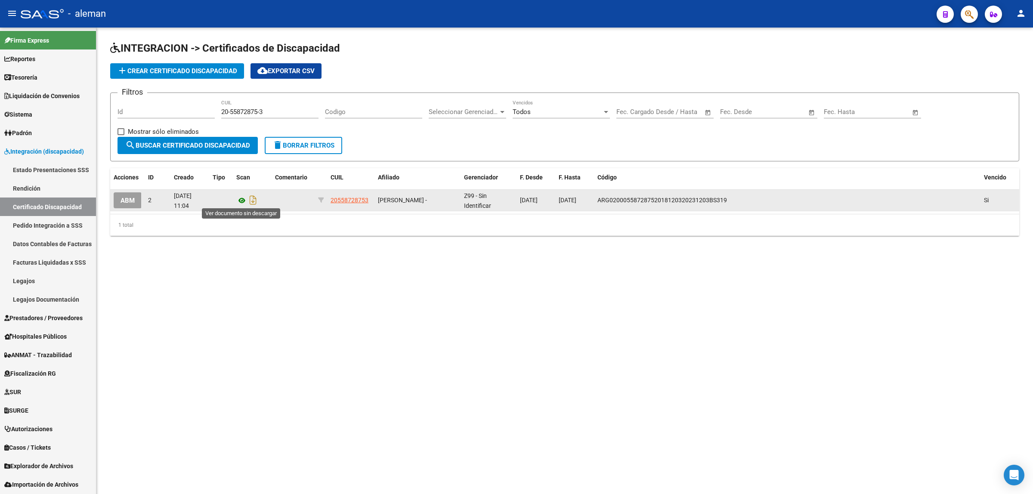
click at [241, 202] on icon at bounding box center [241, 200] width 11 height 10
click at [136, 199] on button "ABM" at bounding box center [128, 200] width 28 height 16
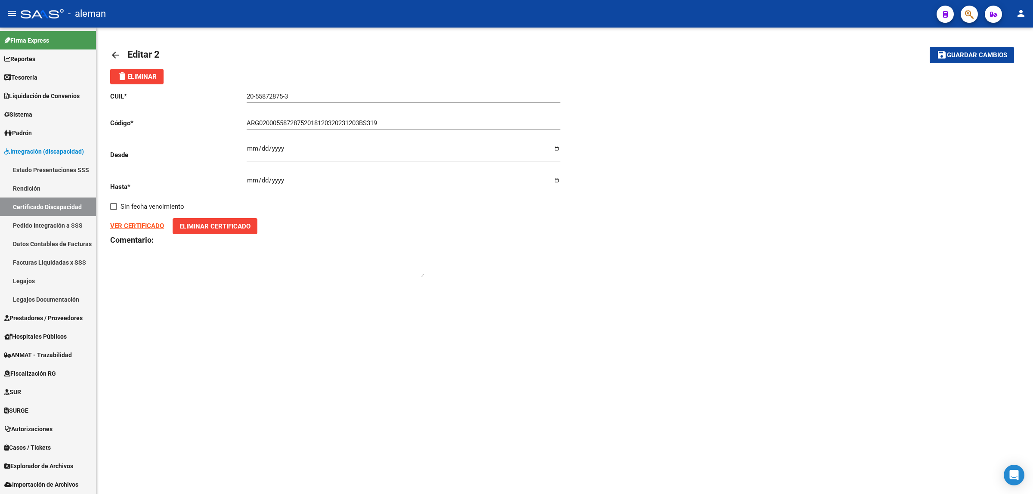
click at [689, 266] on div "CUIL * 20-55872875-3 Ingresar el CUIL Código * ARG02000558728752018120320231203…" at bounding box center [564, 185] width 909 height 203
click at [116, 55] on mat-icon "arrow_back" at bounding box center [115, 55] width 10 height 10
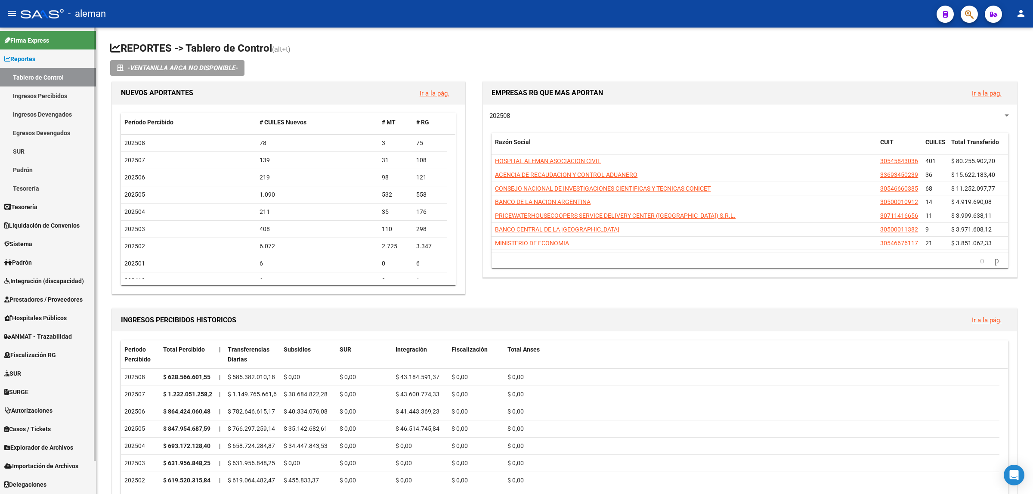
click at [58, 278] on span "Integración (discapacidad)" at bounding box center [44, 280] width 80 height 9
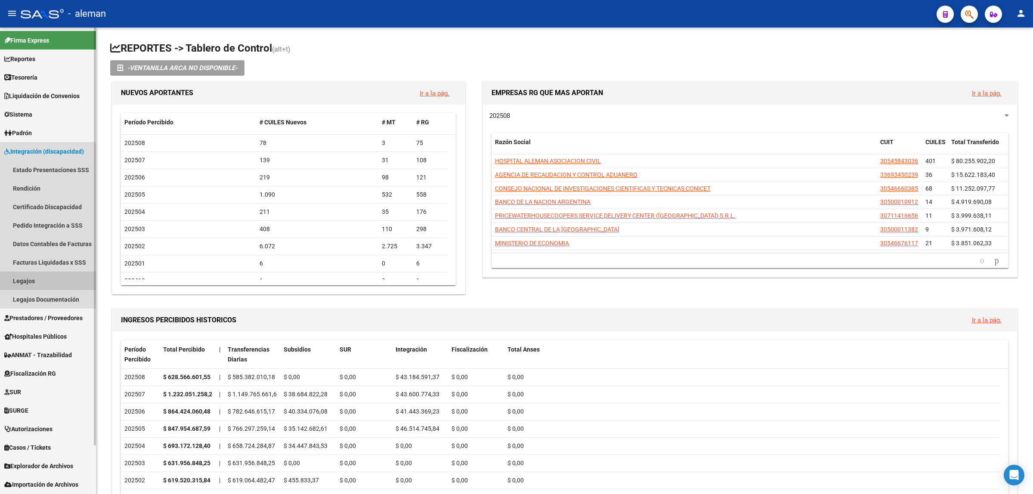
click at [34, 275] on link "Legajos" at bounding box center [48, 280] width 96 height 19
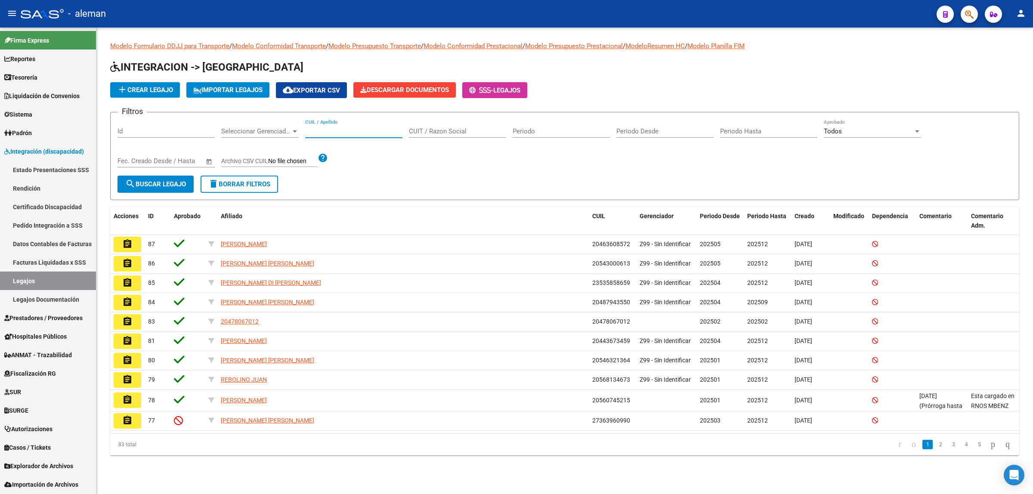
click at [333, 130] on input "CUIL / Apellido" at bounding box center [353, 131] width 97 height 8
paste input "23535858659"
type input "23535858659"
click at [163, 180] on span "search Buscar Legajo" at bounding box center [155, 184] width 61 height 8
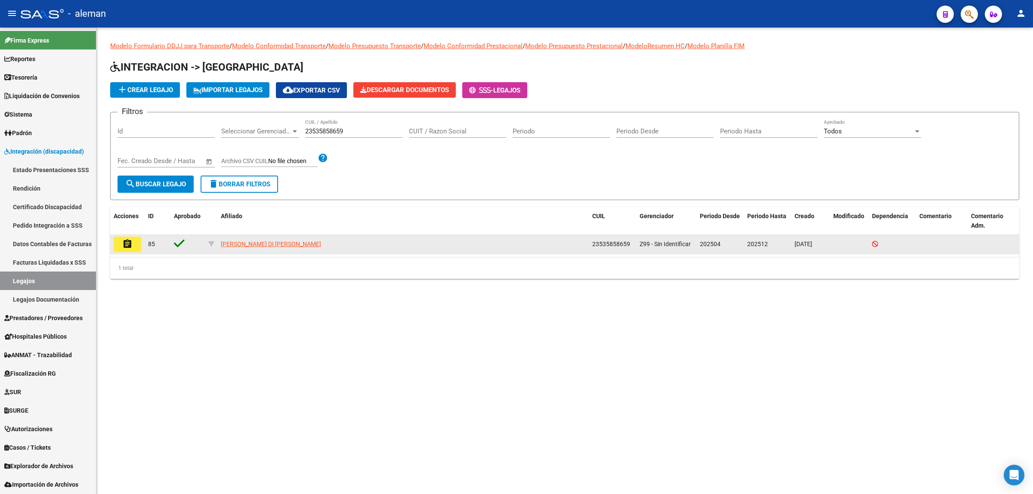
click at [130, 244] on mat-icon "assignment" at bounding box center [127, 244] width 10 height 10
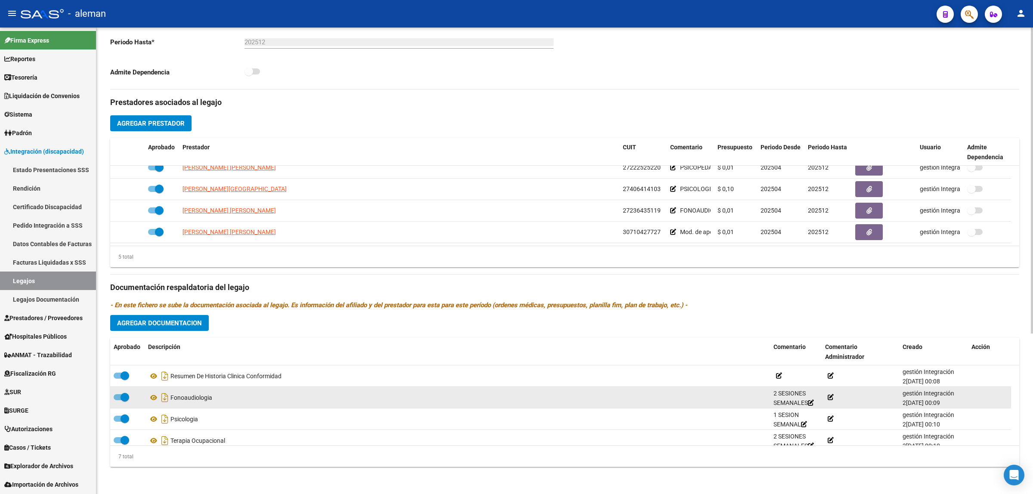
scroll to position [54, 0]
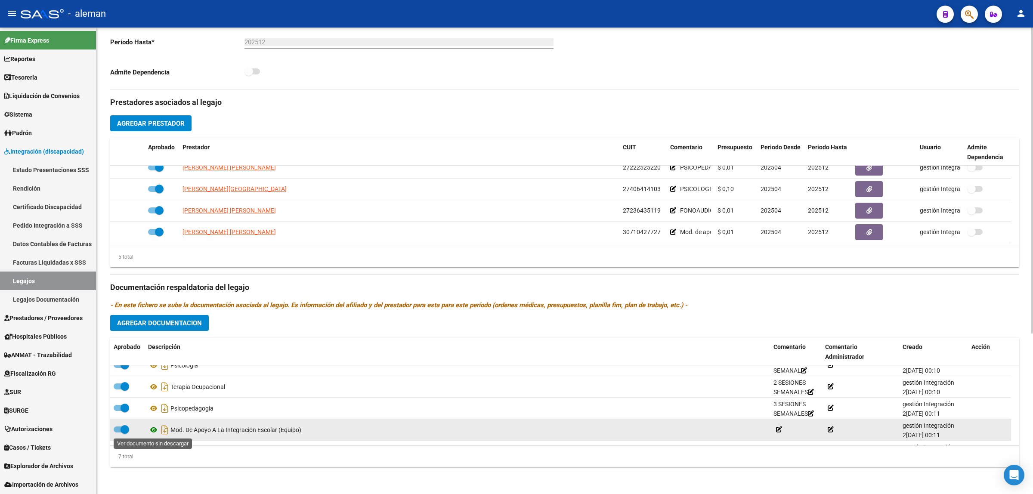
click at [156, 429] on icon at bounding box center [153, 430] width 11 height 10
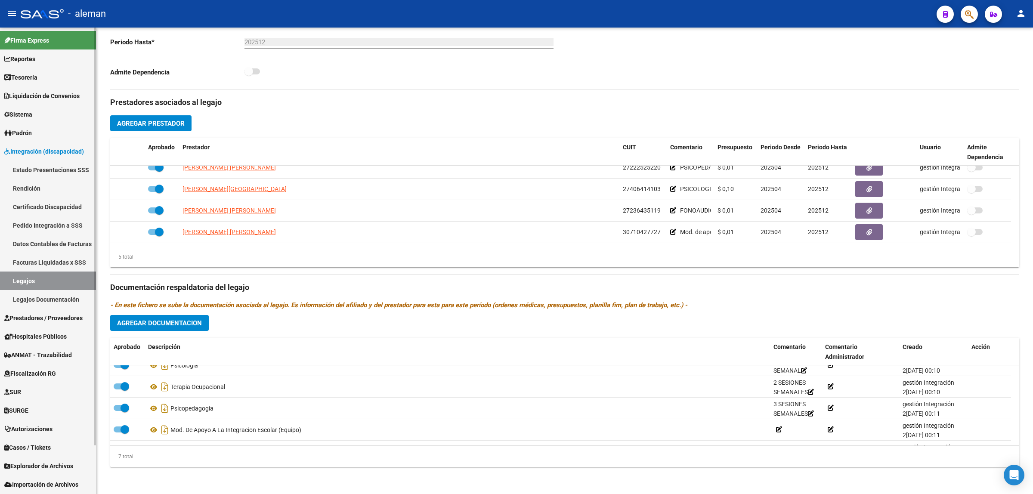
click at [37, 79] on span "Tesorería" at bounding box center [20, 77] width 33 height 9
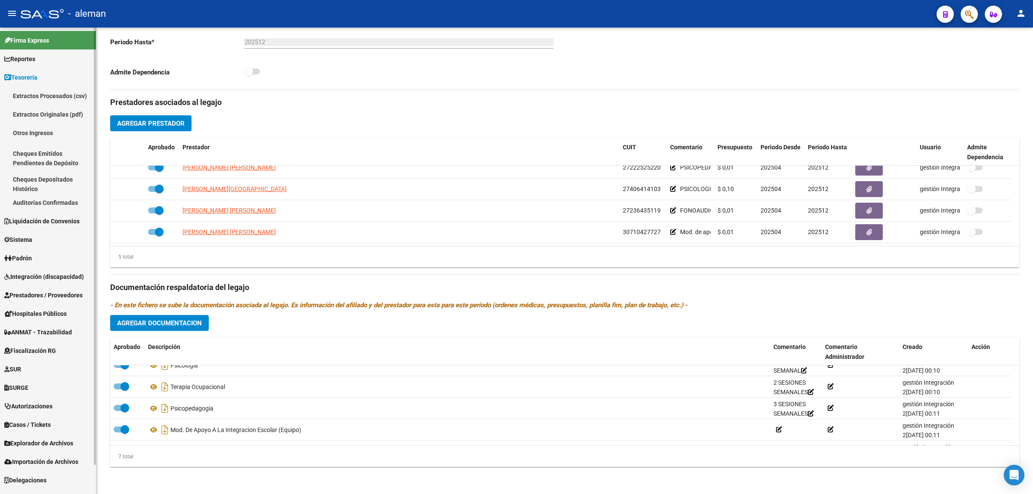
click at [31, 73] on span "Tesorería" at bounding box center [20, 77] width 33 height 9
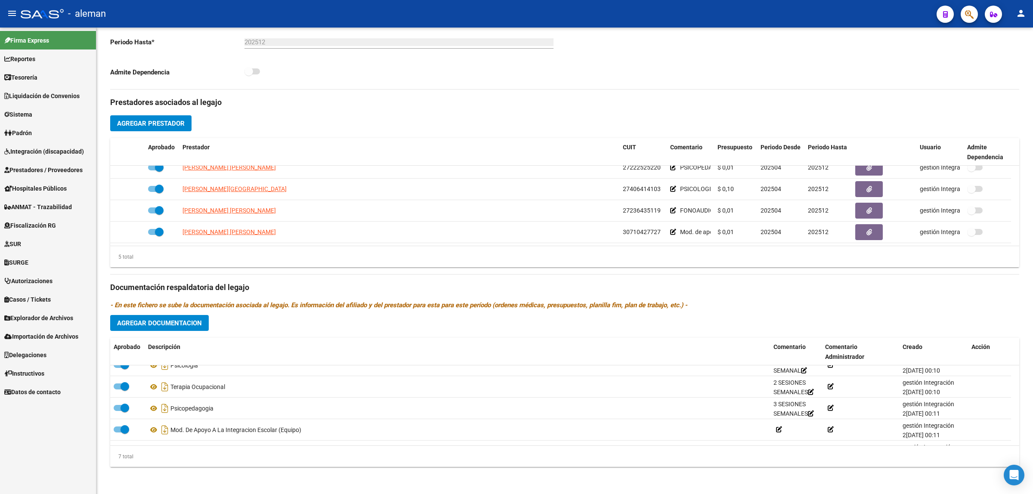
click at [32, 115] on span "Sistema" at bounding box center [18, 114] width 28 height 9
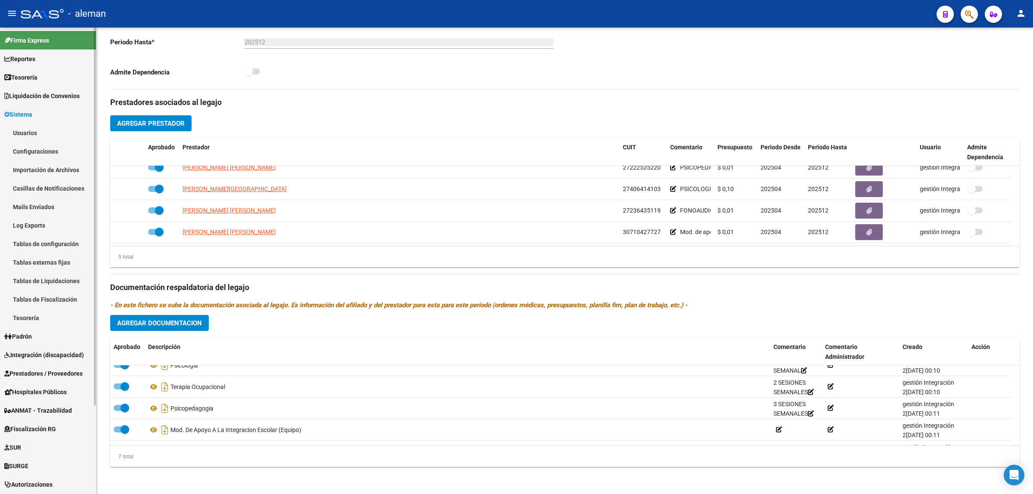
click at [28, 130] on link "Usuarios" at bounding box center [48, 132] width 96 height 19
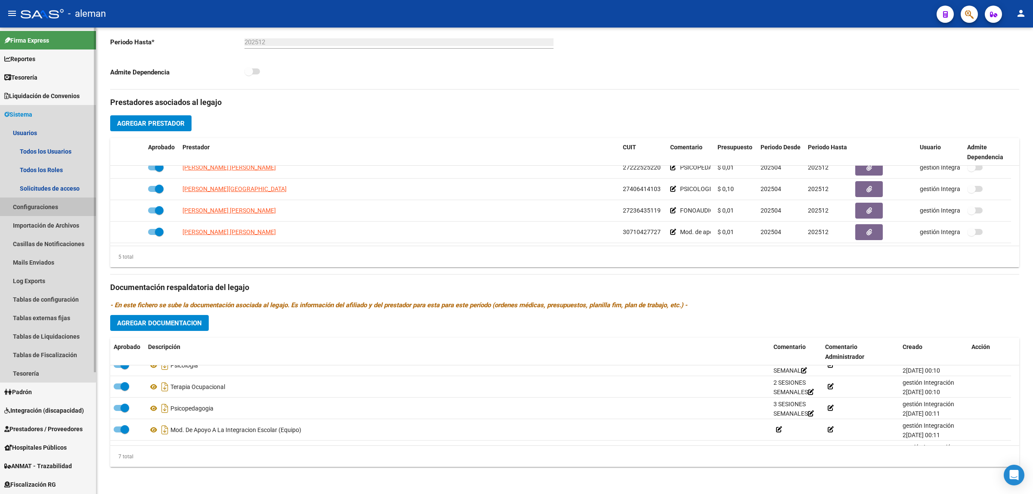
click at [36, 207] on link "Configuraciones" at bounding box center [48, 206] width 96 height 19
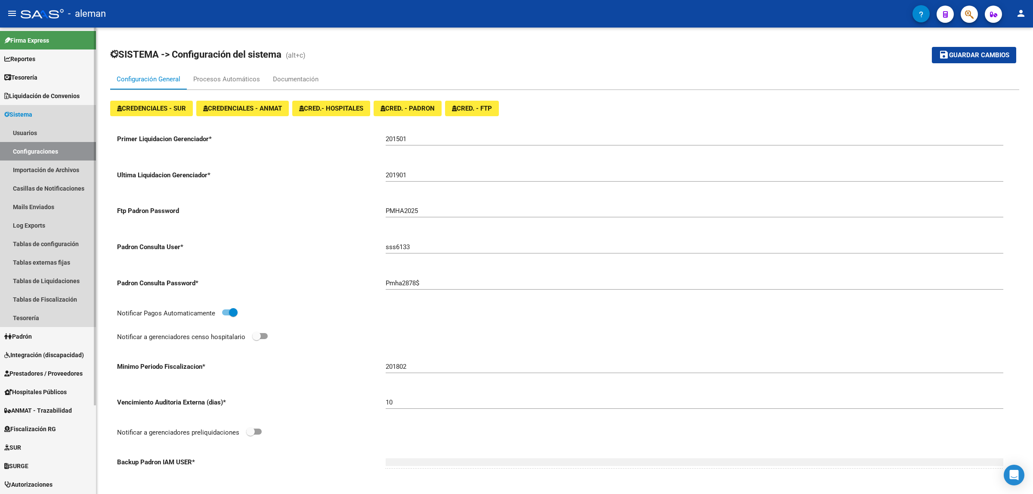
click at [47, 115] on link "Sistema" at bounding box center [48, 114] width 96 height 19
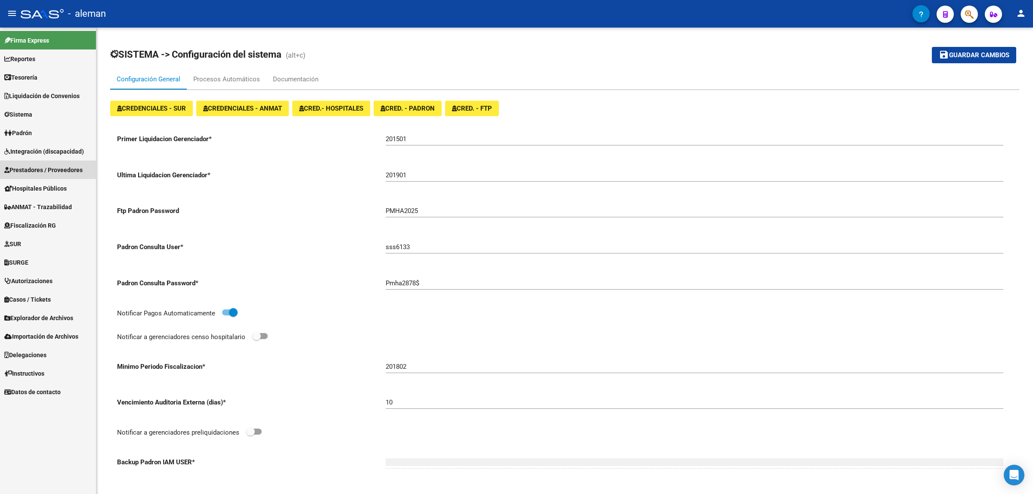
click at [43, 167] on span "Prestadores / Proveedores" at bounding box center [43, 169] width 78 height 9
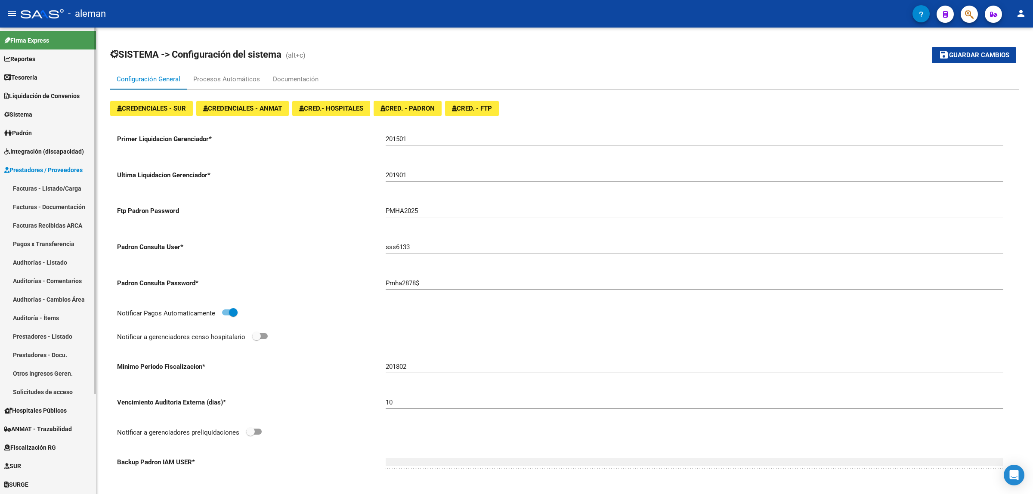
click at [35, 338] on link "Prestadores - Listado" at bounding box center [48, 336] width 96 height 19
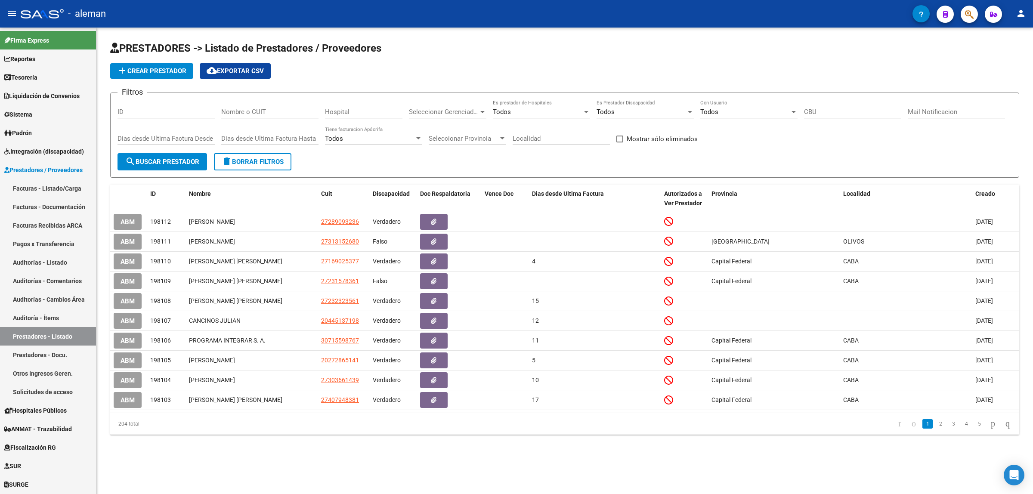
click at [235, 112] on input "Nombre o CUIT" at bounding box center [269, 112] width 97 height 8
type input "30710427727"
click at [191, 156] on button "search Buscar Prestador" at bounding box center [161, 161] width 89 height 17
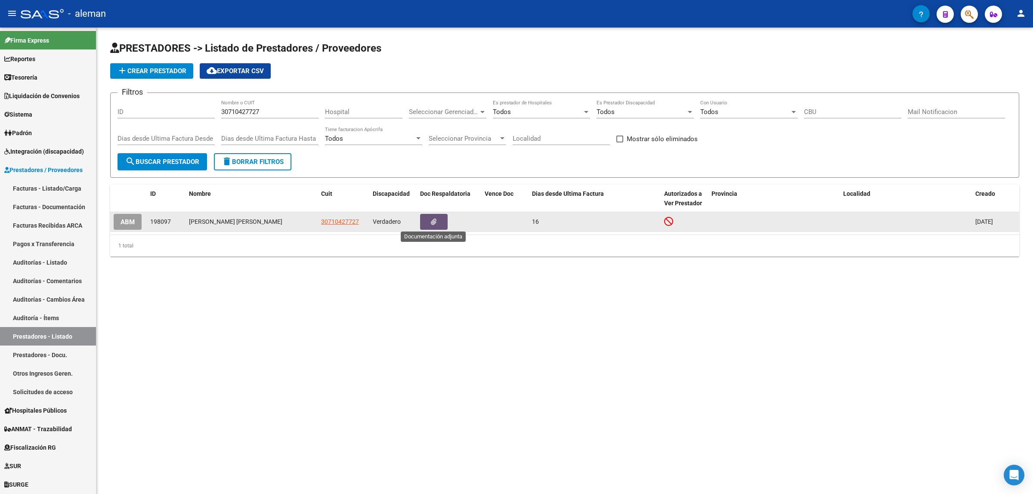
click at [429, 222] on button "button" at bounding box center [434, 222] width 28 height 16
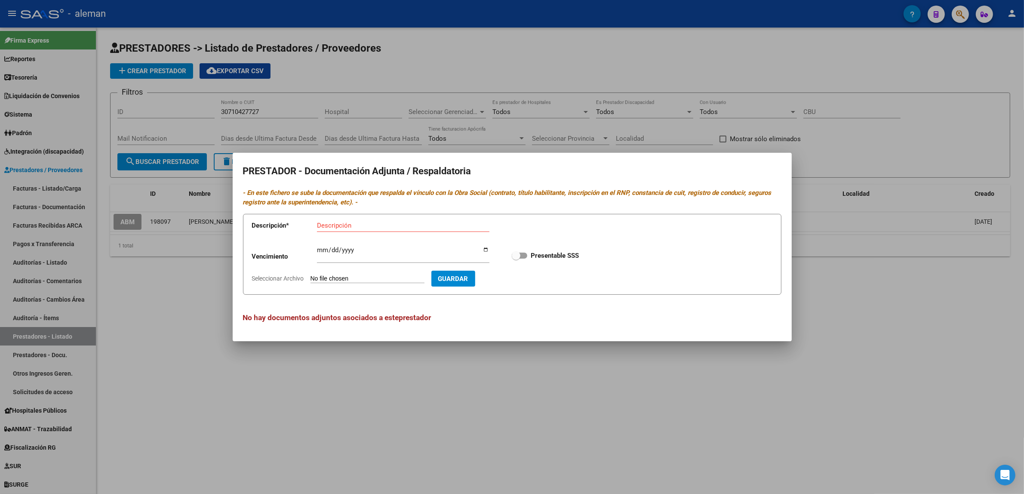
click at [818, 306] on div at bounding box center [512, 247] width 1024 height 494
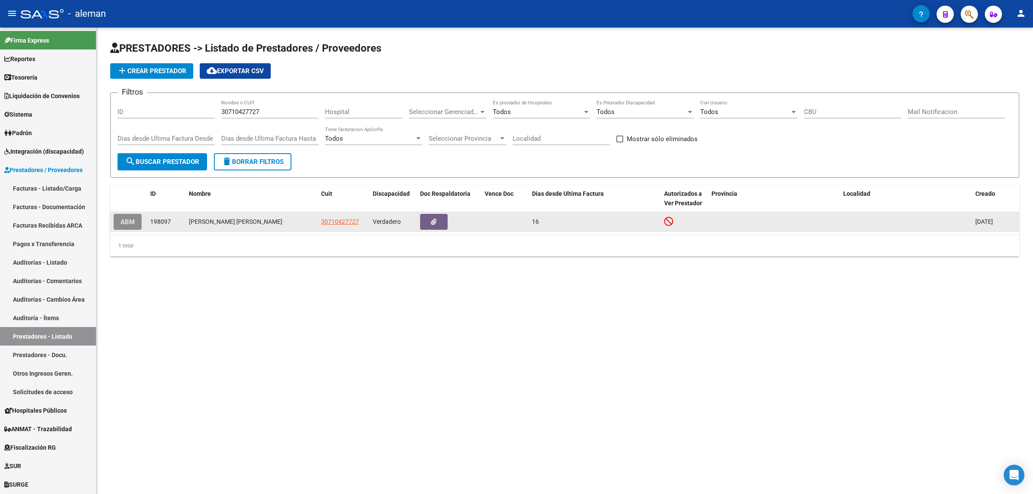
click at [136, 221] on button "ABM" at bounding box center [128, 222] width 28 height 16
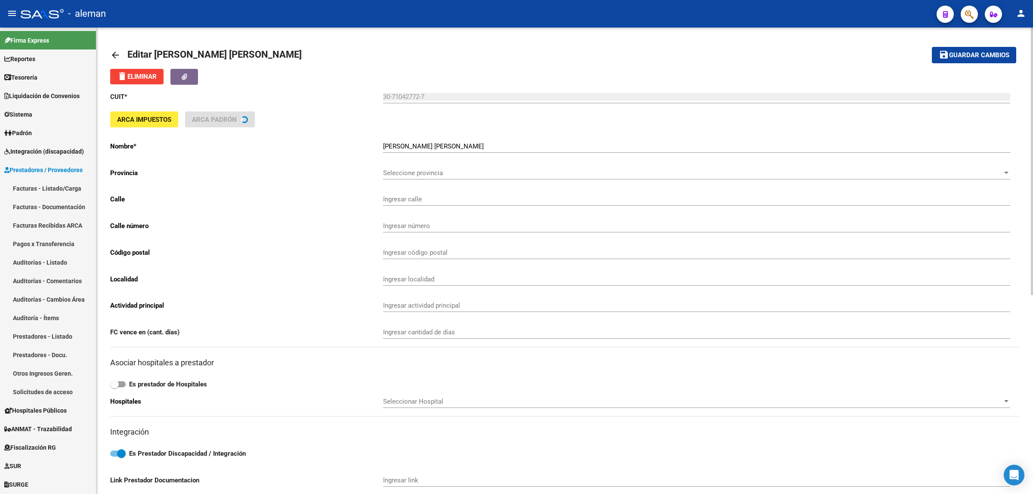
type input "MALABIA"
type input "2387"
type input "1425"
type input "CABA"
type input "869090"
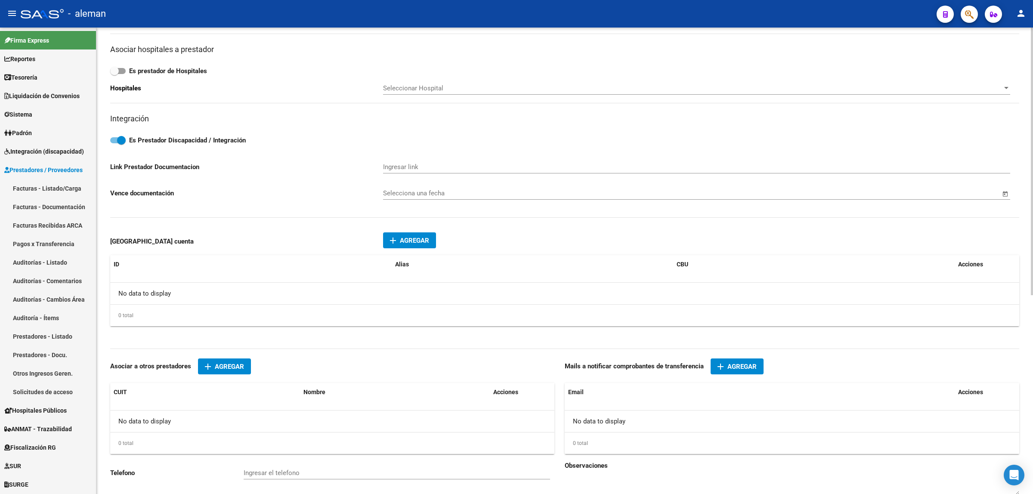
scroll to position [323, 0]
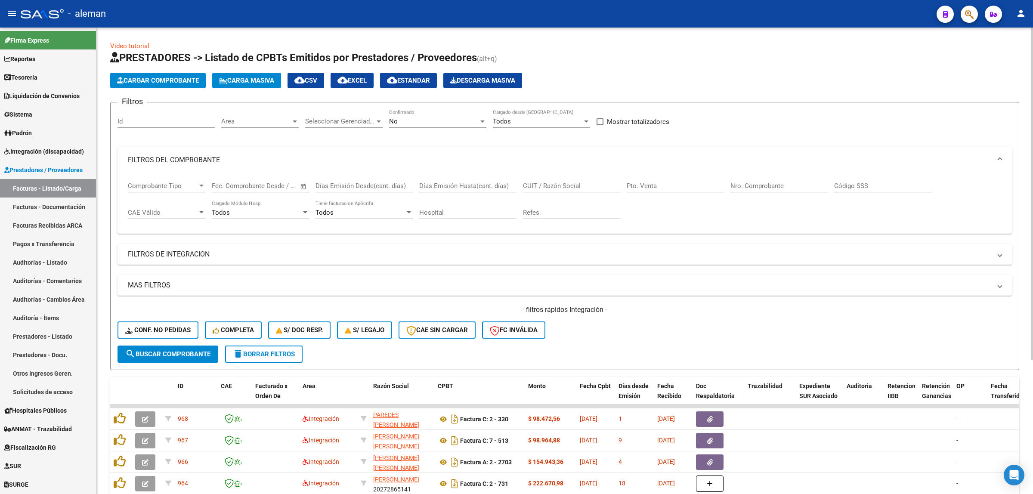
click at [785, 183] on input "Nro. Comprobante" at bounding box center [778, 186] width 97 height 8
type input "8"
type input "680"
click at [201, 353] on span "search Buscar Comprobante" at bounding box center [167, 354] width 85 height 8
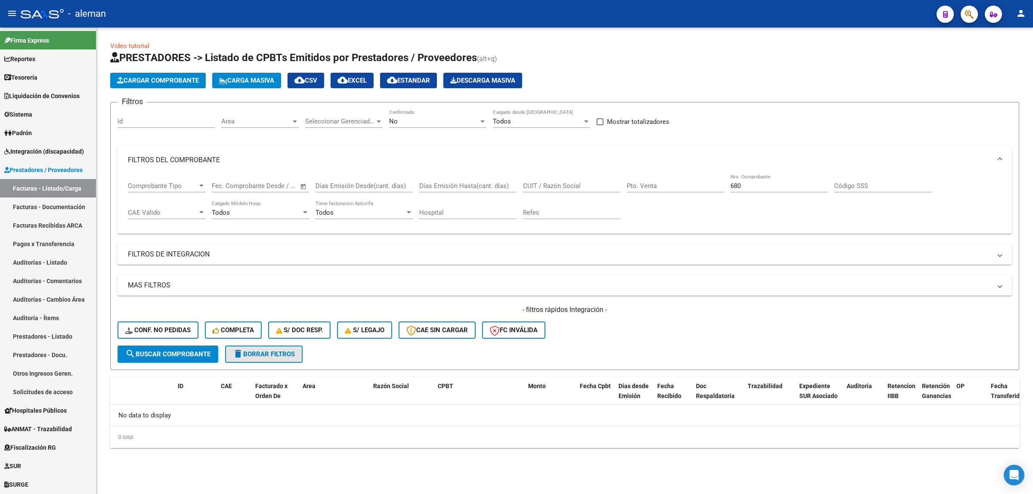
click at [250, 351] on span "delete Borrar Filtros" at bounding box center [264, 354] width 62 height 8
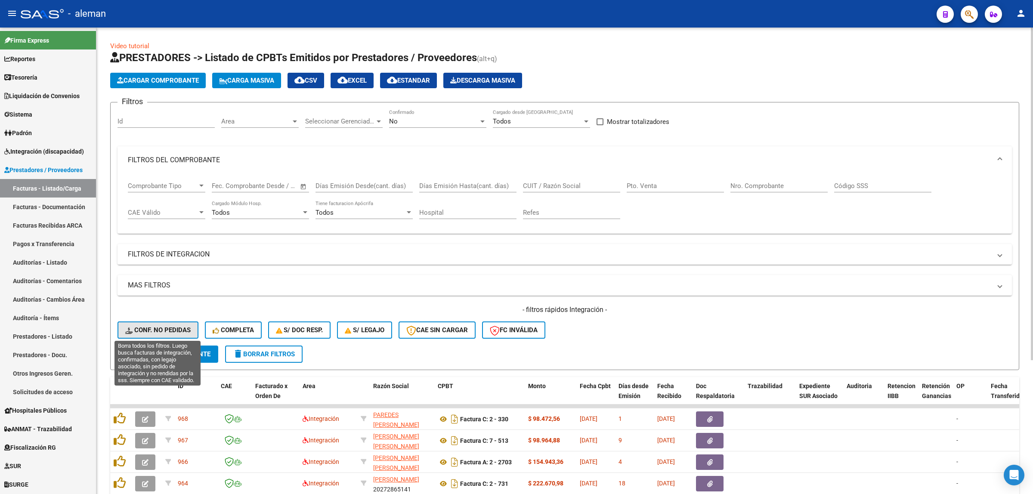
click at [175, 330] on span "Conf. no pedidas" at bounding box center [157, 330] width 65 height 8
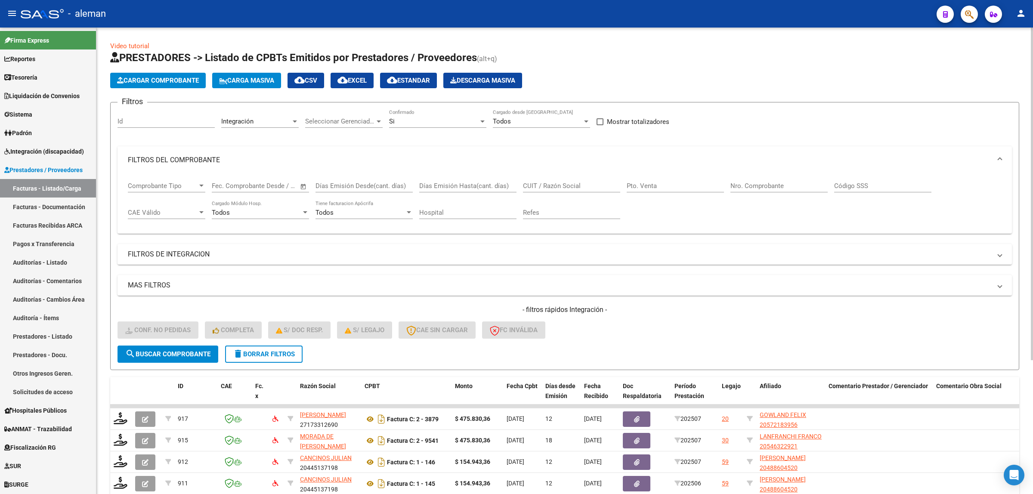
click at [743, 183] on input "Nro. Comprobante" at bounding box center [778, 186] width 97 height 8
type input "680"
click at [168, 352] on span "search Buscar Comprobante" at bounding box center [167, 354] width 85 height 8
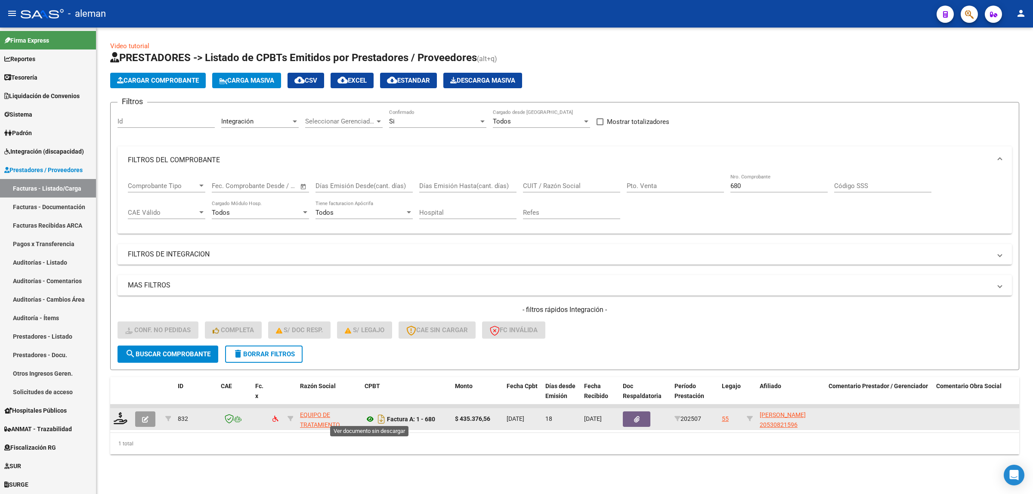
click at [371, 418] on icon at bounding box center [369, 419] width 11 height 10
click at [120, 423] on div at bounding box center [121, 418] width 15 height 13
click at [123, 418] on icon at bounding box center [121, 418] width 14 height 12
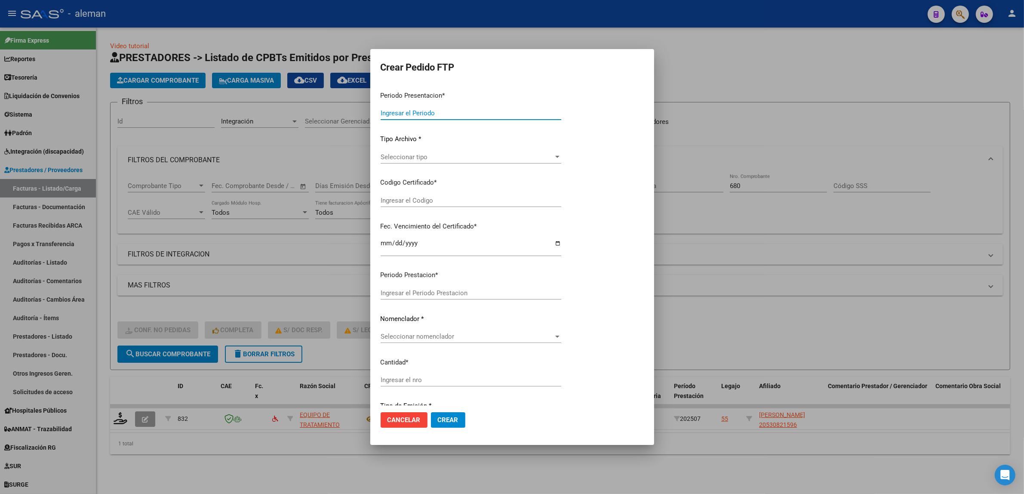
type input "202507"
type input "$ 435.376,56"
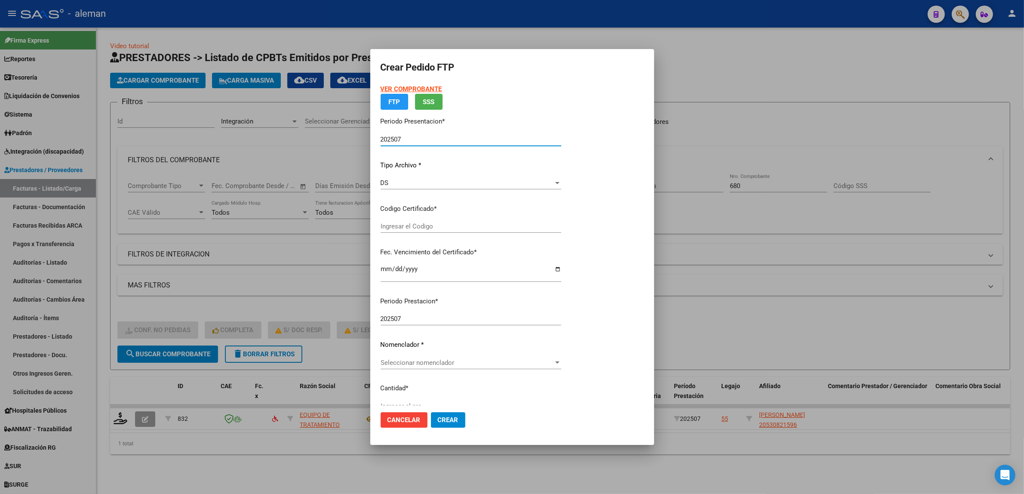
type input "ARG02000530821592025032020300320CIU13650"
type input "[DATE]"
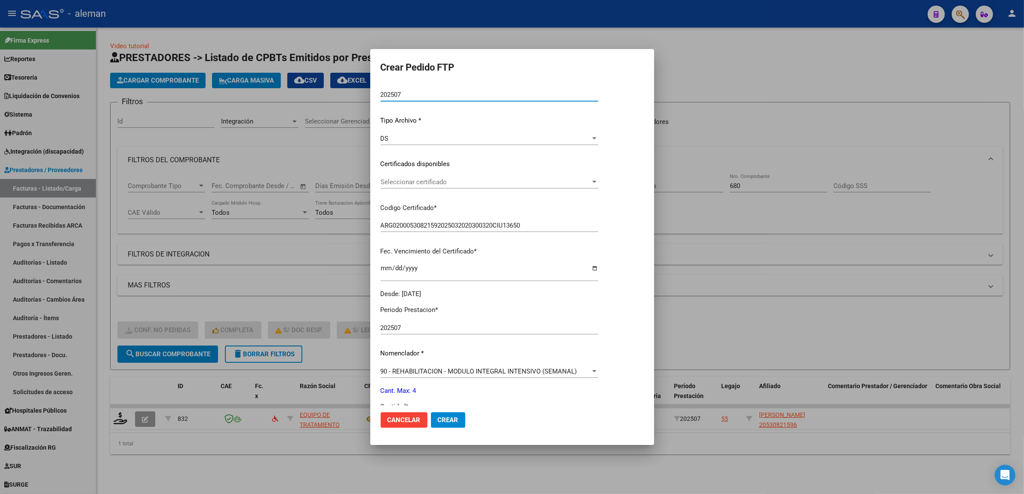
scroll to position [108, 0]
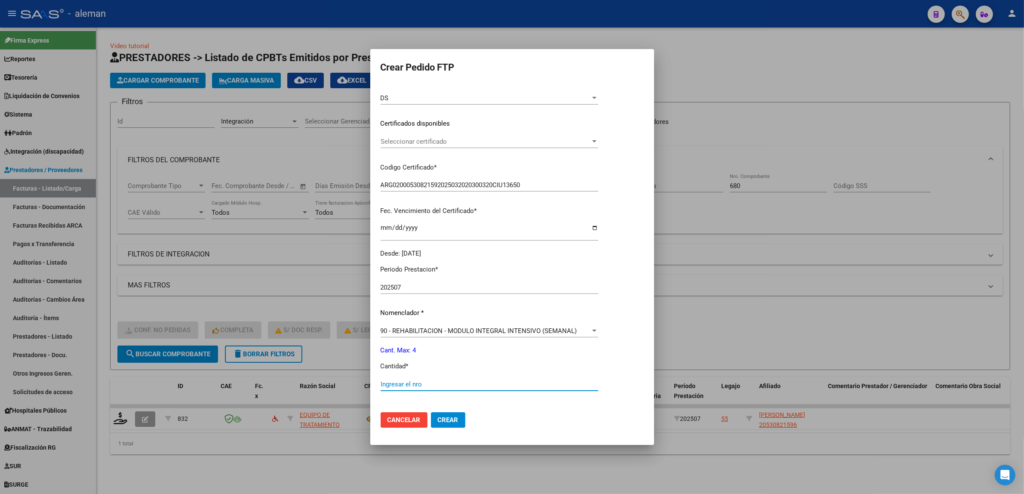
click at [424, 382] on input "Ingresar el nro" at bounding box center [490, 384] width 218 height 8
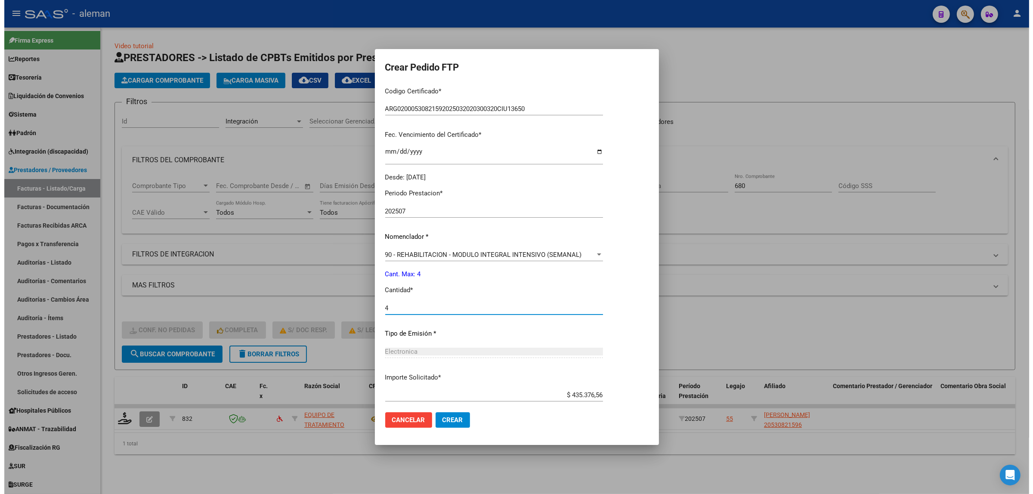
scroll to position [231, 0]
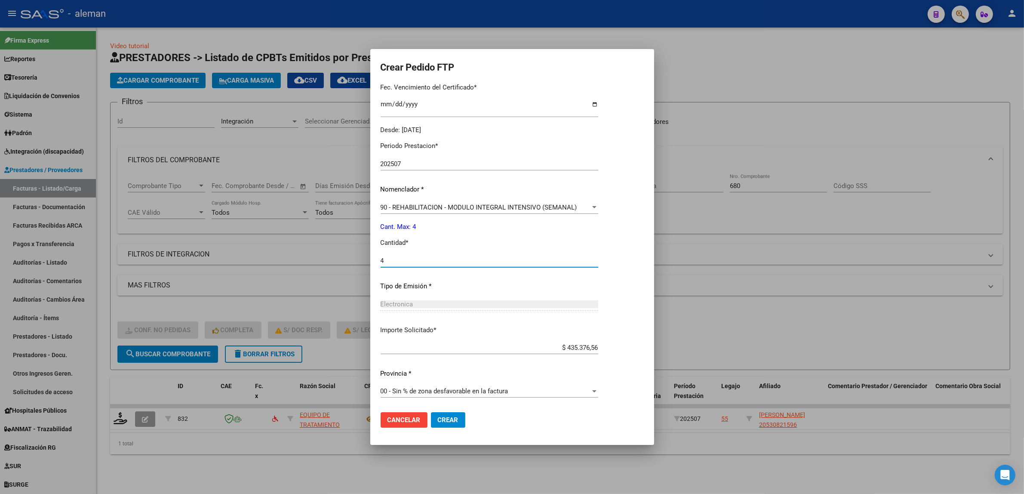
type input "4"
click at [455, 422] on span "Crear" at bounding box center [448, 420] width 21 height 8
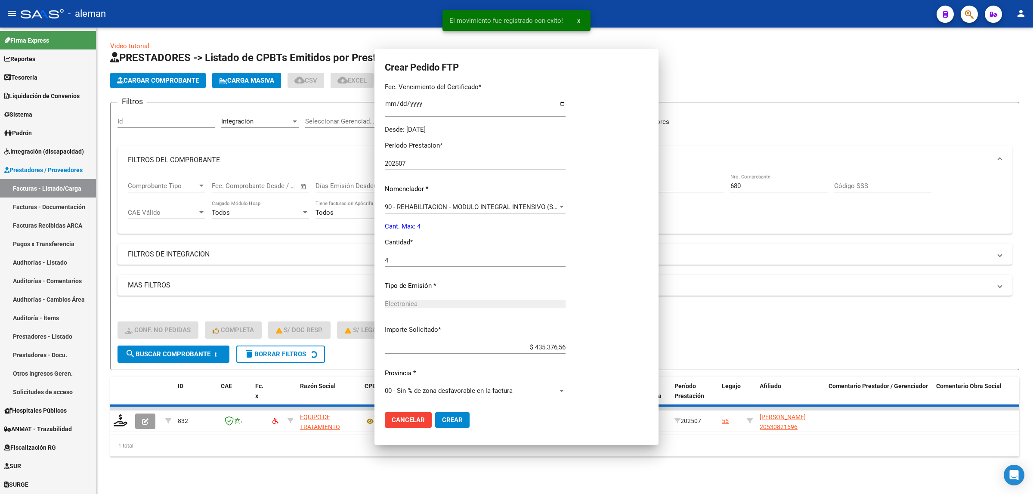
scroll to position [0, 0]
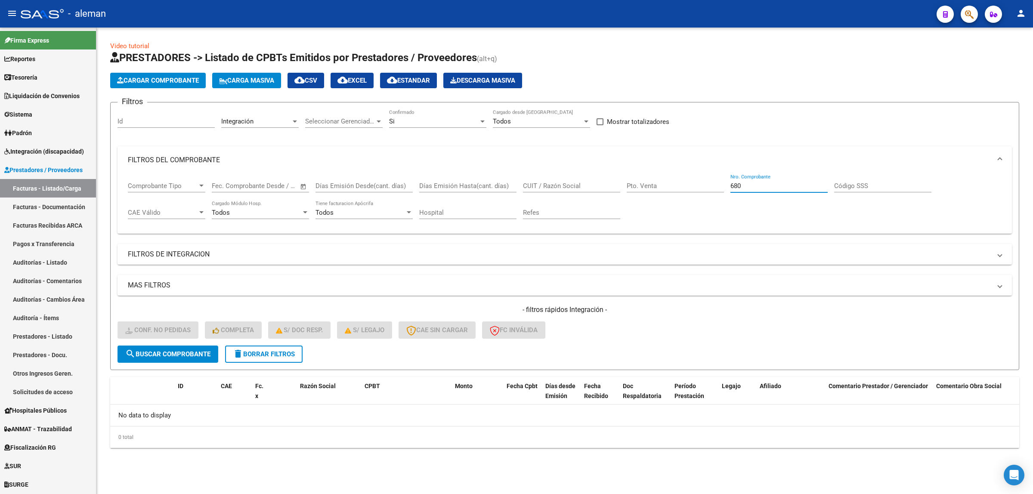
drag, startPoint x: 745, startPoint y: 188, endPoint x: 721, endPoint y: 190, distance: 24.6
click at [721, 190] on div "Comprobante Tipo Comprobante Tipo Start date – End date Fec. Comprobante Desde …" at bounding box center [564, 200] width 873 height 53
click at [176, 352] on span "search Buscar Comprobante" at bounding box center [167, 354] width 85 height 8
drag, startPoint x: 752, startPoint y: 183, endPoint x: 728, endPoint y: 184, distance: 23.2
click at [728, 184] on div "Comprobante Tipo Comprobante Tipo Start date – End date Fec. Comprobante Desde …" at bounding box center [564, 200] width 873 height 53
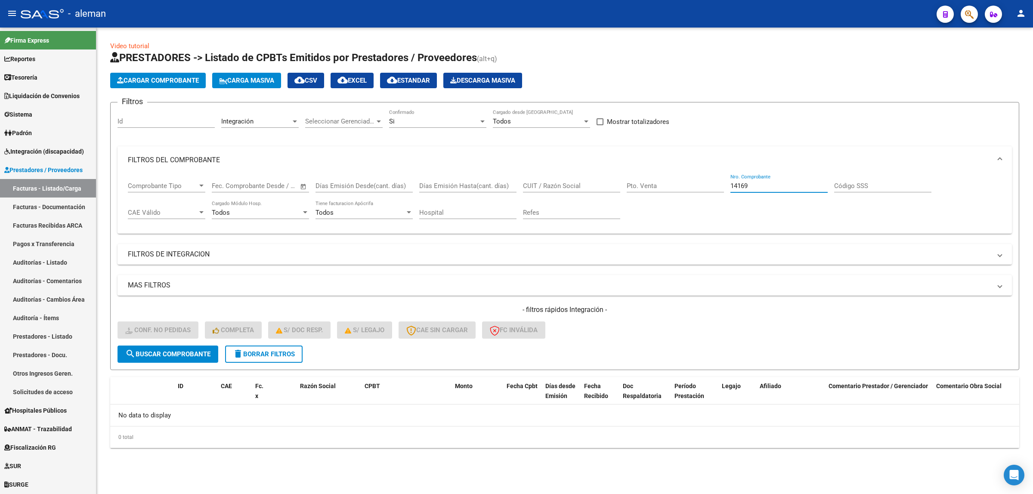
type input "14169"
click at [158, 351] on span "search Buscar Comprobante" at bounding box center [167, 354] width 85 height 8
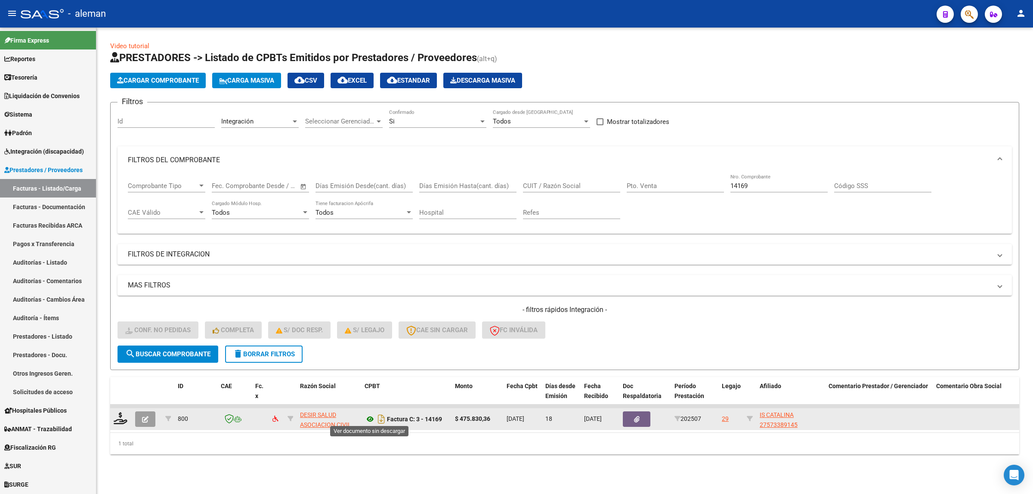
click at [369, 419] on icon at bounding box center [369, 419] width 11 height 10
click at [121, 418] on icon at bounding box center [121, 418] width 14 height 12
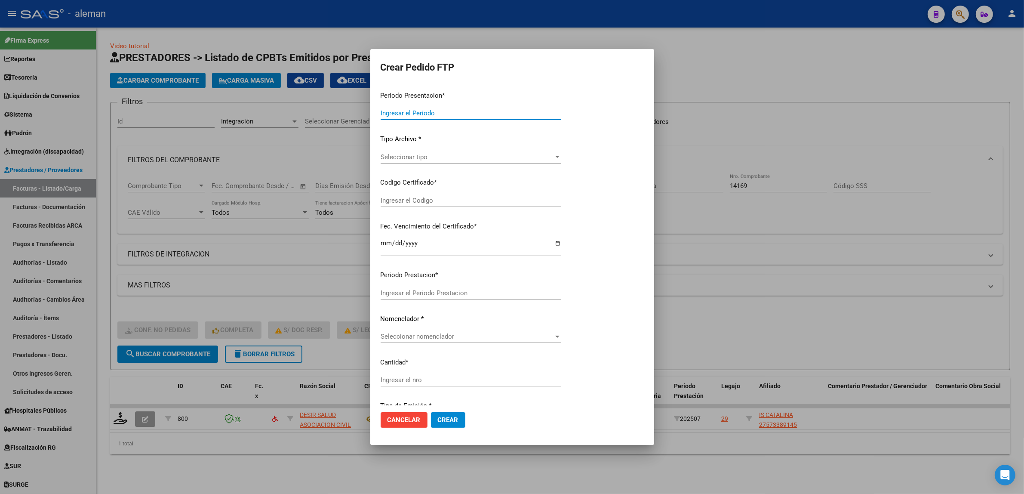
type input "202507"
type input "$ 475.830,36"
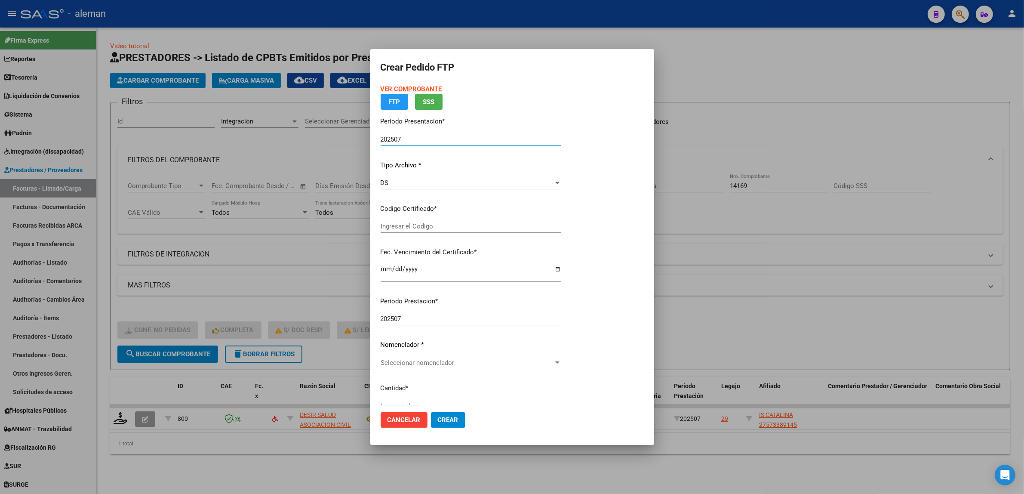
type input "ARG01000573389142023012020260120CBA536"
type input "2026-01-20"
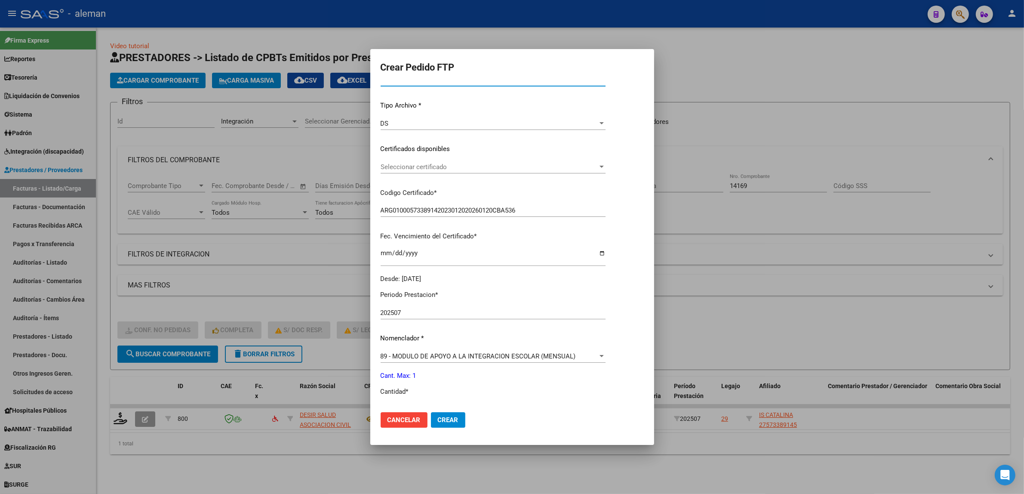
scroll to position [108, 0]
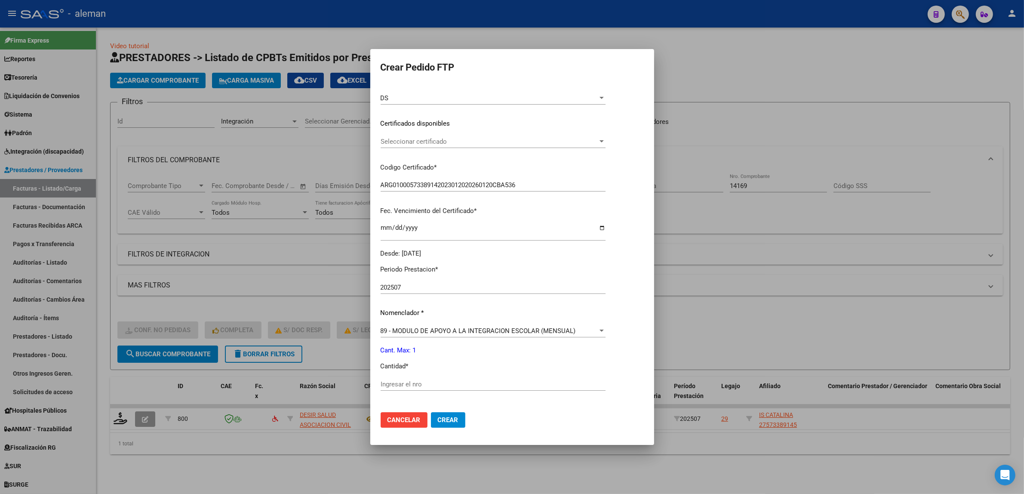
click at [426, 388] on div "Ingresar el nro" at bounding box center [493, 384] width 225 height 13
type input "1"
click at [440, 418] on span "Crear" at bounding box center [448, 420] width 21 height 8
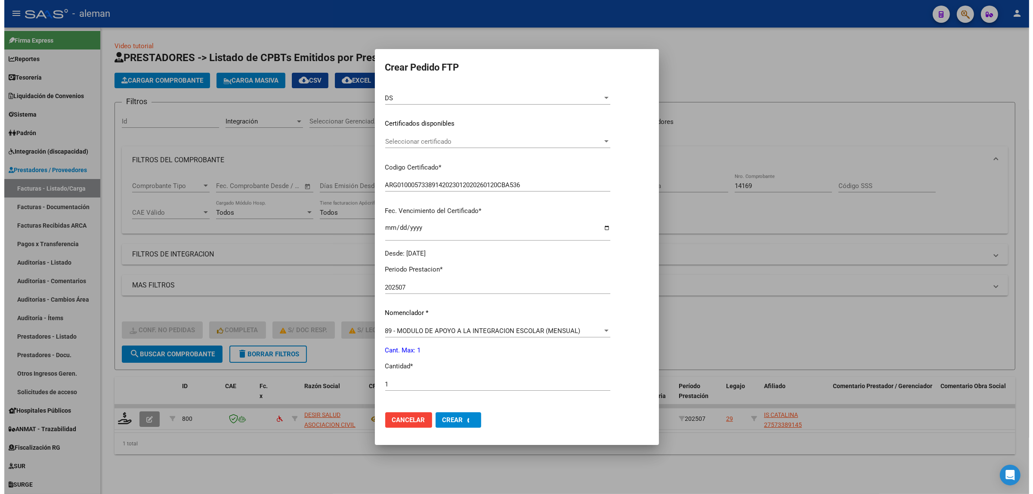
scroll to position [59, 0]
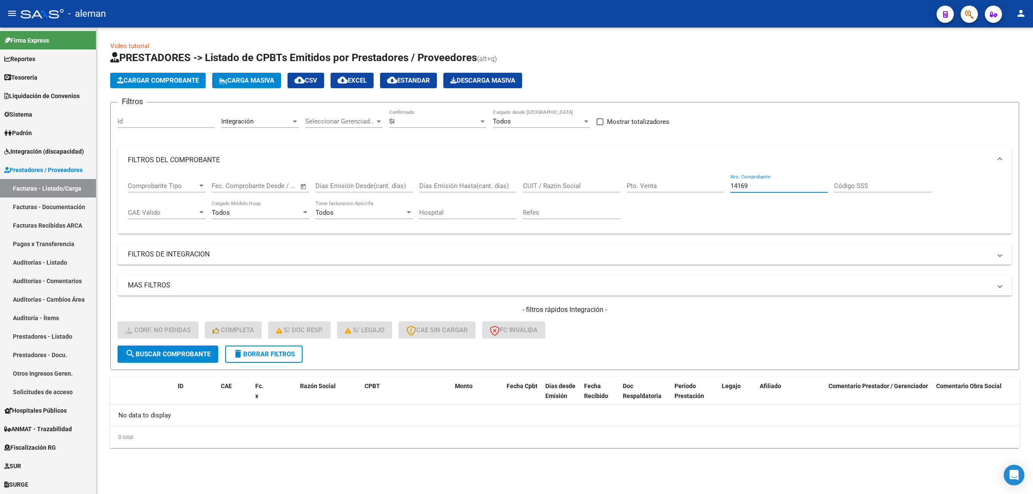
drag, startPoint x: 756, startPoint y: 185, endPoint x: 720, endPoint y: 185, distance: 35.7
click at [720, 185] on div "Comprobante Tipo Comprobante Tipo Start date – End date Fec. Comprobante Desde …" at bounding box center [564, 200] width 873 height 53
click at [202, 350] on span "search Buscar Comprobante" at bounding box center [167, 354] width 85 height 8
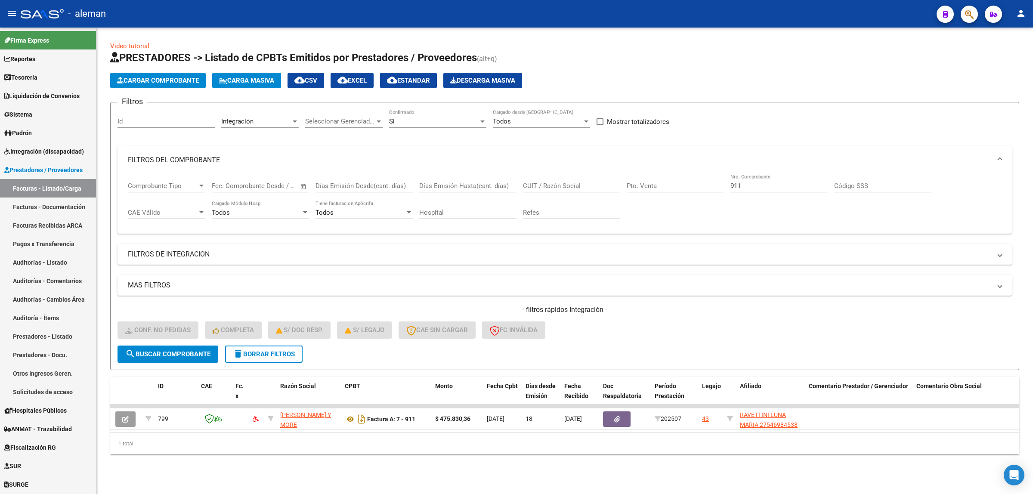
scroll to position [0, 19]
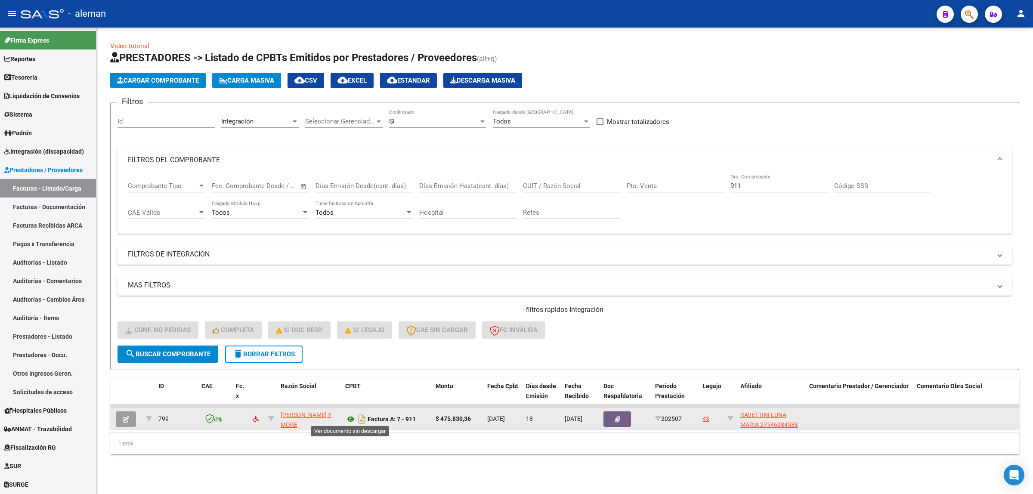
click at [350, 419] on icon at bounding box center [350, 419] width 11 height 10
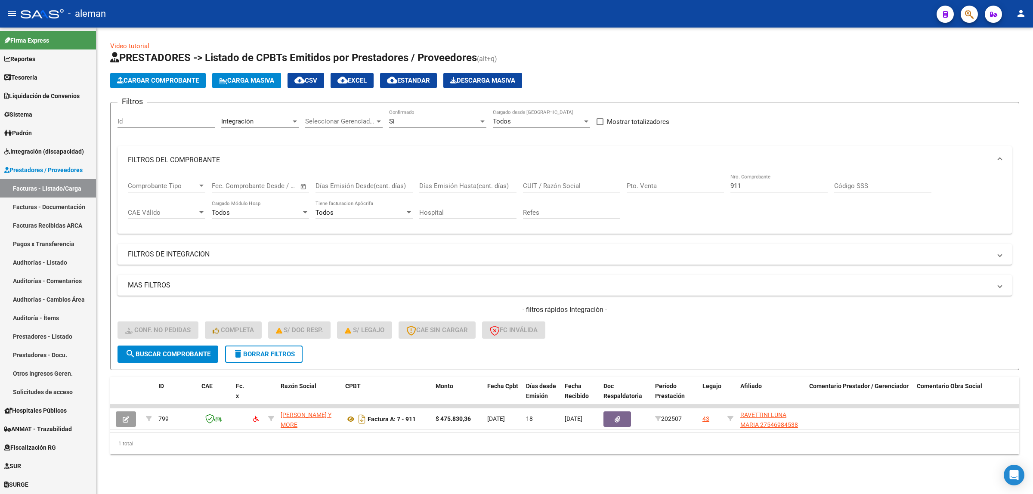
click at [387, 463] on div "Video tutorial PRESTADORES -> Listado de CPBTs Emitidos por Prestadores / Prove…" at bounding box center [564, 255] width 936 height 454
drag, startPoint x: 745, startPoint y: 188, endPoint x: 725, endPoint y: 185, distance: 20.4
click at [725, 185] on div "Comprobante Tipo Comprobante Tipo Start date – End date Fec. Comprobante Desde …" at bounding box center [564, 200] width 873 height 53
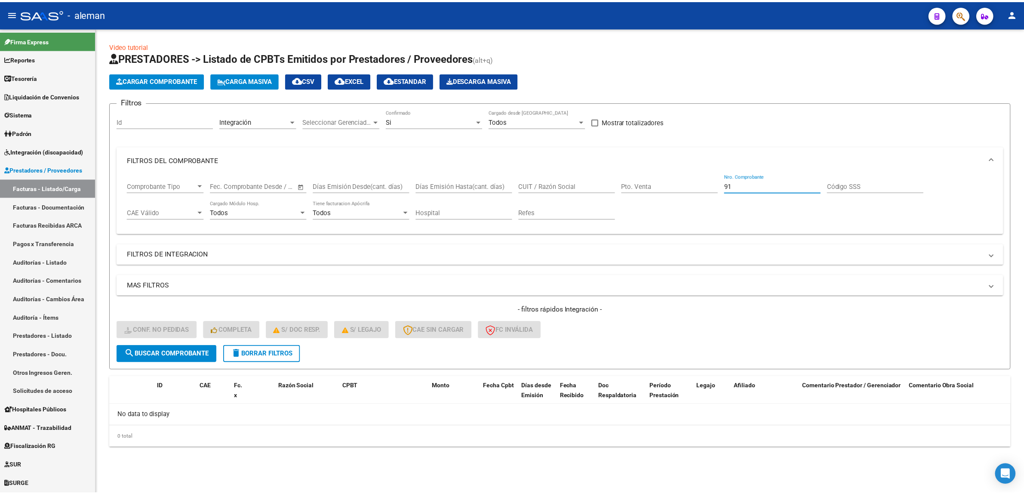
scroll to position [0, 0]
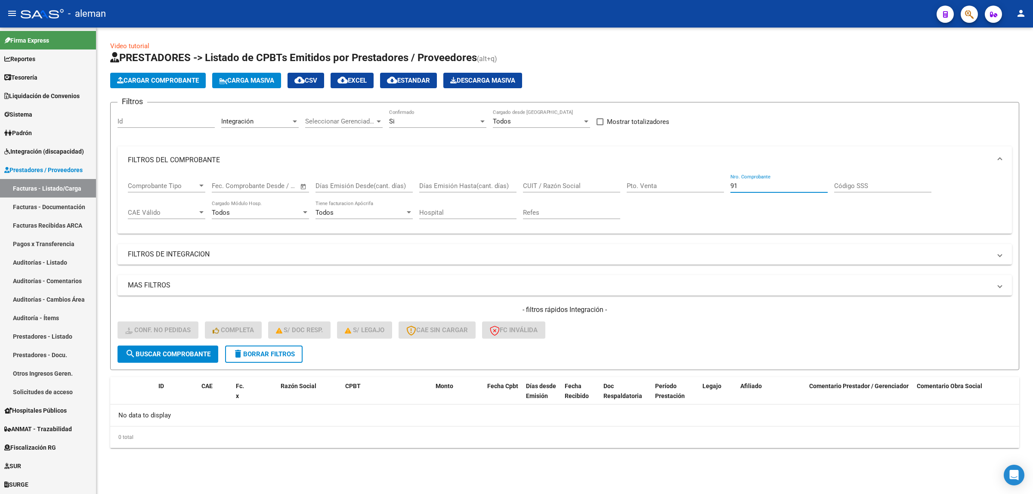
type input "911"
click at [195, 350] on span "search Buscar Comprobante" at bounding box center [167, 354] width 85 height 8
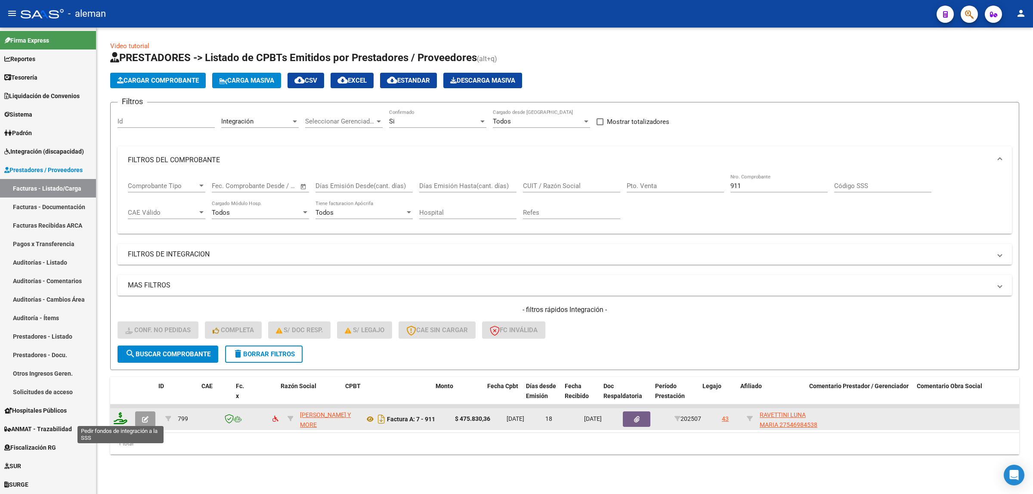
click at [121, 418] on icon at bounding box center [121, 418] width 14 height 12
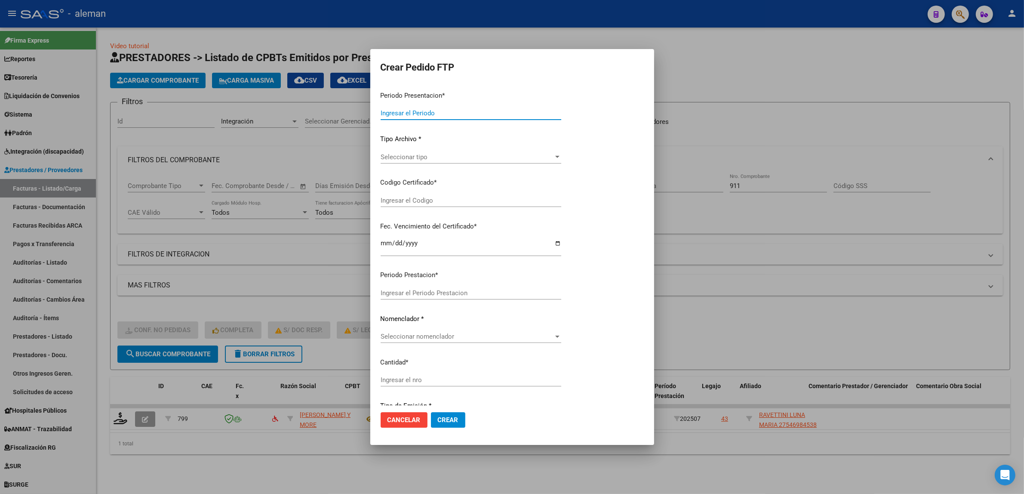
type input "202507"
type input "$ 475.830,36"
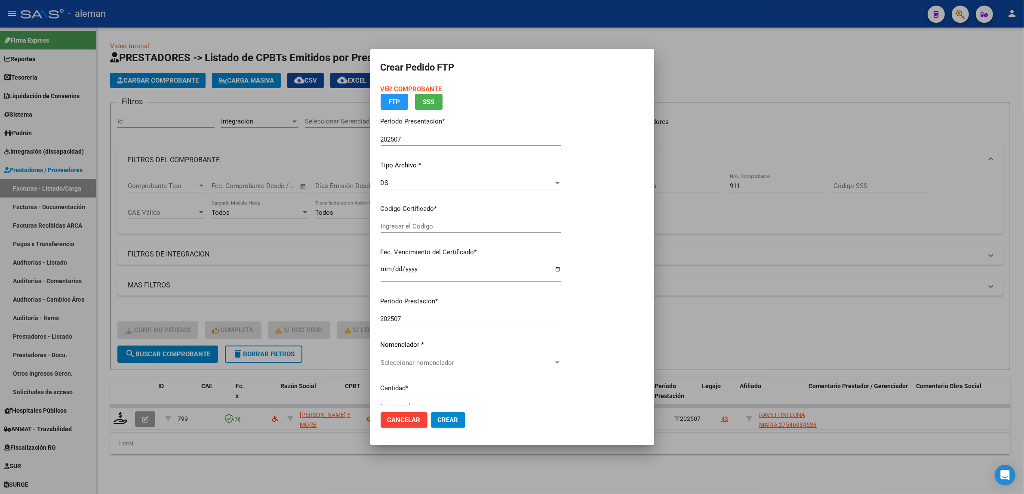
type input "ARG01000546984532023100420281004"
type input "2028-10-04"
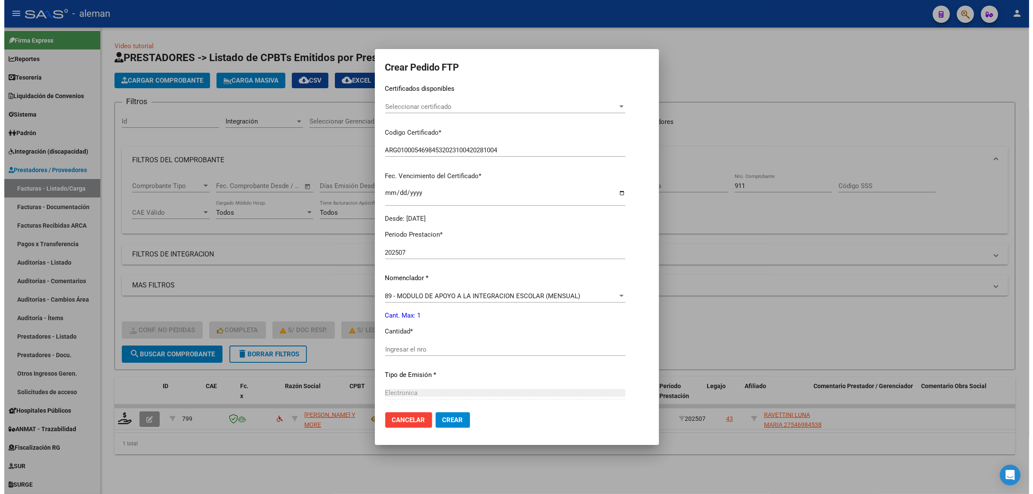
scroll to position [161, 0]
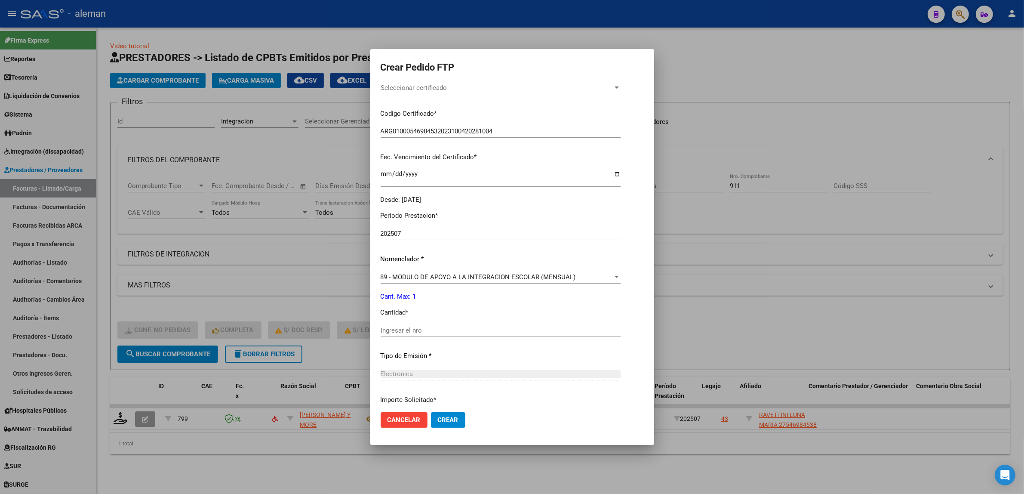
click at [420, 330] on input "Ingresar el nro" at bounding box center [501, 331] width 240 height 8
type input "1"
click at [462, 416] on button "Crear" at bounding box center [448, 419] width 34 height 15
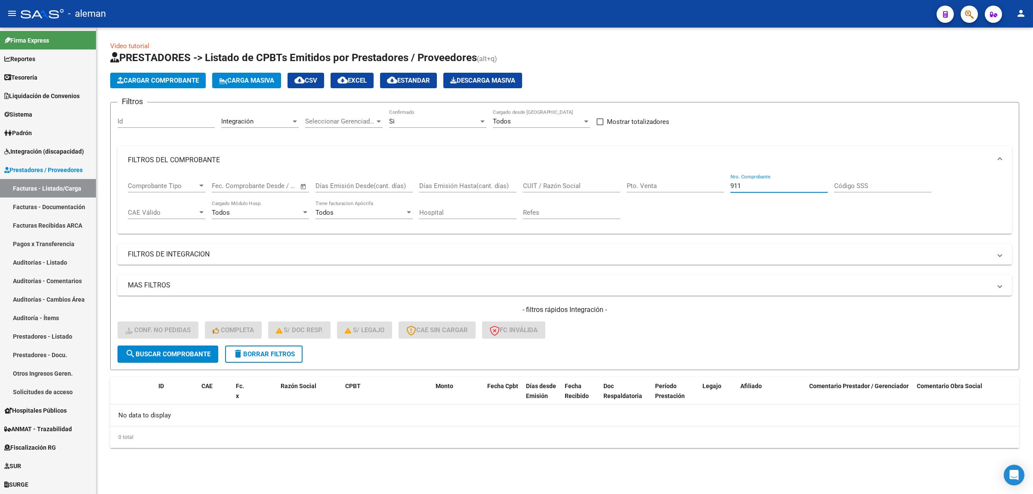
drag, startPoint x: 745, startPoint y: 186, endPoint x: 710, endPoint y: 183, distance: 35.0
click at [710, 183] on div "Comprobante Tipo Comprobante Tipo Start date – End date Fec. Comprobante Desde …" at bounding box center [564, 200] width 873 height 53
type input "9386"
click at [196, 347] on button "search Buscar Comprobante" at bounding box center [167, 353] width 101 height 17
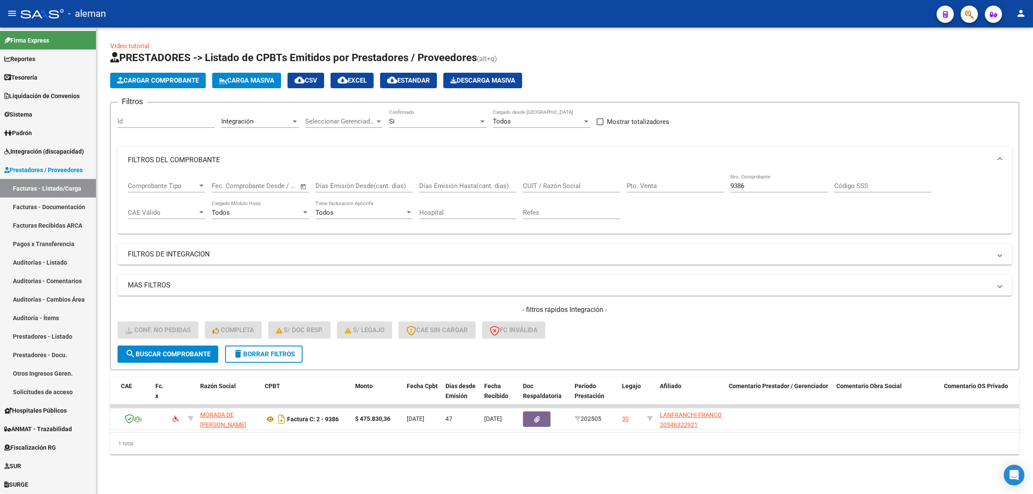
scroll to position [0, 0]
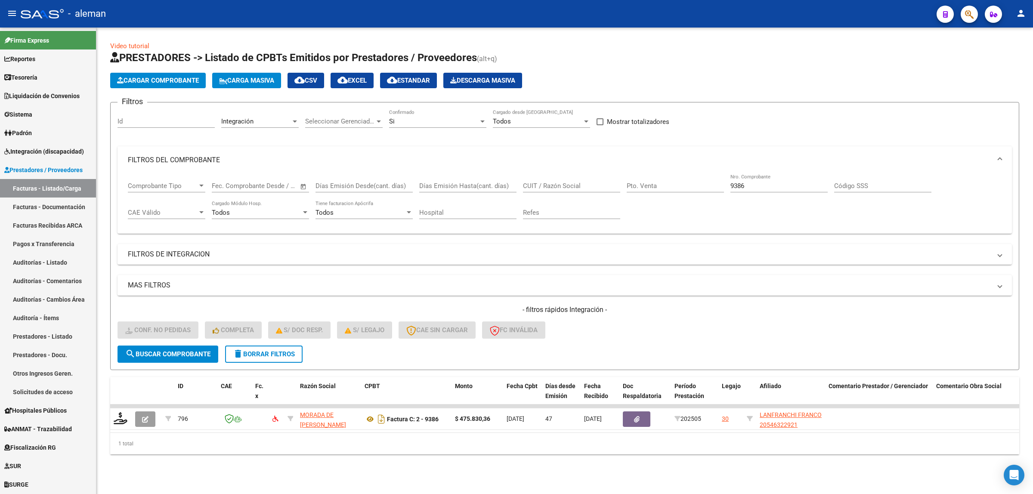
click at [405, 450] on div "1 total" at bounding box center [564, 444] width 909 height 22
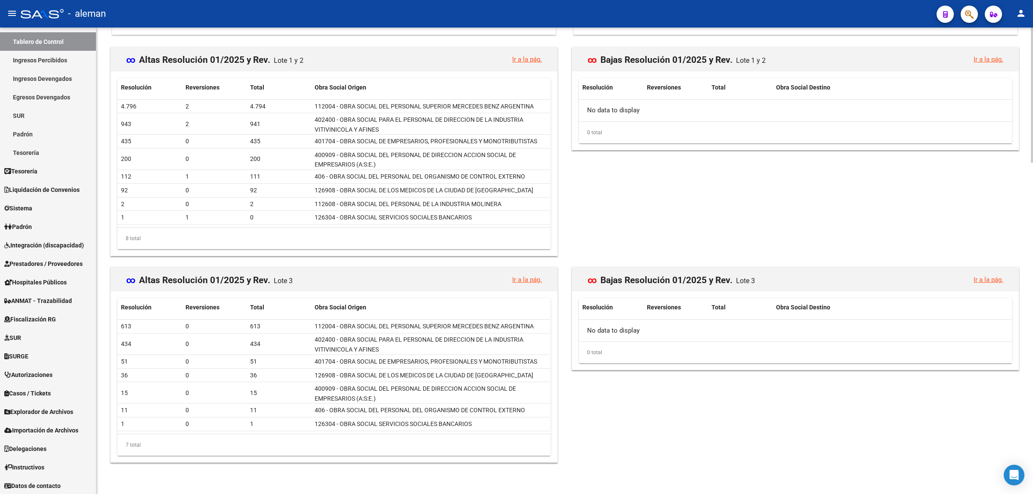
scroll to position [1141, 0]
click at [41, 242] on span "Integración (discapacidad)" at bounding box center [44, 245] width 80 height 9
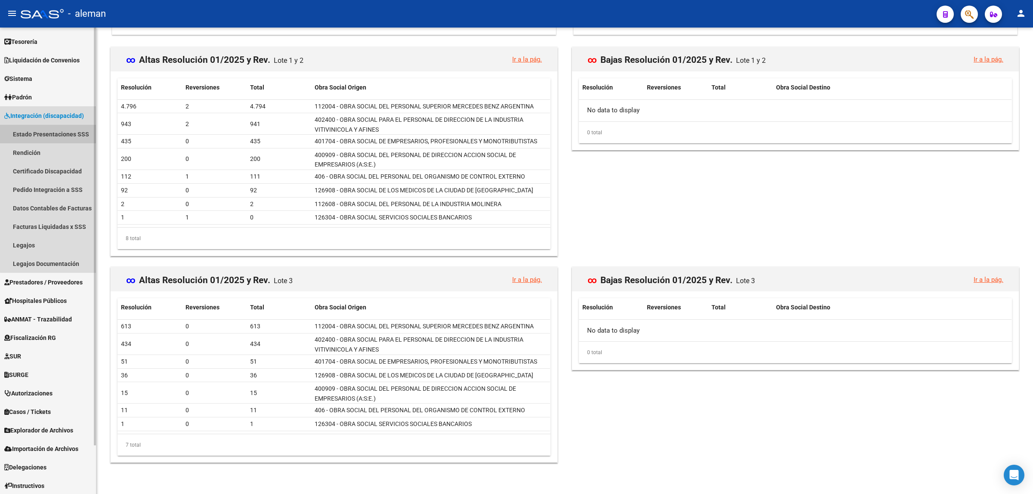
click at [57, 134] on link "Estado Presentaciones SSS" at bounding box center [48, 134] width 96 height 19
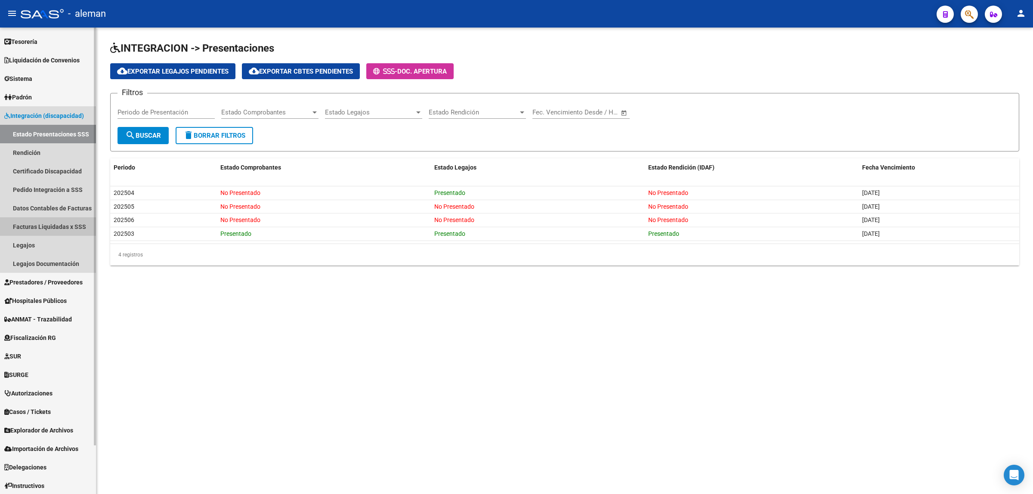
click at [56, 224] on link "Facturas Liquidadas x SSS" at bounding box center [48, 226] width 96 height 19
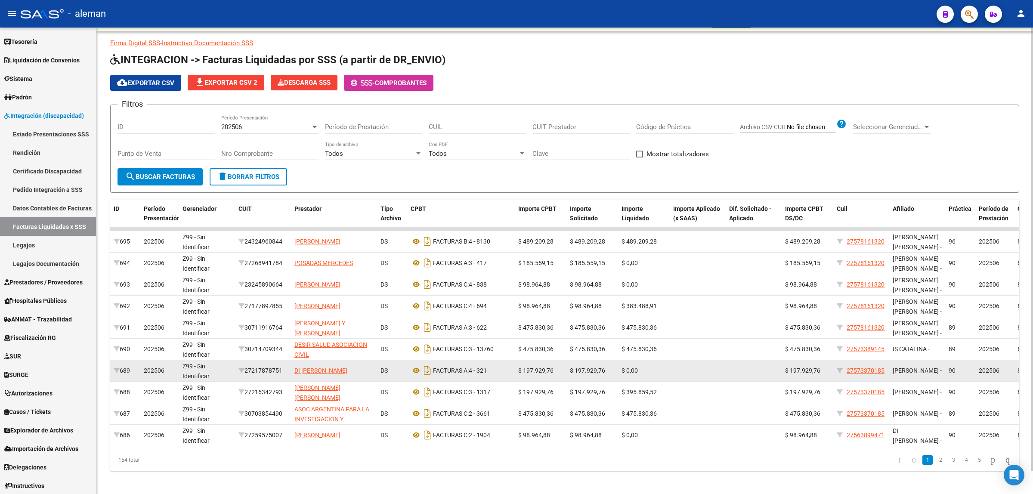
scroll to position [24, 0]
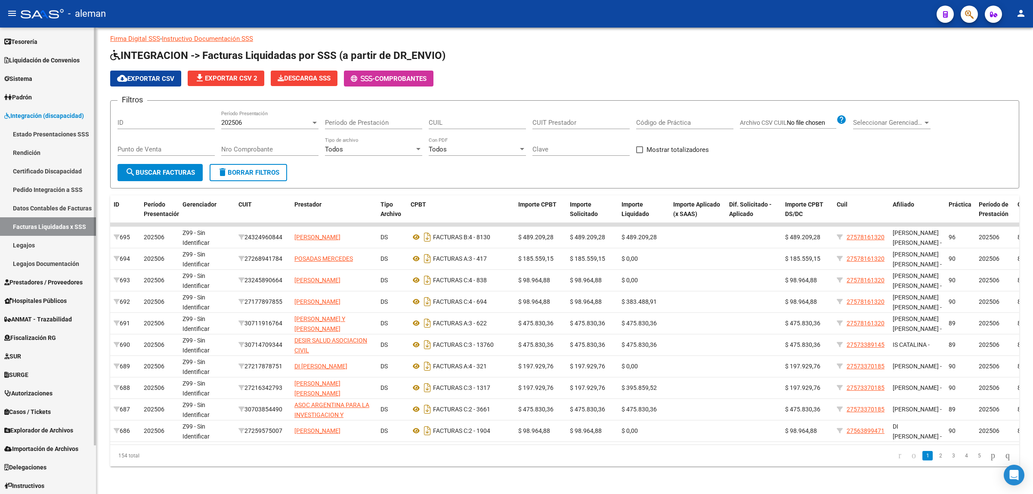
click at [54, 191] on link "Pedido Integración a SSS" at bounding box center [48, 189] width 96 height 19
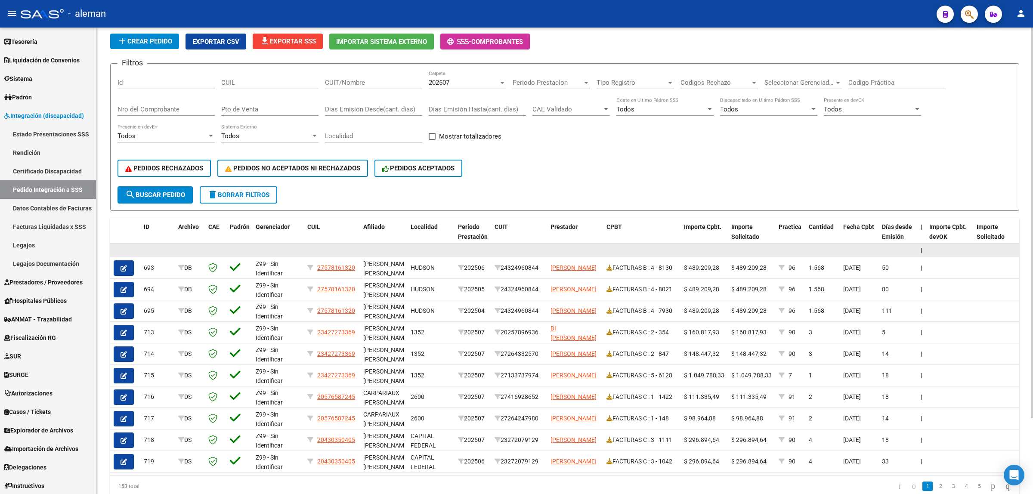
scroll to position [37, 0]
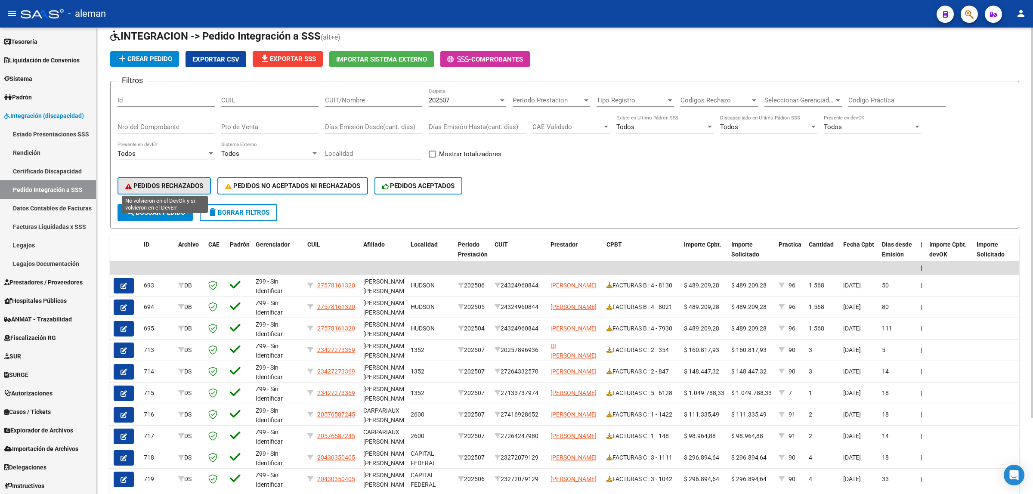
click at [169, 182] on span "PEDIDOS RECHAZADOS" at bounding box center [164, 186] width 78 height 8
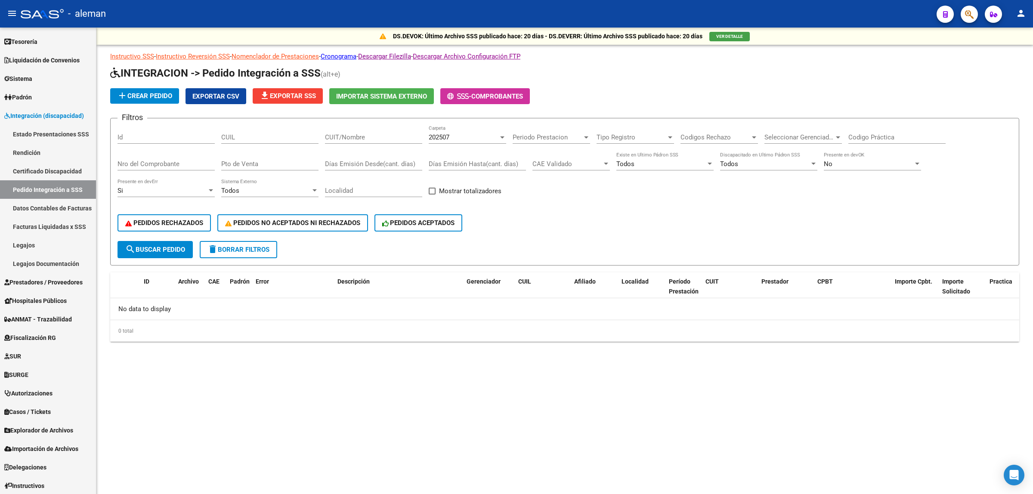
scroll to position [0, 0]
click at [312, 216] on button "PEDIDOS NO ACEPTADOS NI RECHAZADOS" at bounding box center [292, 222] width 151 height 17
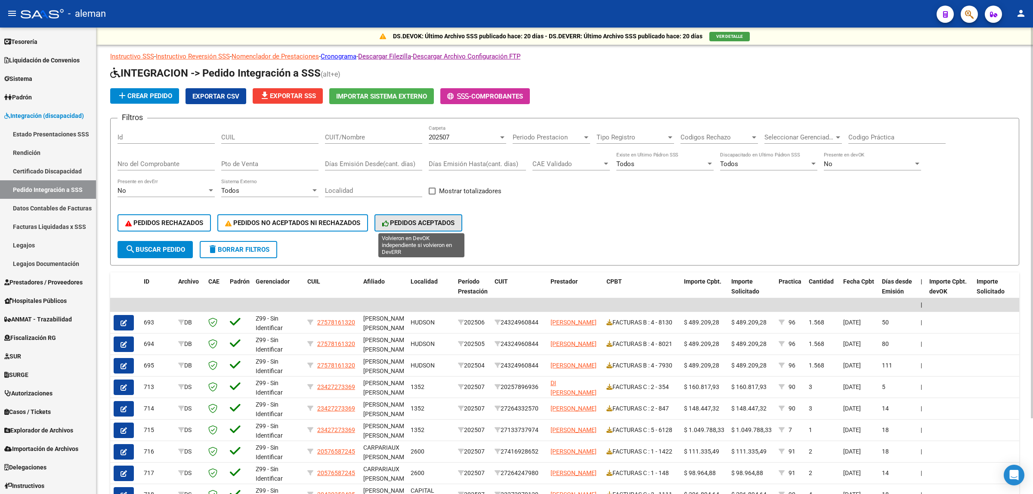
click at [405, 224] on span "PEDIDOS ACEPTADOS" at bounding box center [418, 223] width 73 height 8
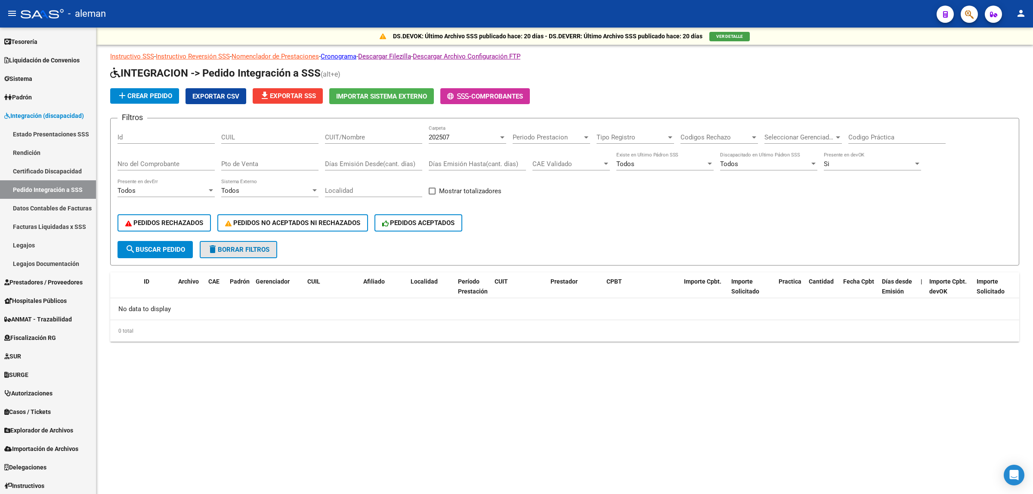
click at [247, 247] on span "delete Borrar Filtros" at bounding box center [238, 250] width 62 height 8
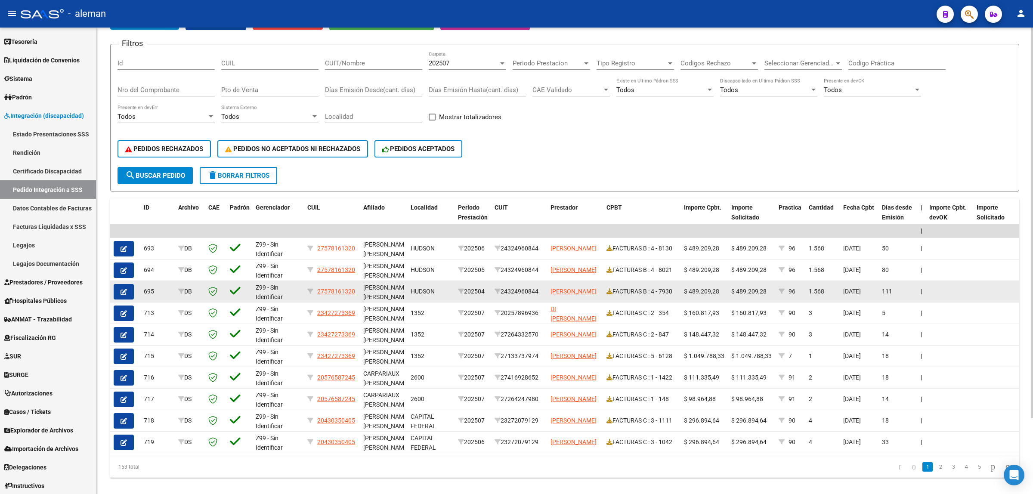
scroll to position [91, 0]
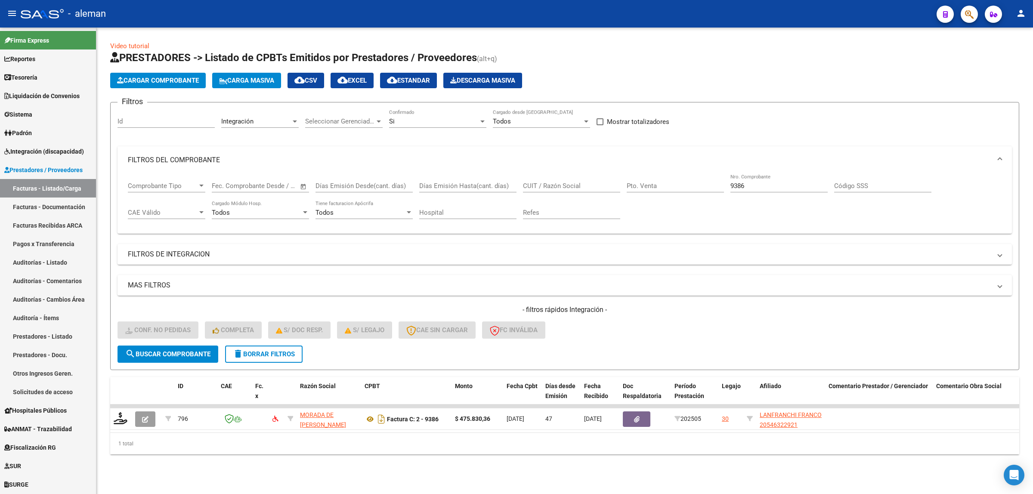
click at [286, 355] on span "delete Borrar Filtros" at bounding box center [264, 354] width 62 height 8
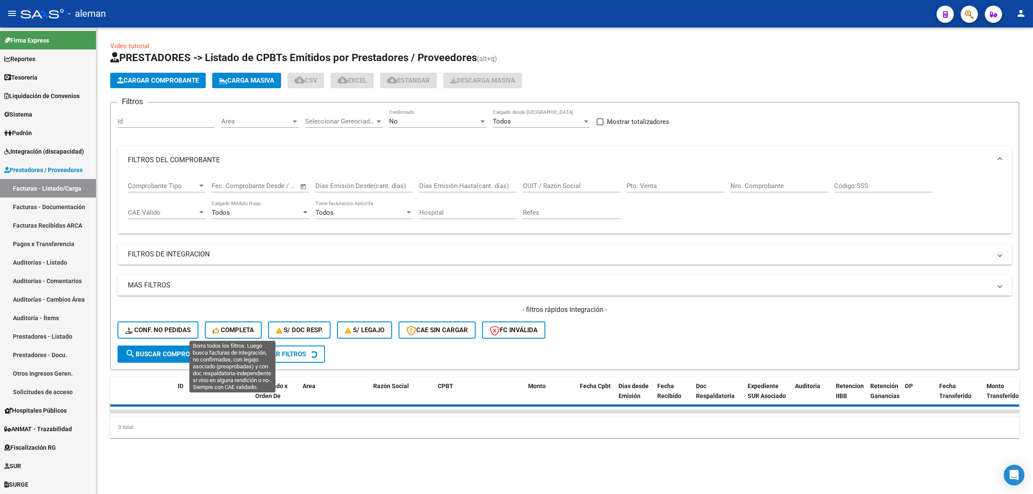
click at [239, 332] on span "Completa" at bounding box center [233, 330] width 41 height 8
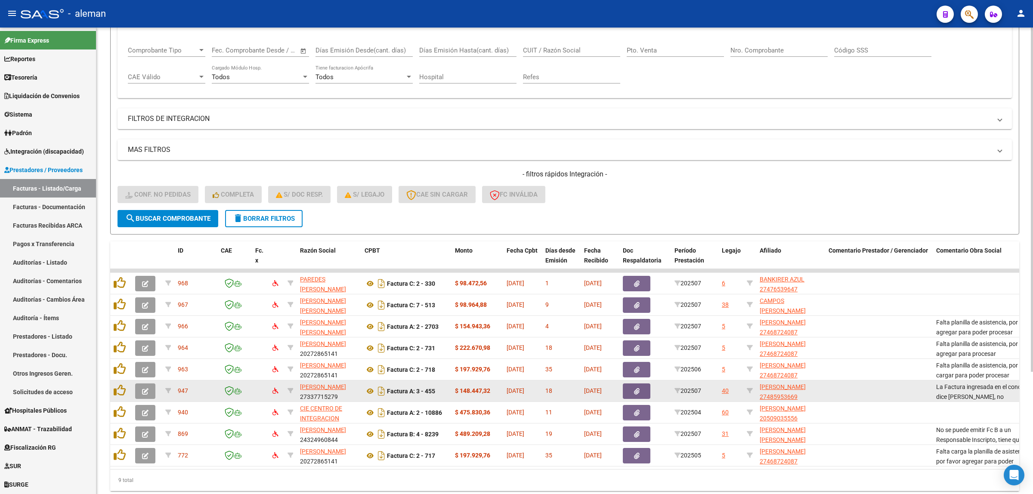
scroll to position [161, 0]
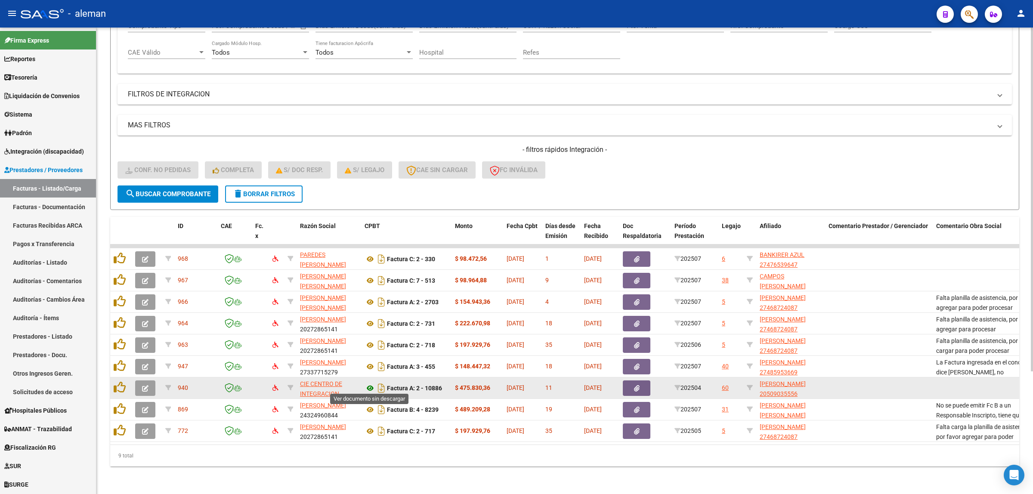
click at [369, 385] on icon at bounding box center [369, 388] width 11 height 10
click at [371, 386] on icon at bounding box center [369, 388] width 11 height 10
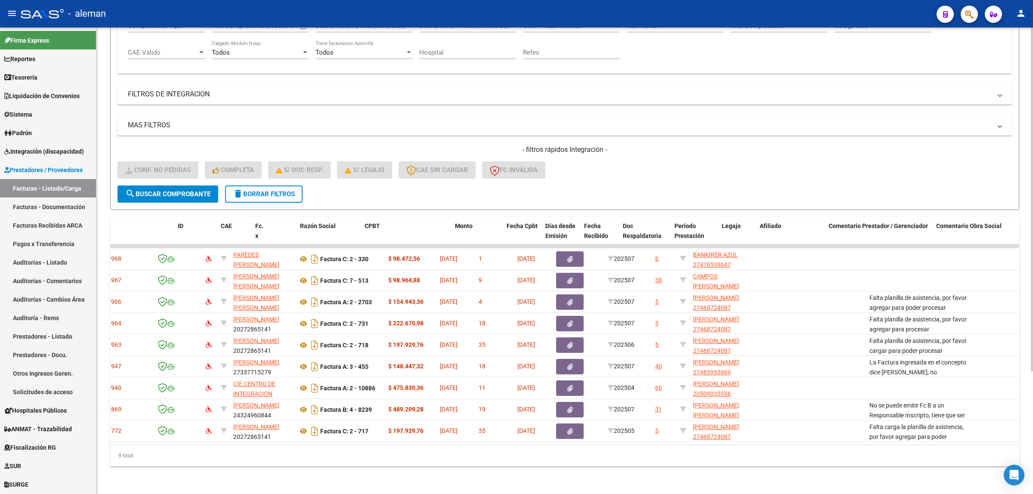
scroll to position [0, 0]
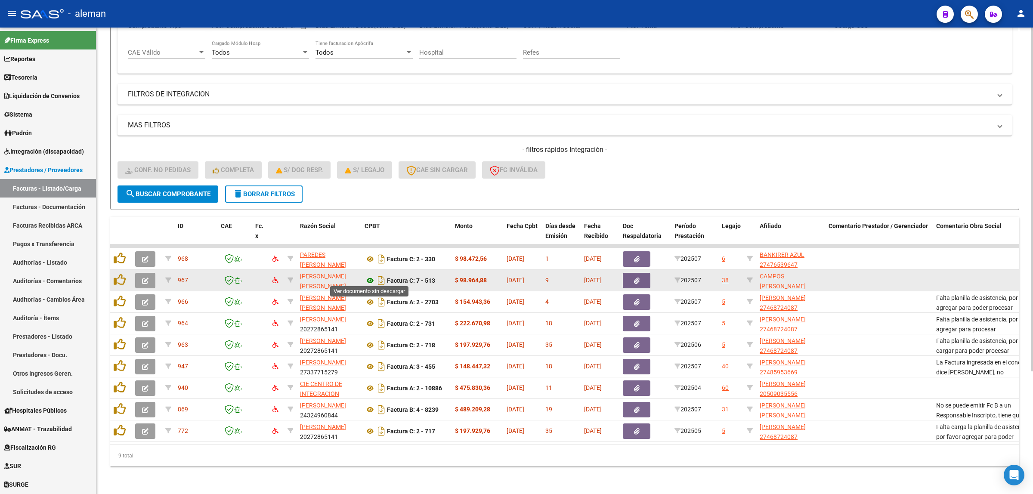
click at [369, 275] on icon at bounding box center [369, 280] width 11 height 10
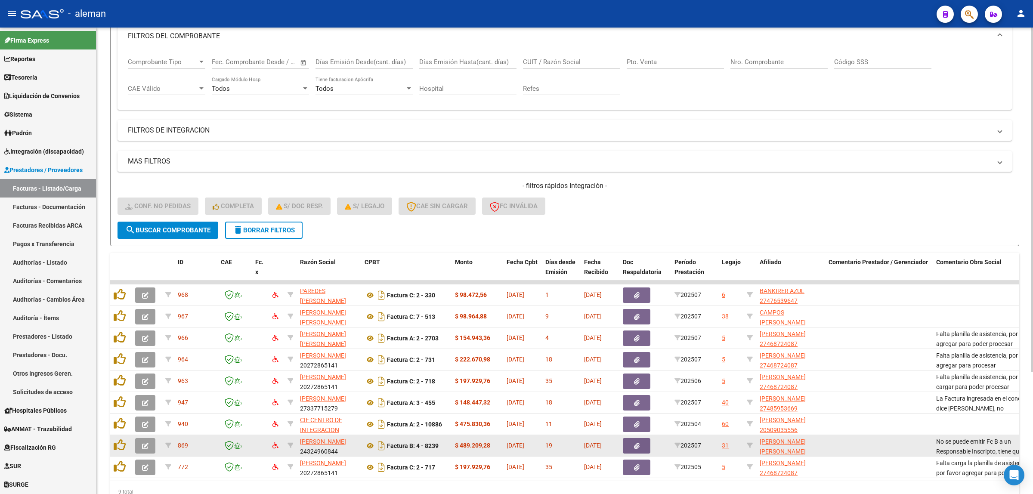
scroll to position [113, 0]
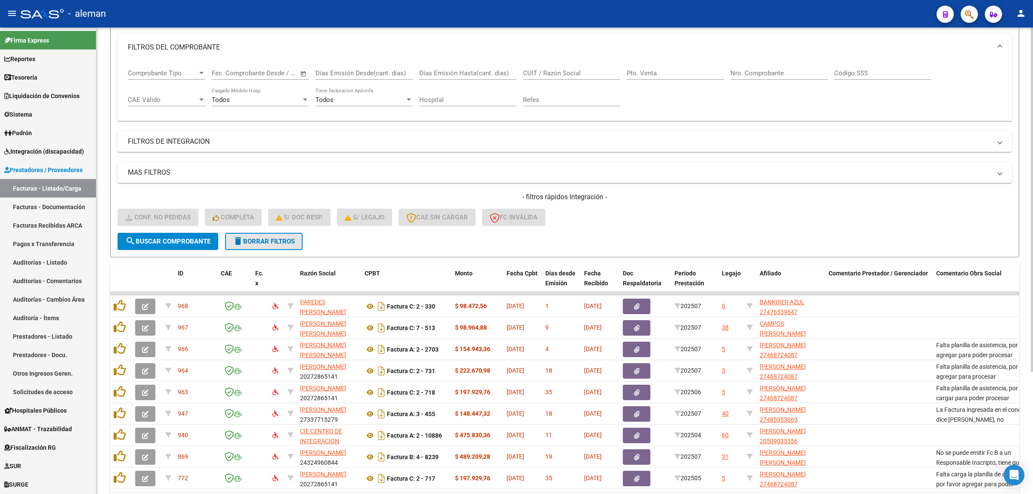
click at [280, 240] on span "delete Borrar Filtros" at bounding box center [264, 241] width 62 height 8
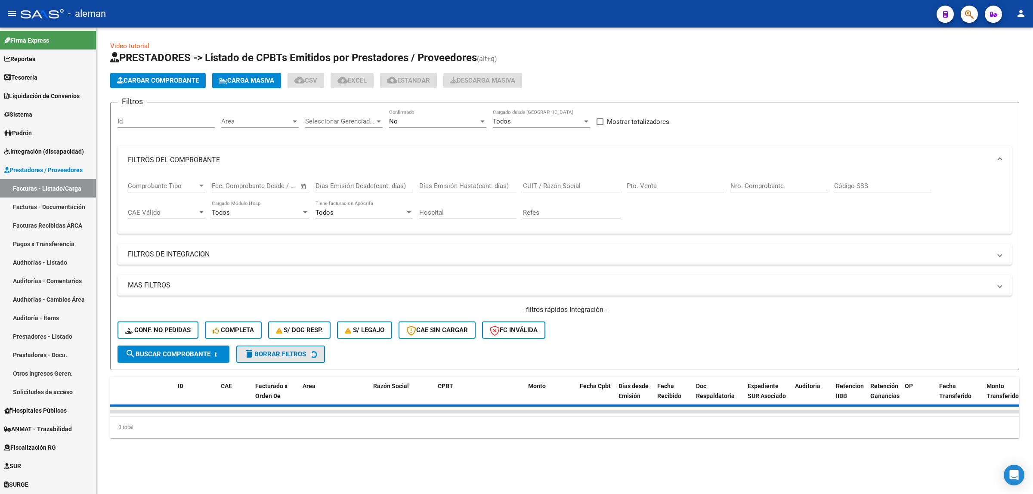
scroll to position [0, 0]
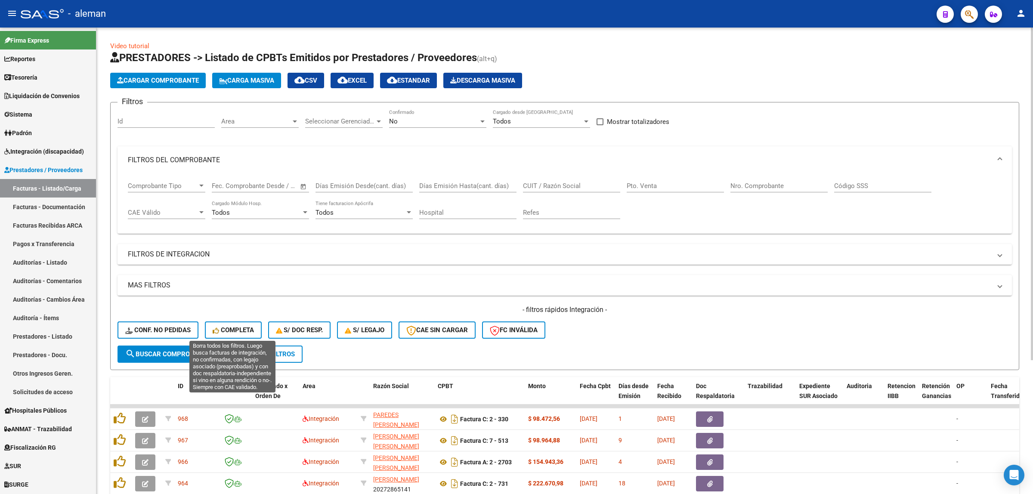
click at [225, 327] on span "Completa" at bounding box center [233, 330] width 41 height 8
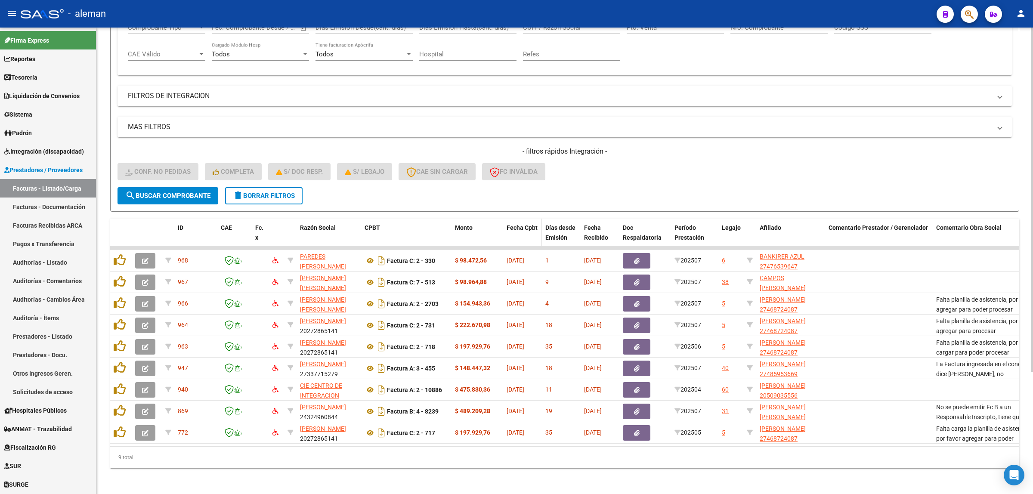
scroll to position [161, 0]
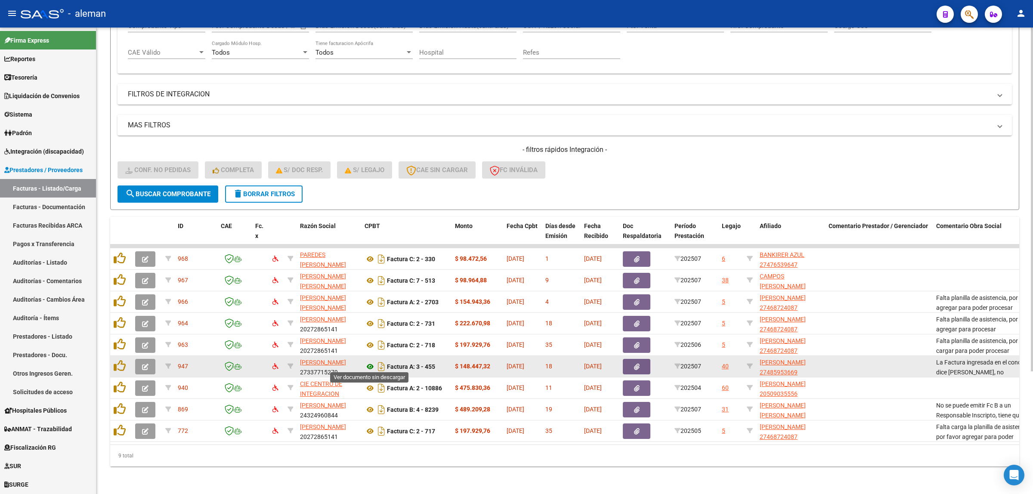
click at [369, 361] on icon at bounding box center [369, 366] width 11 height 10
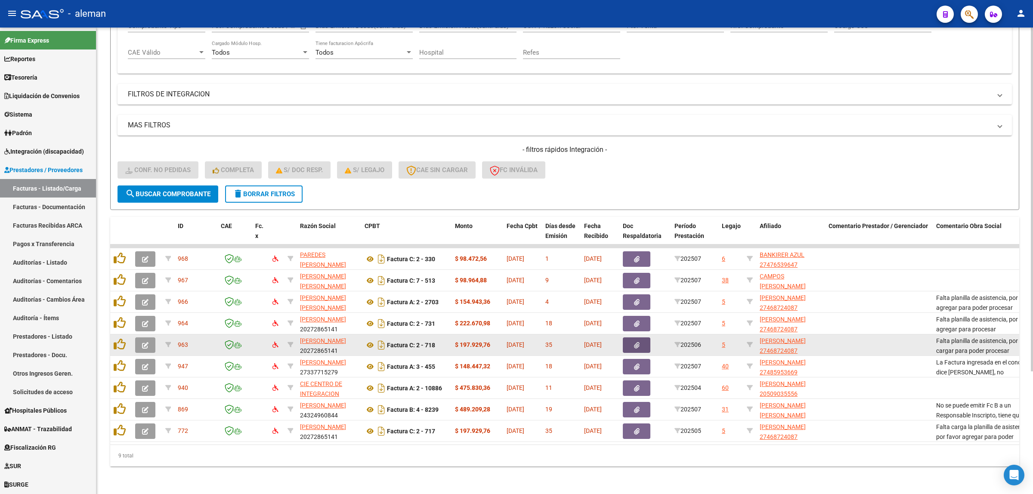
click at [627, 337] on button "button" at bounding box center [637, 344] width 28 height 15
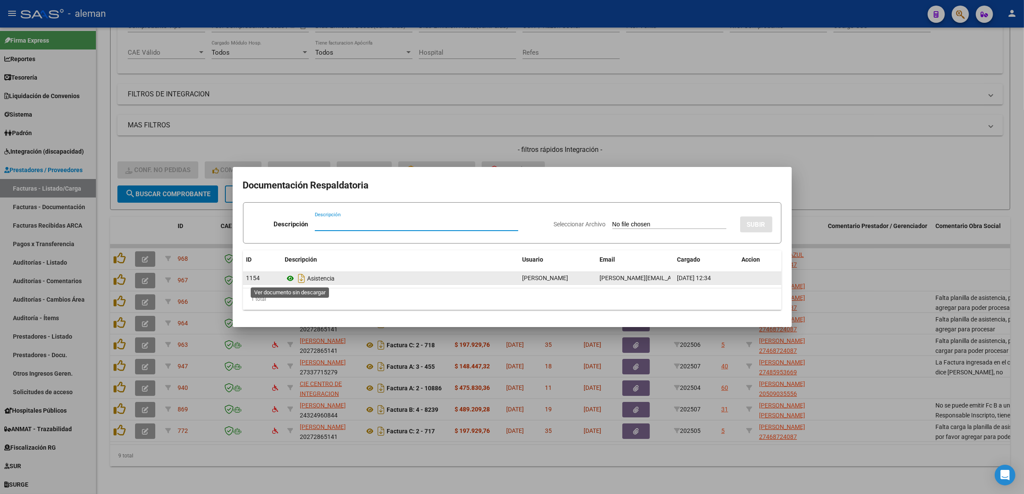
click at [293, 280] on icon at bounding box center [290, 278] width 11 height 10
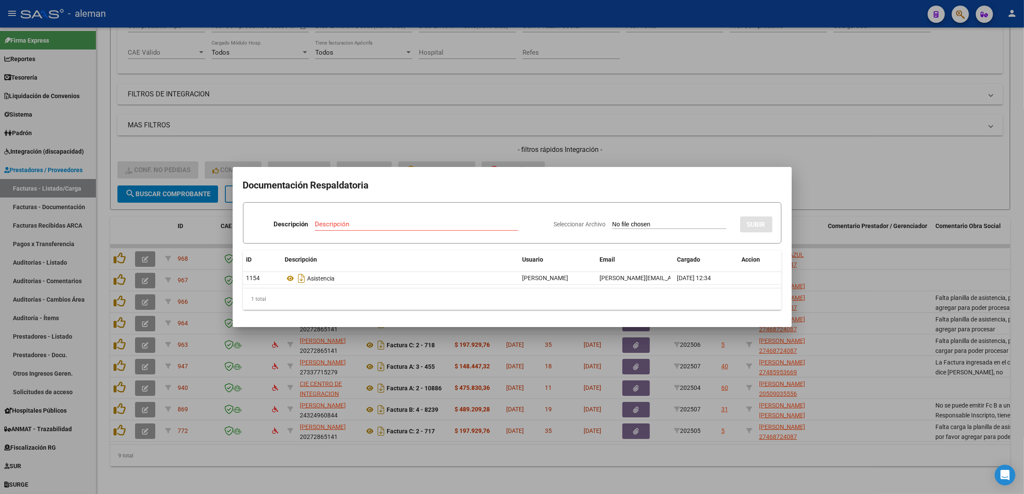
click at [866, 283] on div at bounding box center [512, 247] width 1024 height 494
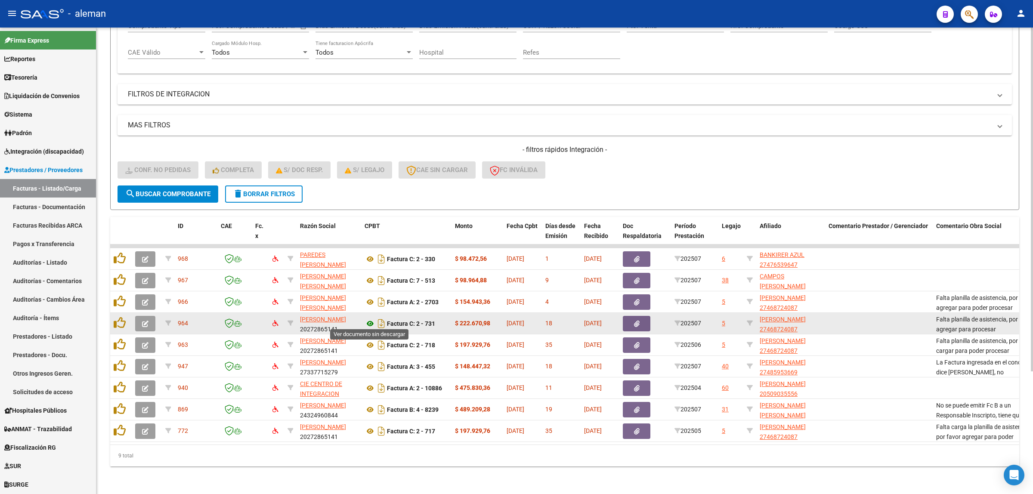
click at [368, 319] on icon at bounding box center [369, 323] width 11 height 10
click at [639, 321] on icon "button" at bounding box center [637, 324] width 6 height 6
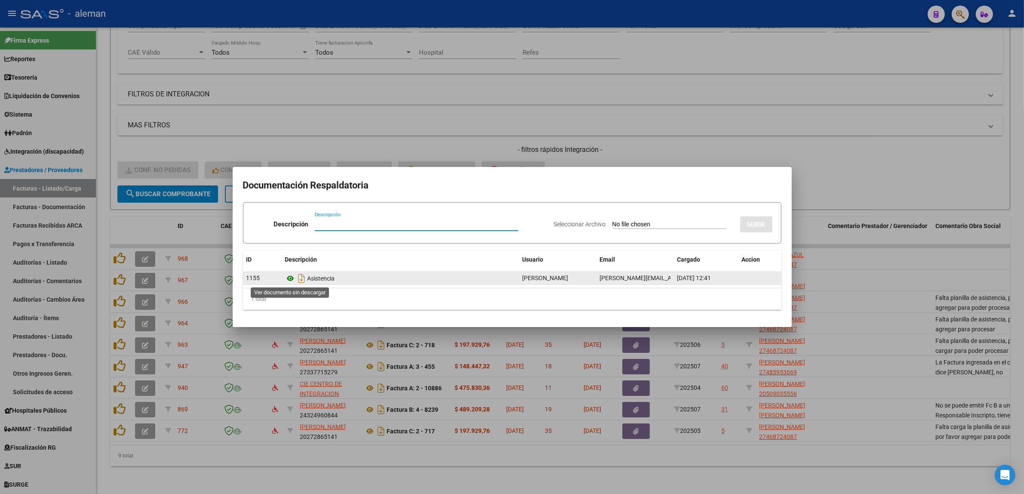
click at [289, 278] on icon at bounding box center [290, 278] width 11 height 10
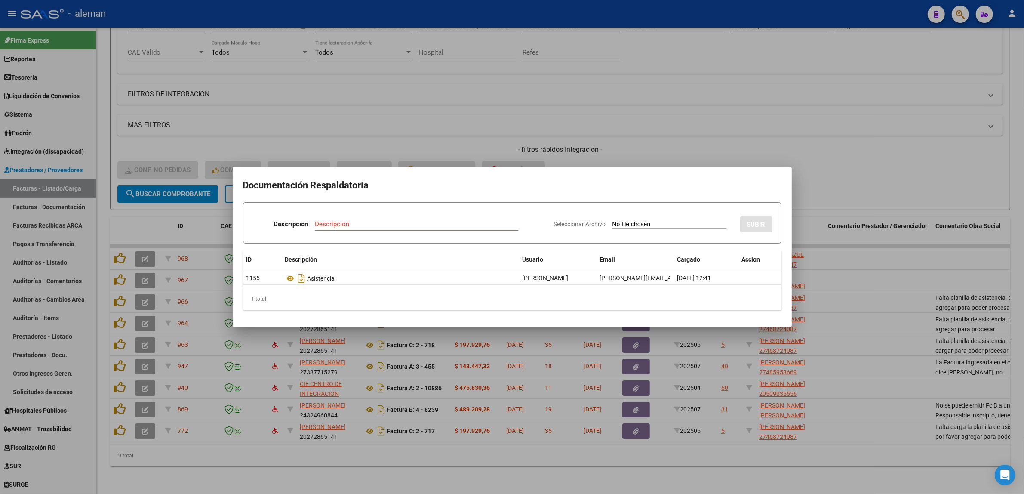
click at [865, 312] on div at bounding box center [512, 247] width 1024 height 494
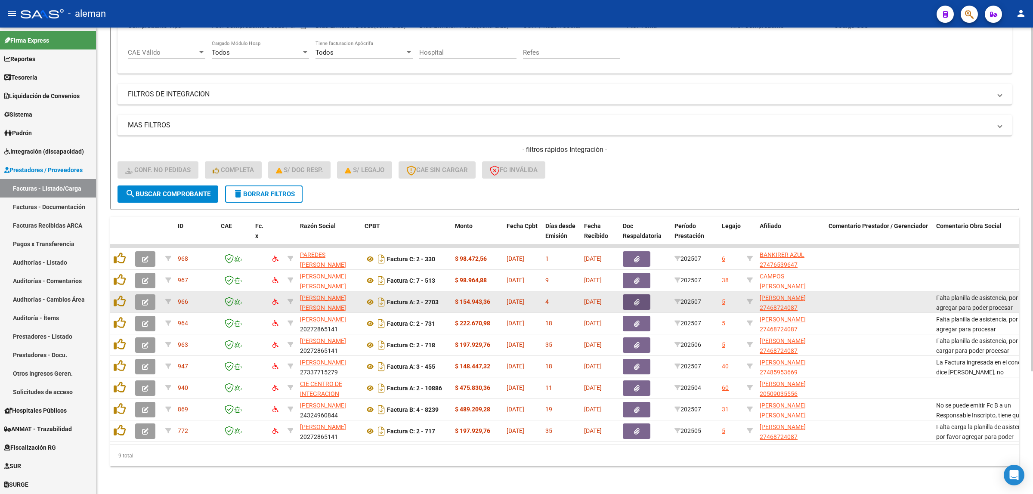
click at [635, 300] on icon "button" at bounding box center [637, 302] width 6 height 6
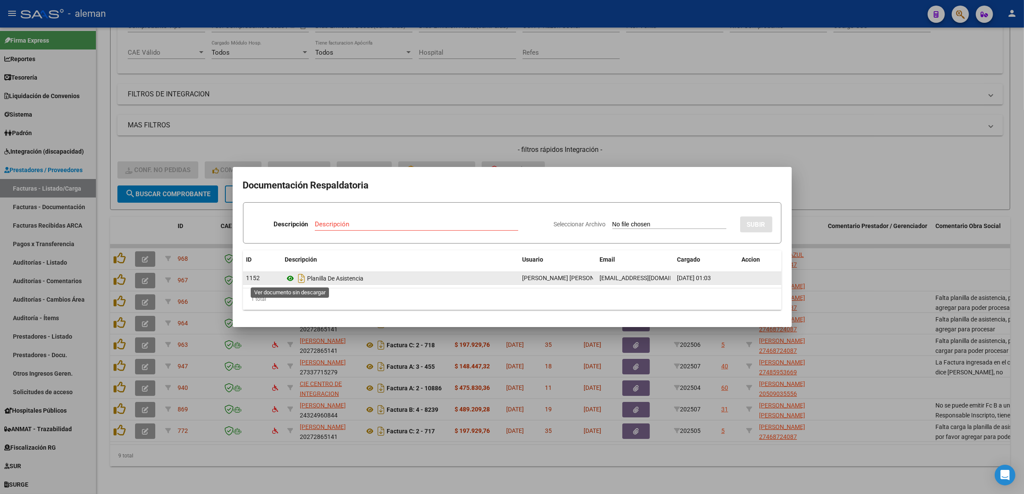
click at [291, 279] on icon at bounding box center [290, 278] width 11 height 10
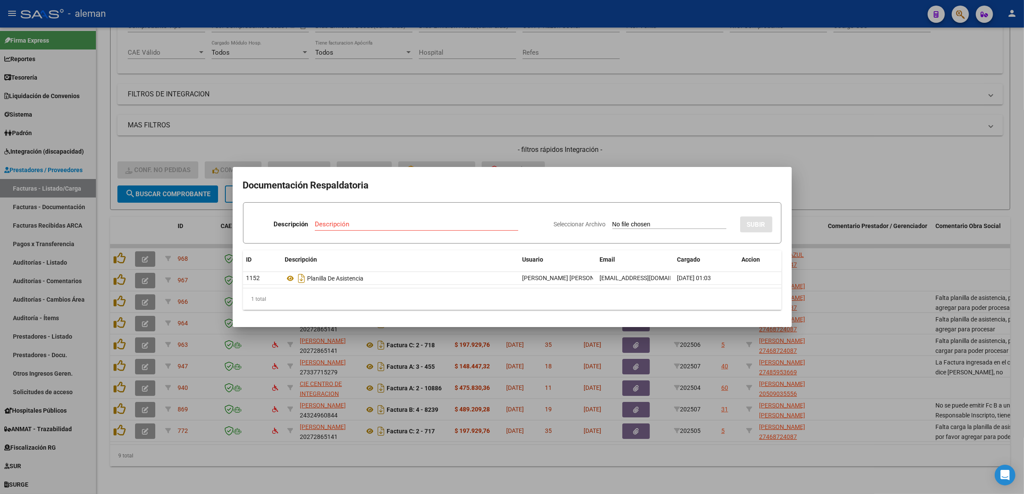
click at [920, 284] on div at bounding box center [512, 247] width 1024 height 494
